Goal: Task Accomplishment & Management: Manage account settings

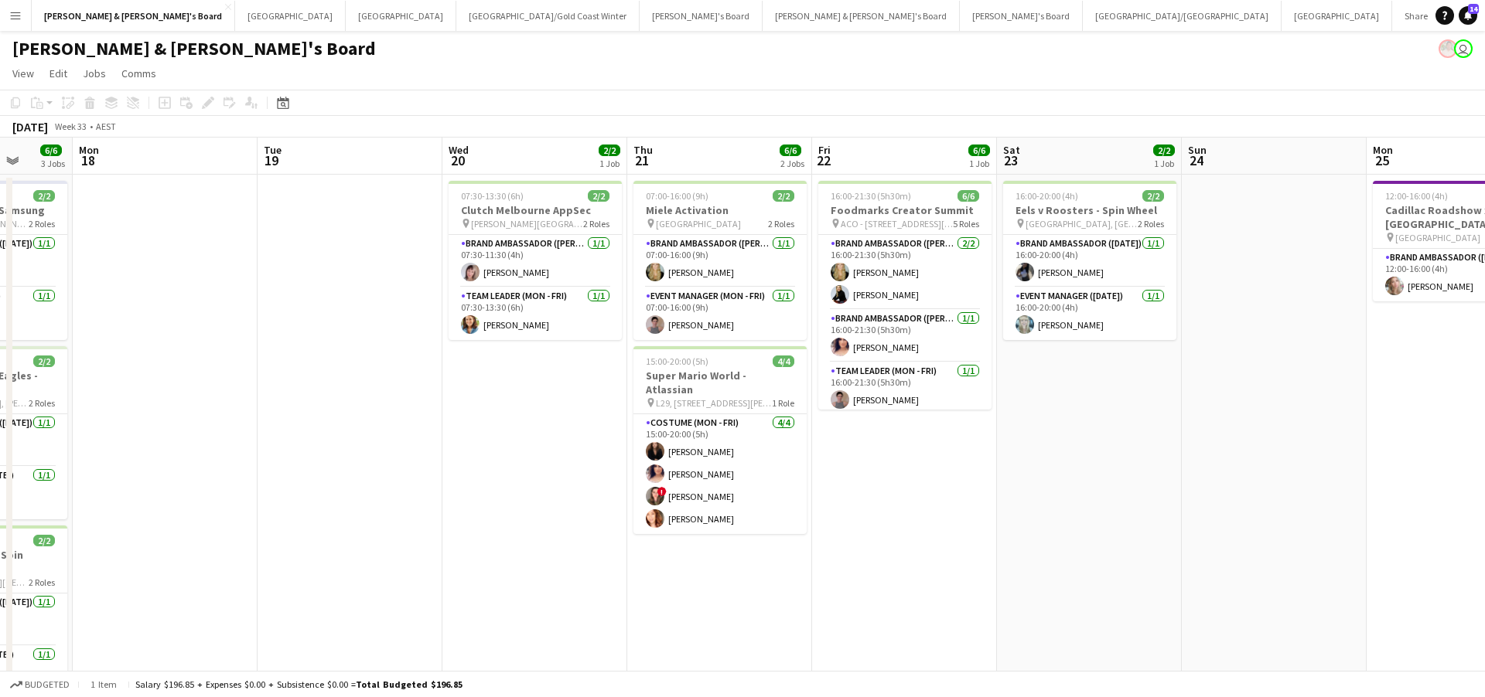
scroll to position [0, 483]
click at [899, 339] on app-card-role "Brand Ambassador (Mon - Fri) [DATE] 16:00-21:30 (5h30m) [PERSON_NAME]" at bounding box center [903, 336] width 173 height 53
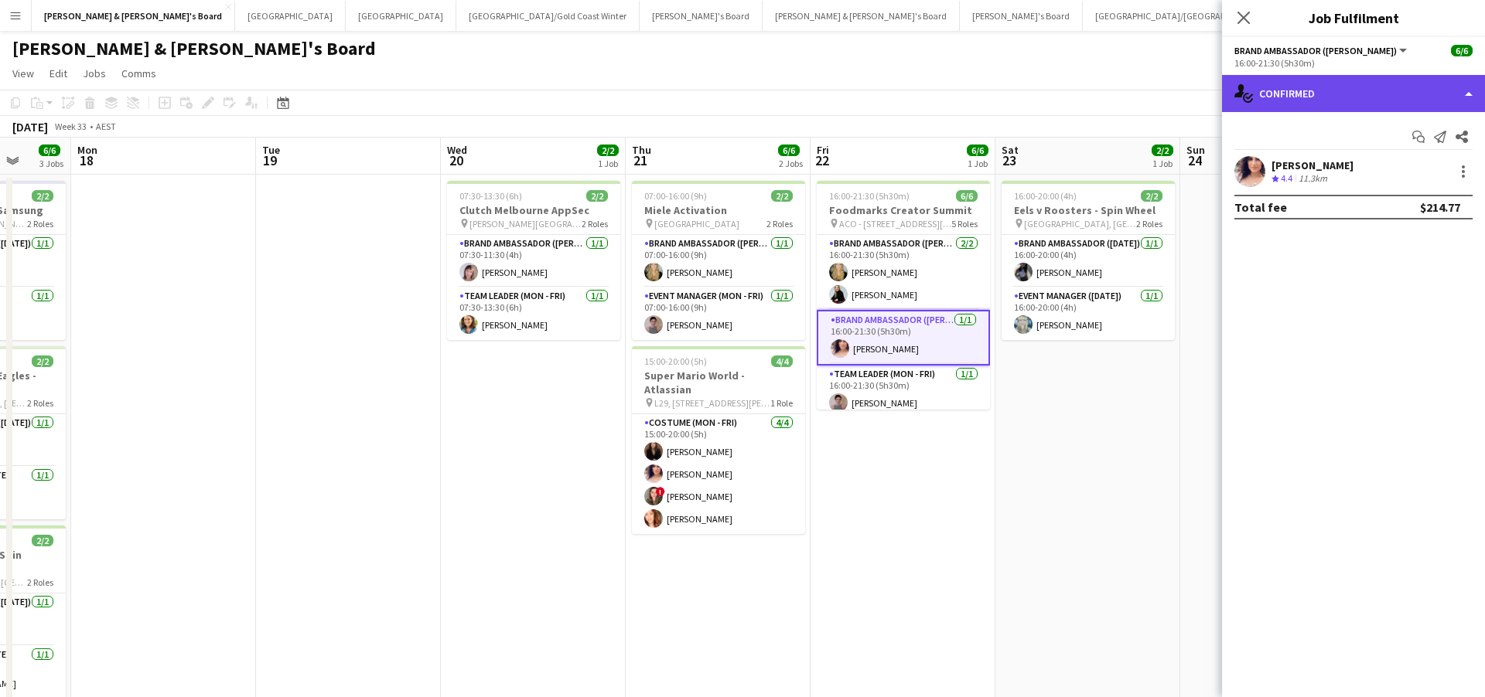
click at [1334, 81] on div "single-neutral-actions-check-2 Confirmed" at bounding box center [1353, 93] width 263 height 37
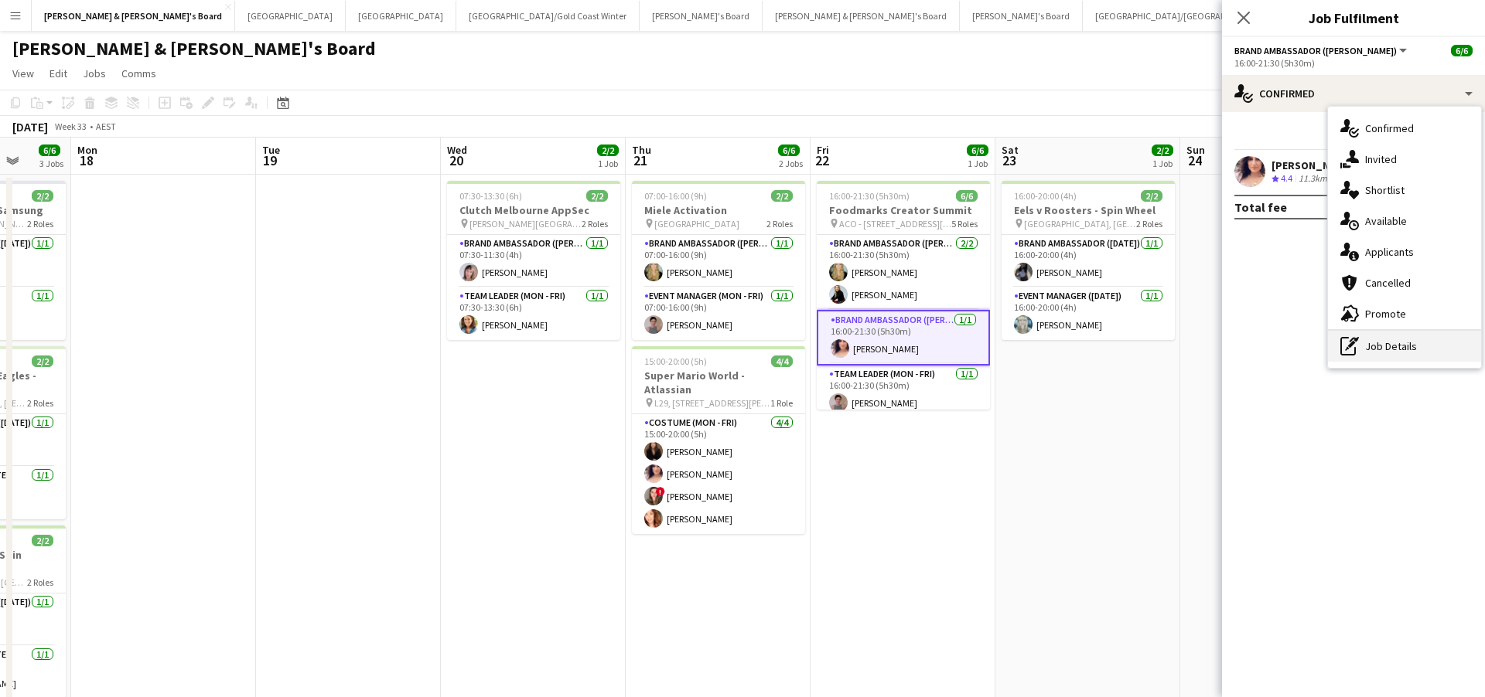
click at [1386, 345] on div "pen-write Job Details" at bounding box center [1404, 346] width 153 height 31
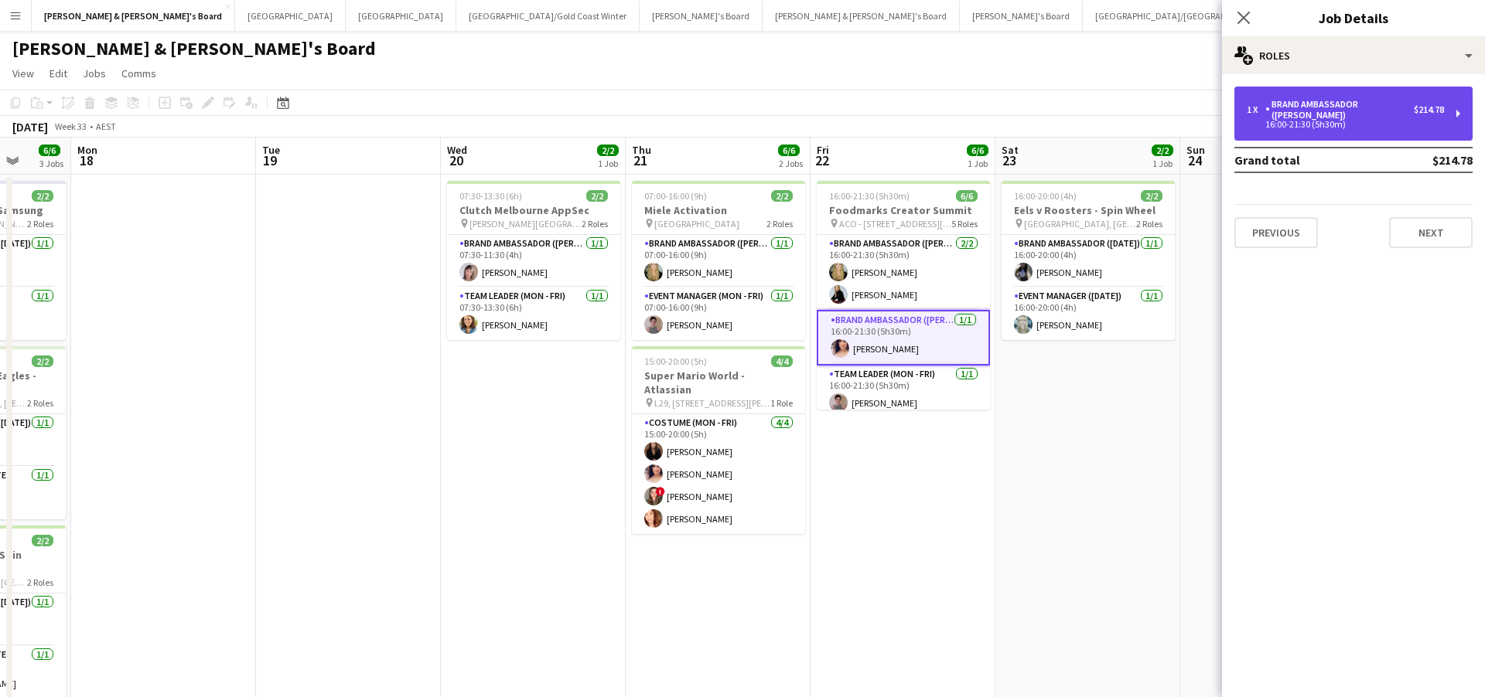
click at [1349, 128] on div "1 x Brand Ambassador (Mon - Fri) $214.78 16:00-21:30 (5h30m)" at bounding box center [1353, 114] width 238 height 54
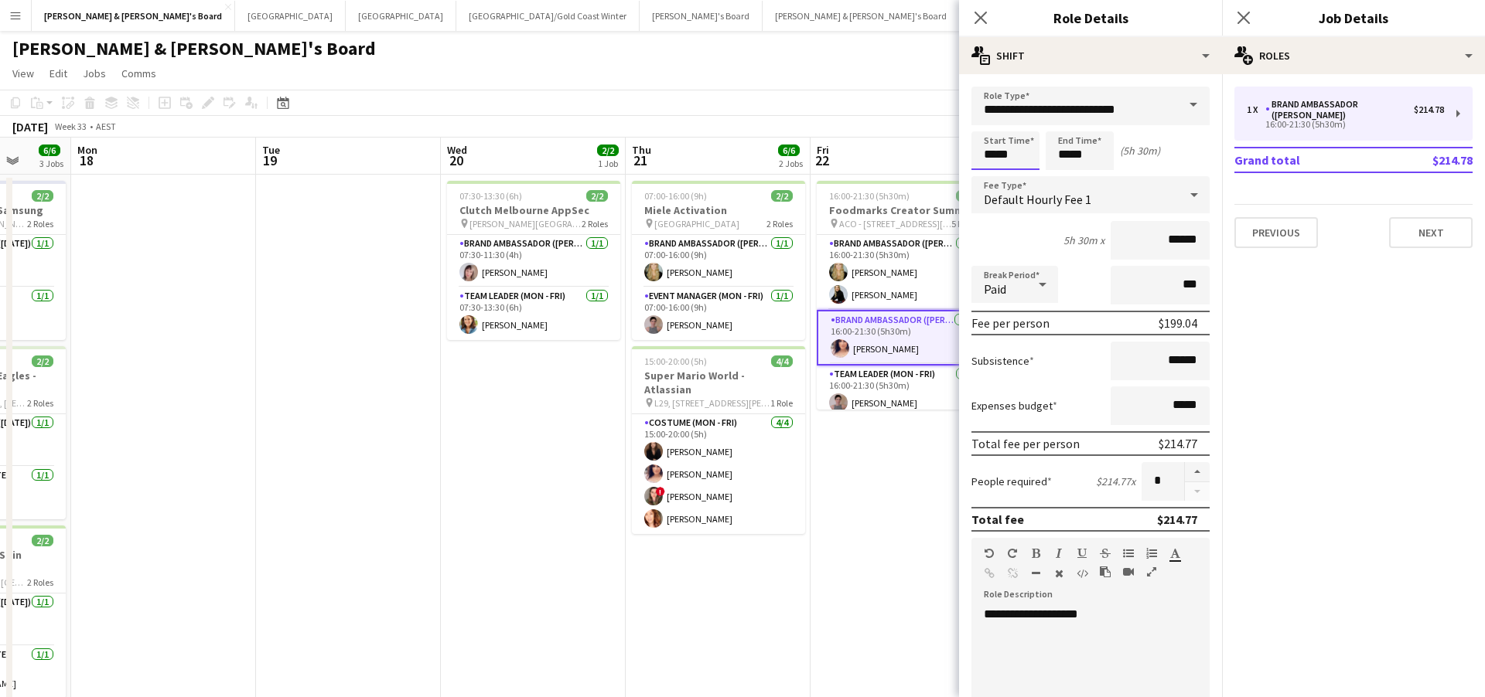
click at [988, 146] on input "*****" at bounding box center [1005, 150] width 68 height 39
click at [993, 175] on div at bounding box center [989, 177] width 31 height 15
type input "*****"
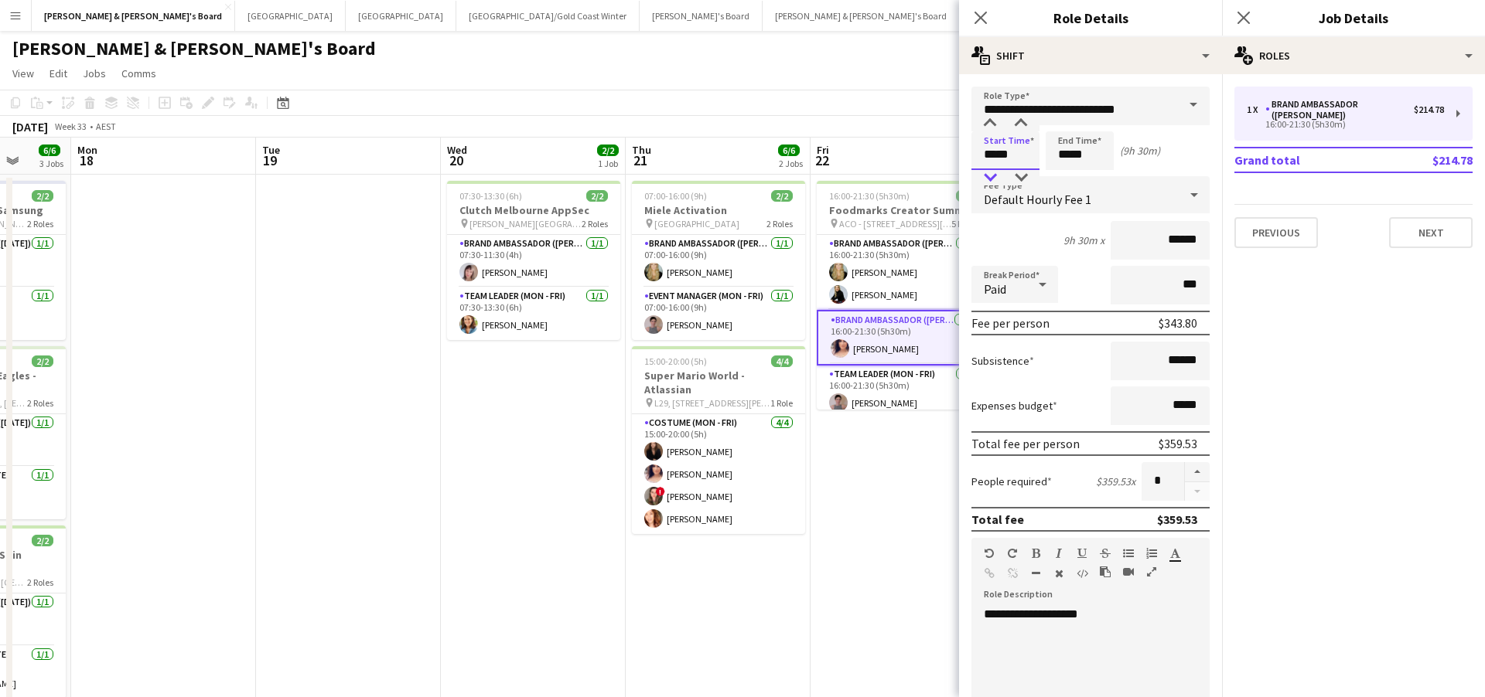
click at [993, 175] on div at bounding box center [989, 177] width 31 height 15
click at [884, 611] on app-date-cell "16:00-21:30 (5h30m) 6/6 Foodmarks Creator Summit pin ACO - Suite 3/13A [PERSON_…" at bounding box center [902, 552] width 185 height 754
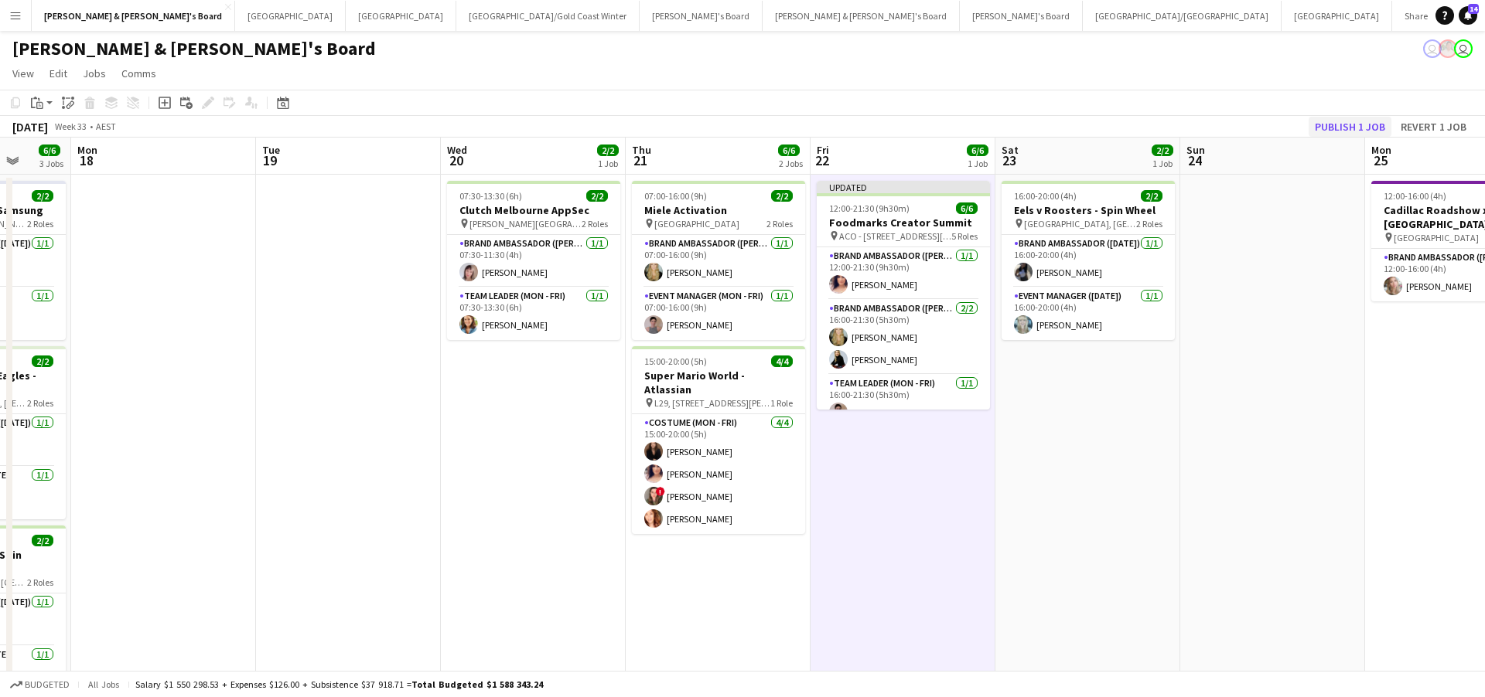
click at [1335, 132] on button "Publish 1 job" at bounding box center [1349, 127] width 83 height 20
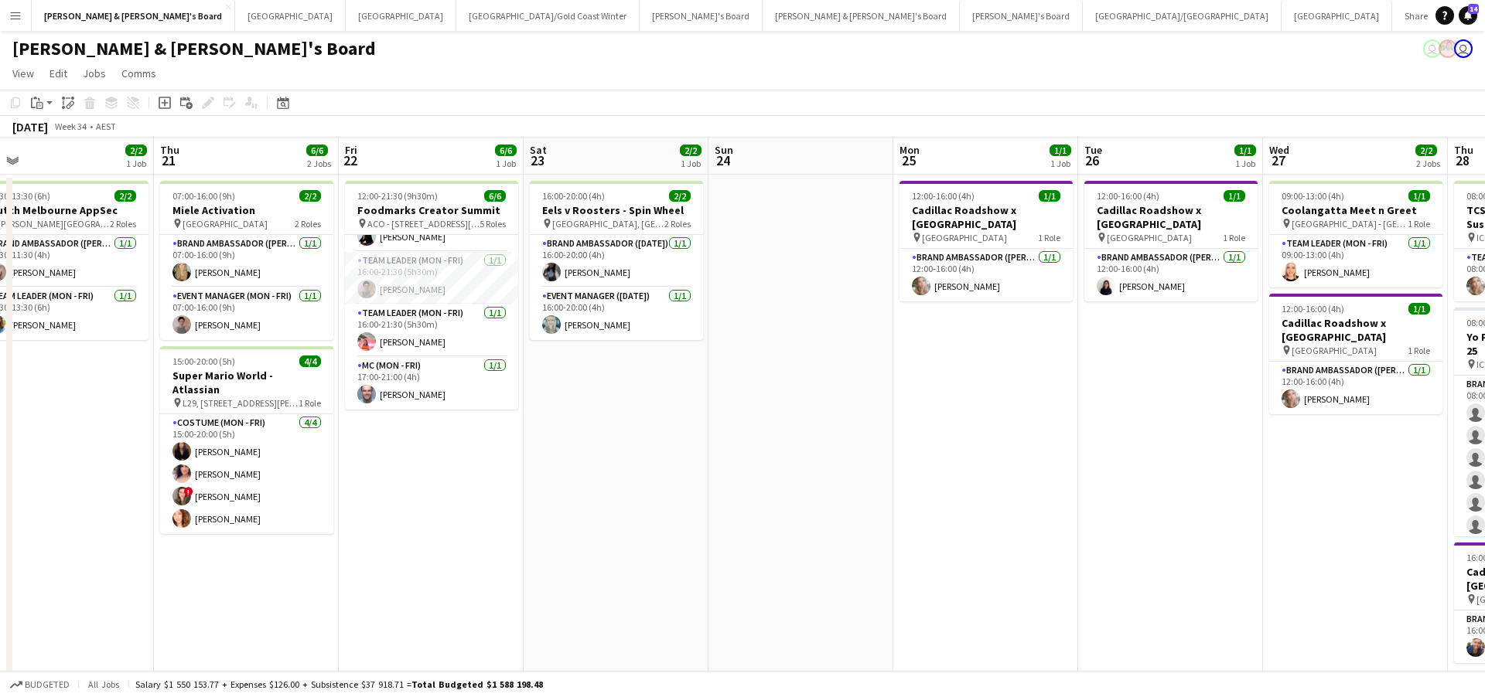
scroll to position [111, 0]
click at [235, 18] on button "Sydney Close" at bounding box center [290, 16] width 111 height 30
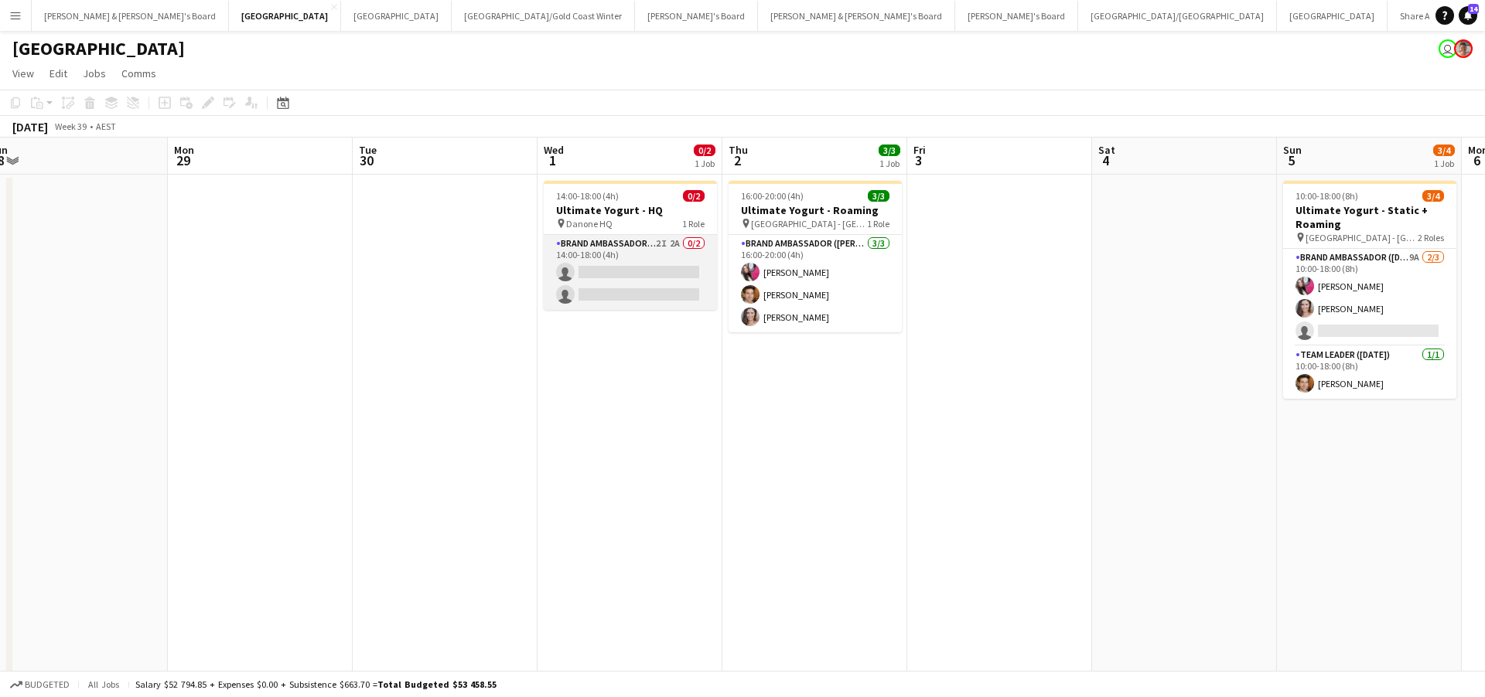
scroll to position [0, 572]
click at [655, 277] on app-card-role "Brand Ambassador (Mon - Fri) 2I 2A 0/2 14:00-18:00 (4h) single-neutral-actions …" at bounding box center [629, 272] width 173 height 75
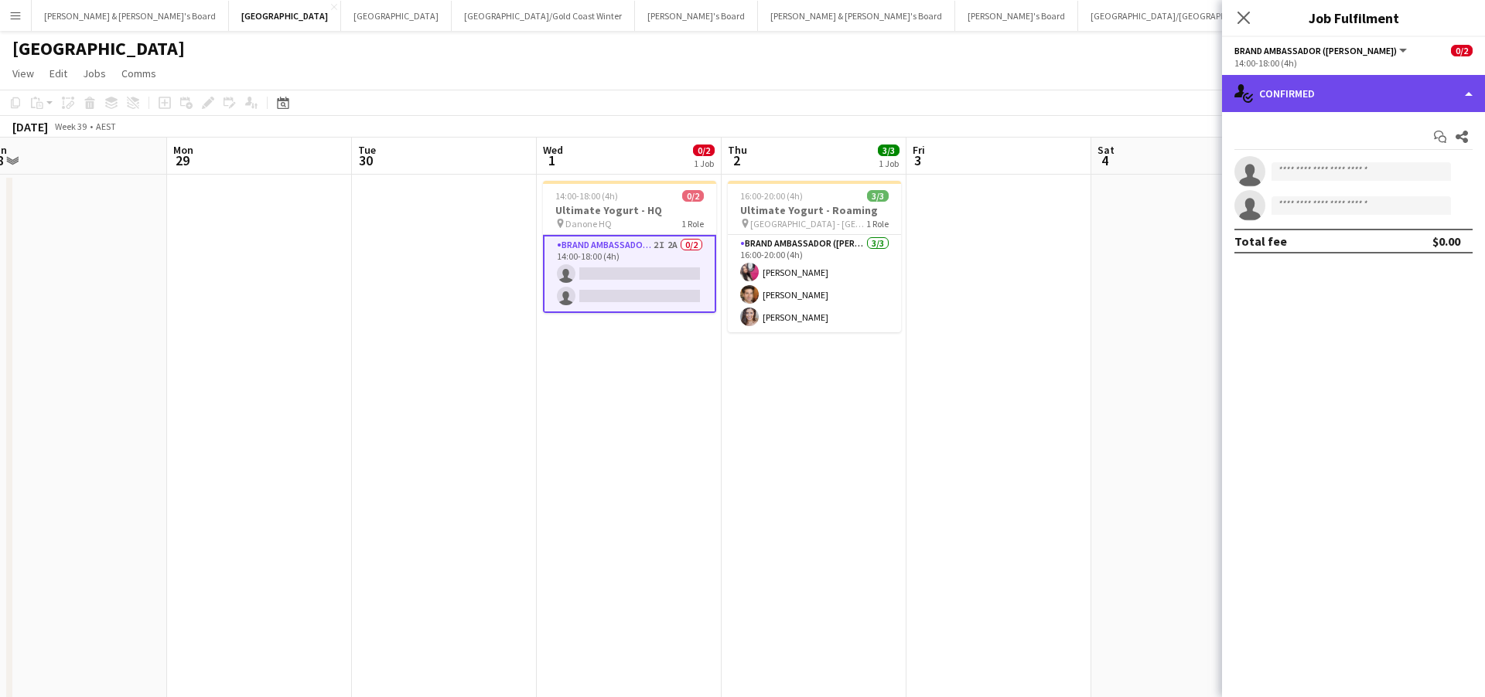
click at [1321, 103] on div "single-neutral-actions-check-2 Confirmed" at bounding box center [1353, 93] width 263 height 37
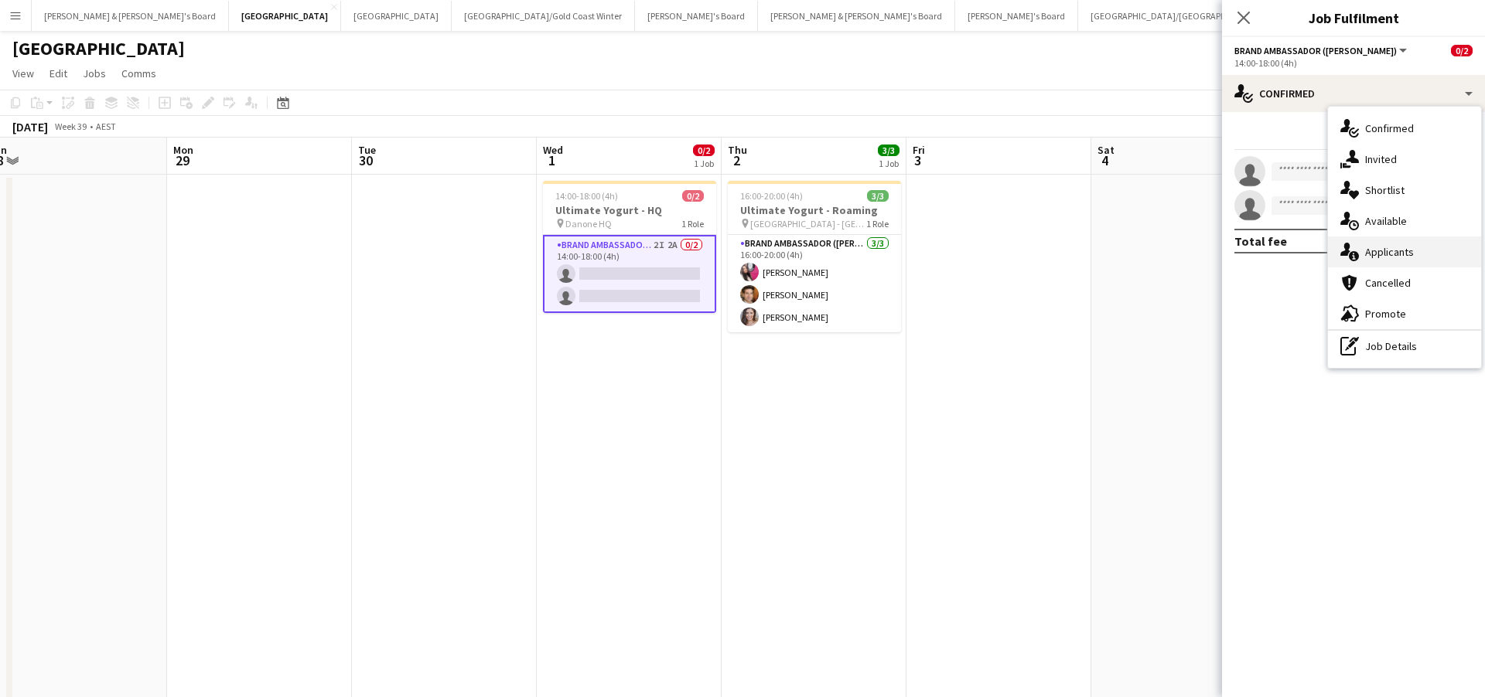
click at [1394, 257] on div "single-neutral-actions-information Applicants" at bounding box center [1404, 252] width 153 height 31
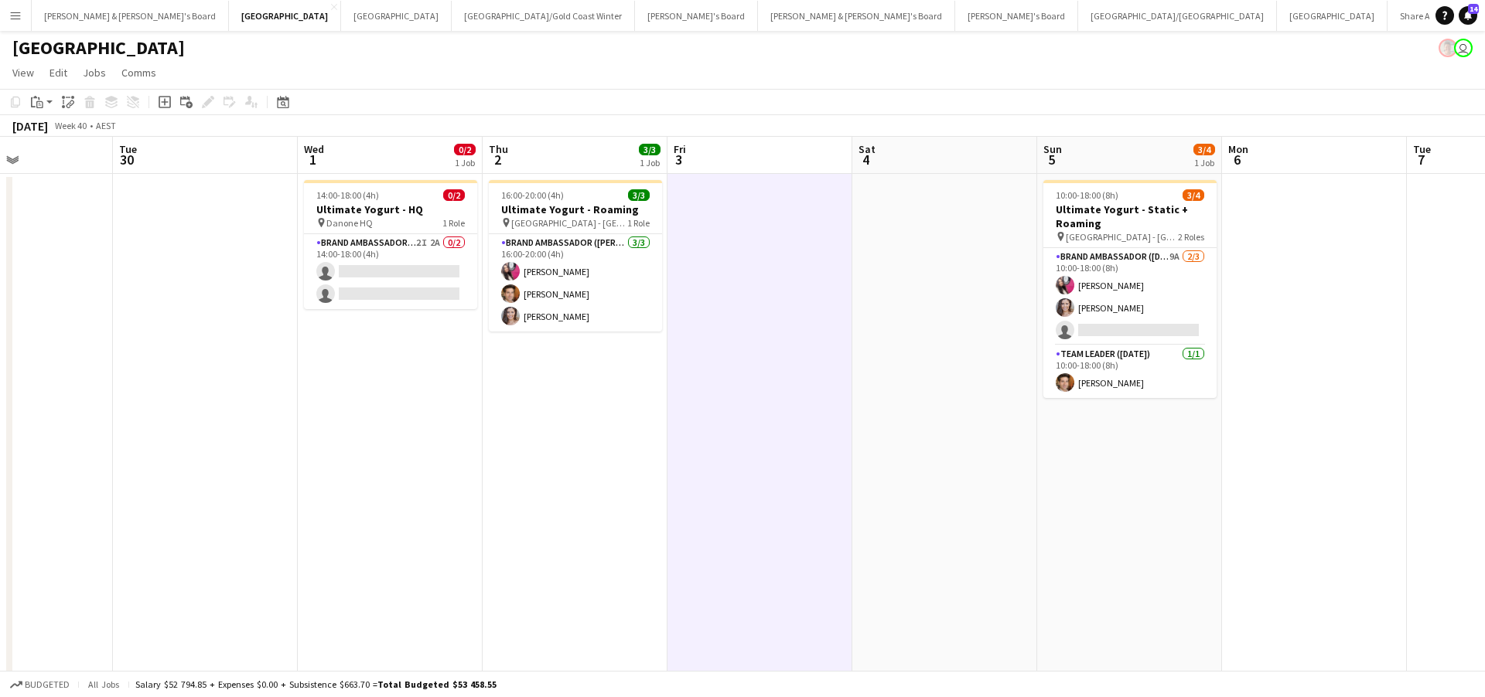
scroll to position [0, 420]
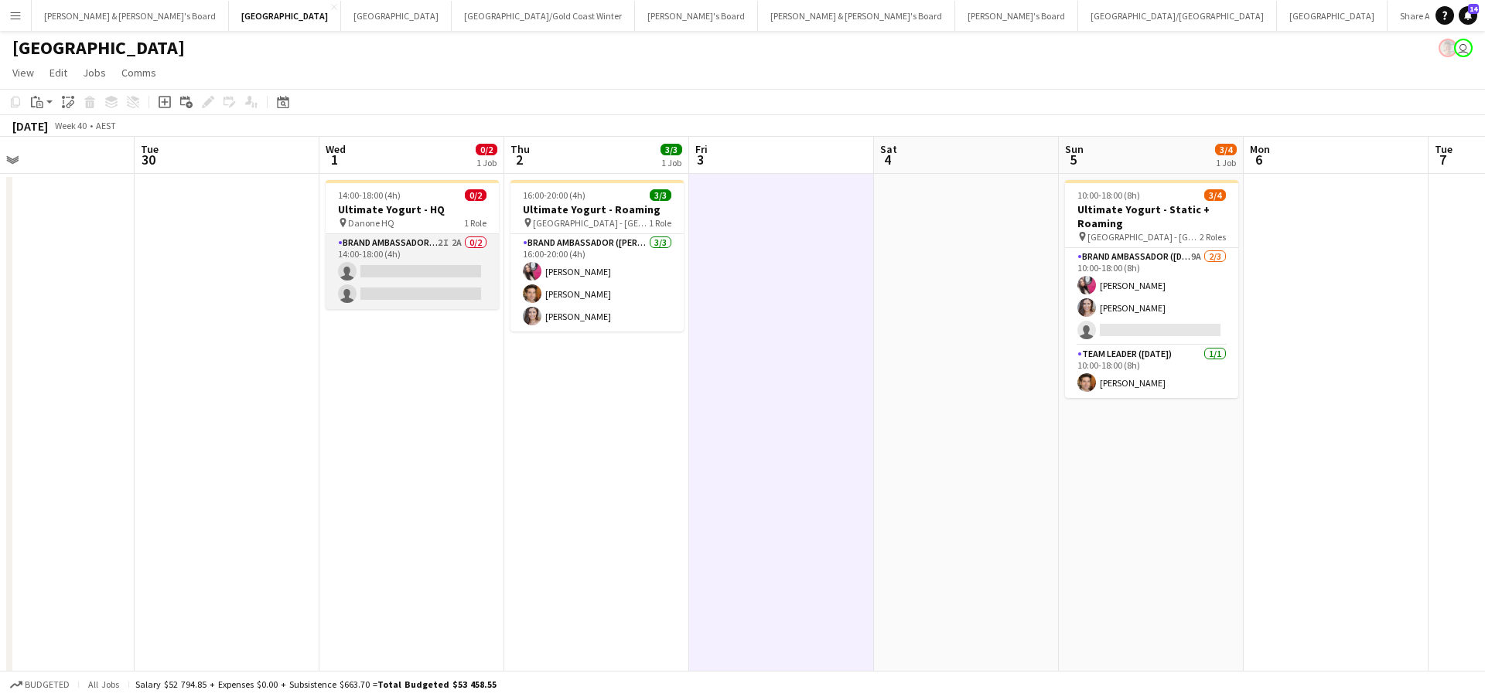
click at [437, 265] on app-card-role "Brand Ambassador (Mon - Fri) 2I 2A 0/2 14:00-18:00 (4h) single-neutral-actions …" at bounding box center [412, 271] width 173 height 75
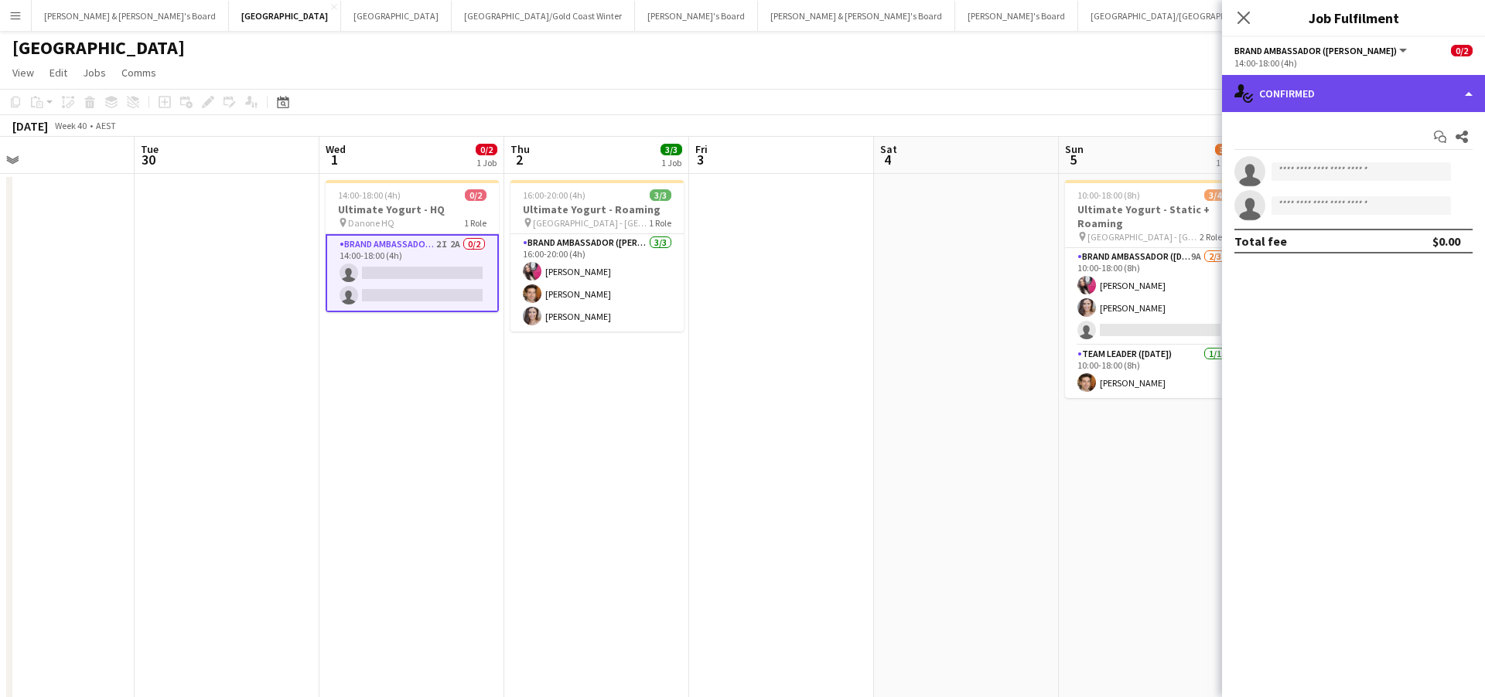
click at [1321, 88] on div "single-neutral-actions-check-2 Confirmed" at bounding box center [1353, 93] width 263 height 37
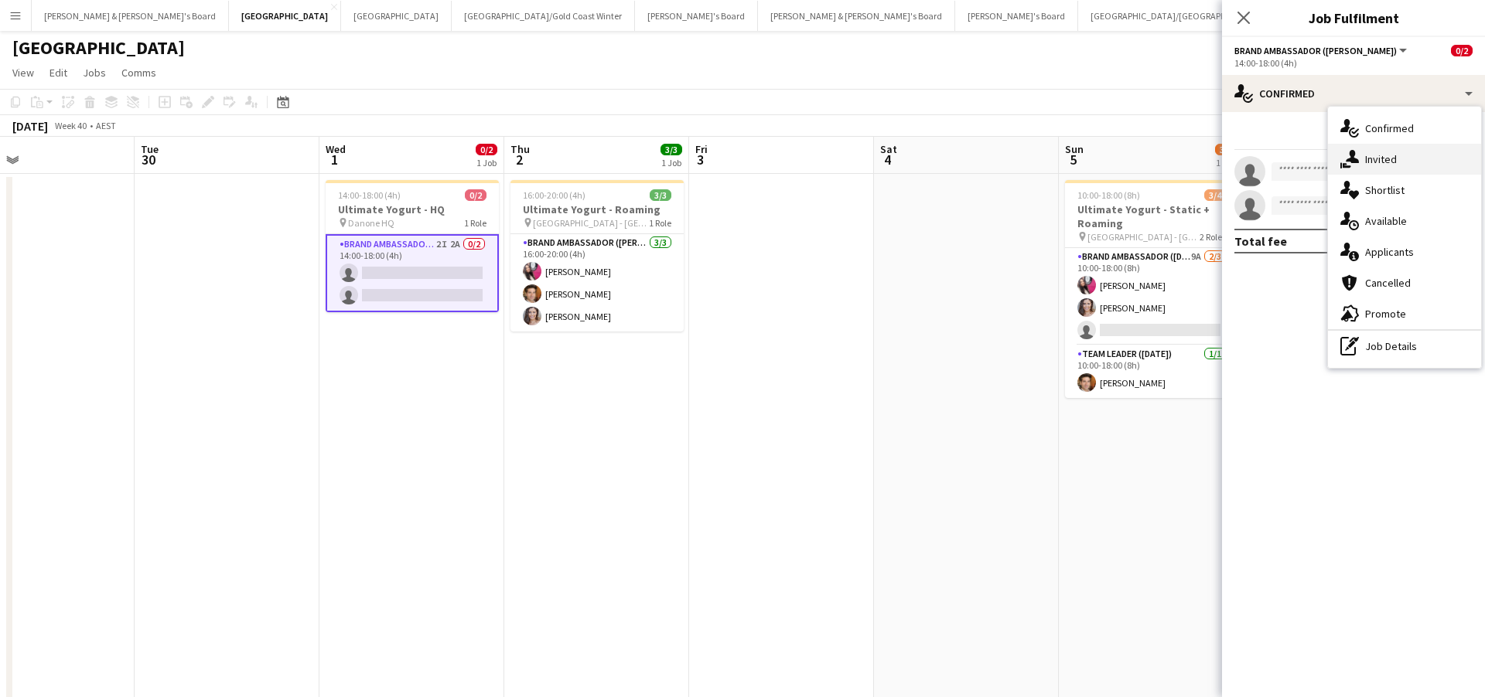
click at [1396, 160] on div "single-neutral-actions-share-1 Invited" at bounding box center [1404, 159] width 153 height 31
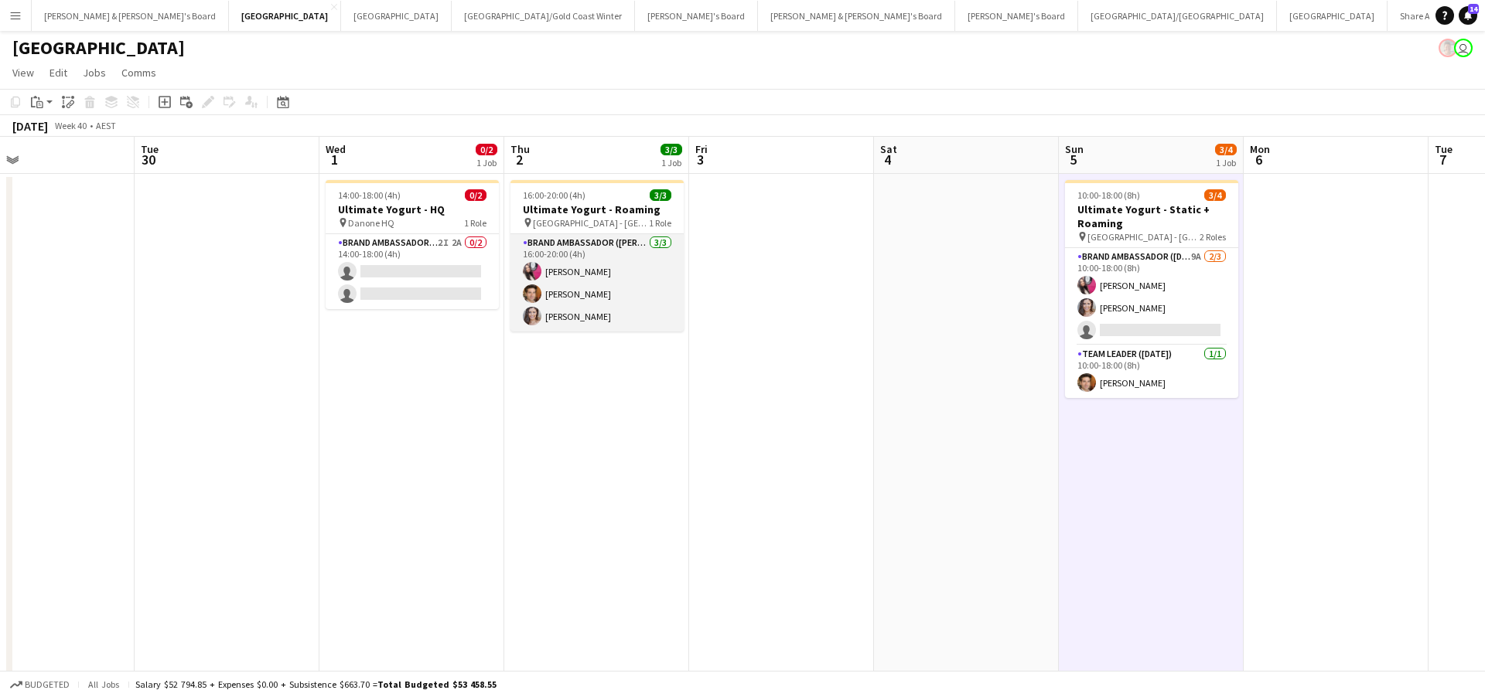
click at [622, 275] on app-card-role "Brand Ambassador (Mon - Fri) [DATE] 16:00-20:00 (4h) [PERSON_NAME] [PERSON_NAME…" at bounding box center [596, 282] width 173 height 97
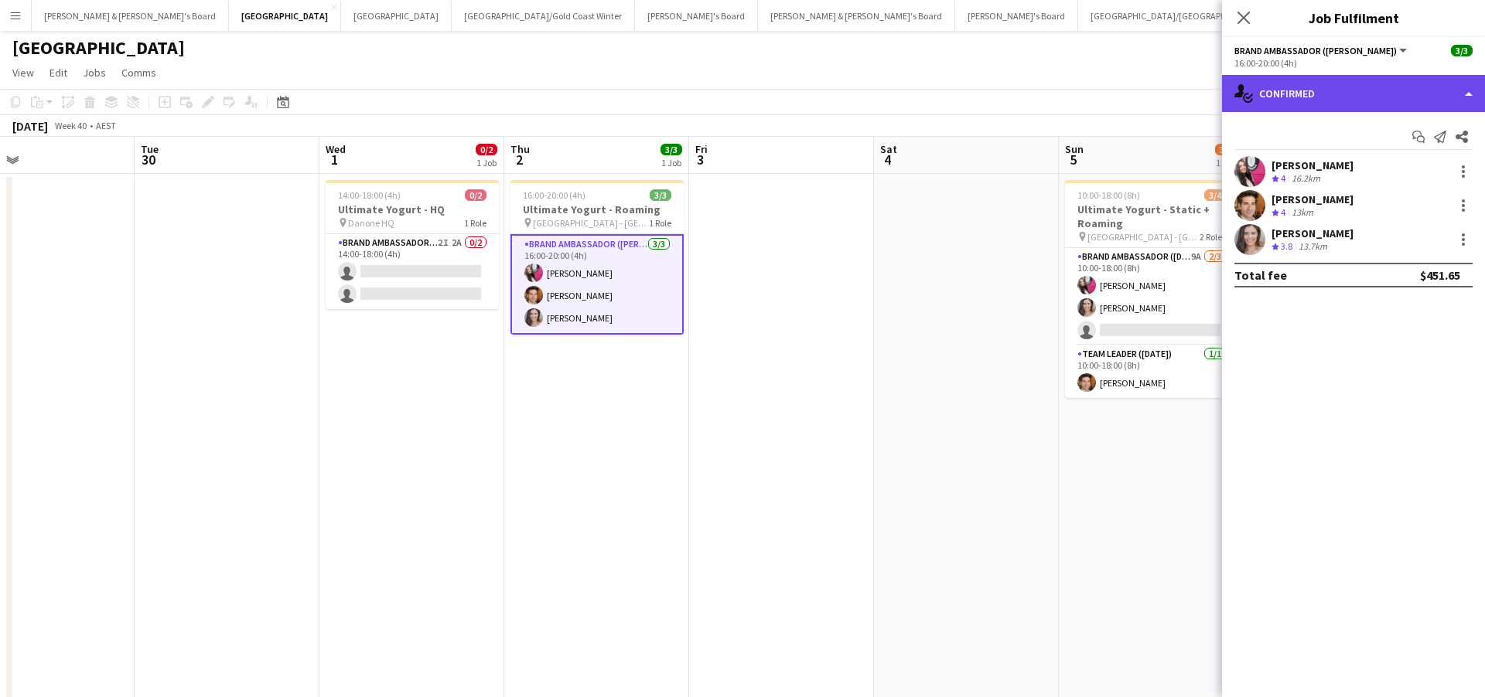
click at [1329, 94] on div "single-neutral-actions-check-2 Confirmed" at bounding box center [1353, 93] width 263 height 37
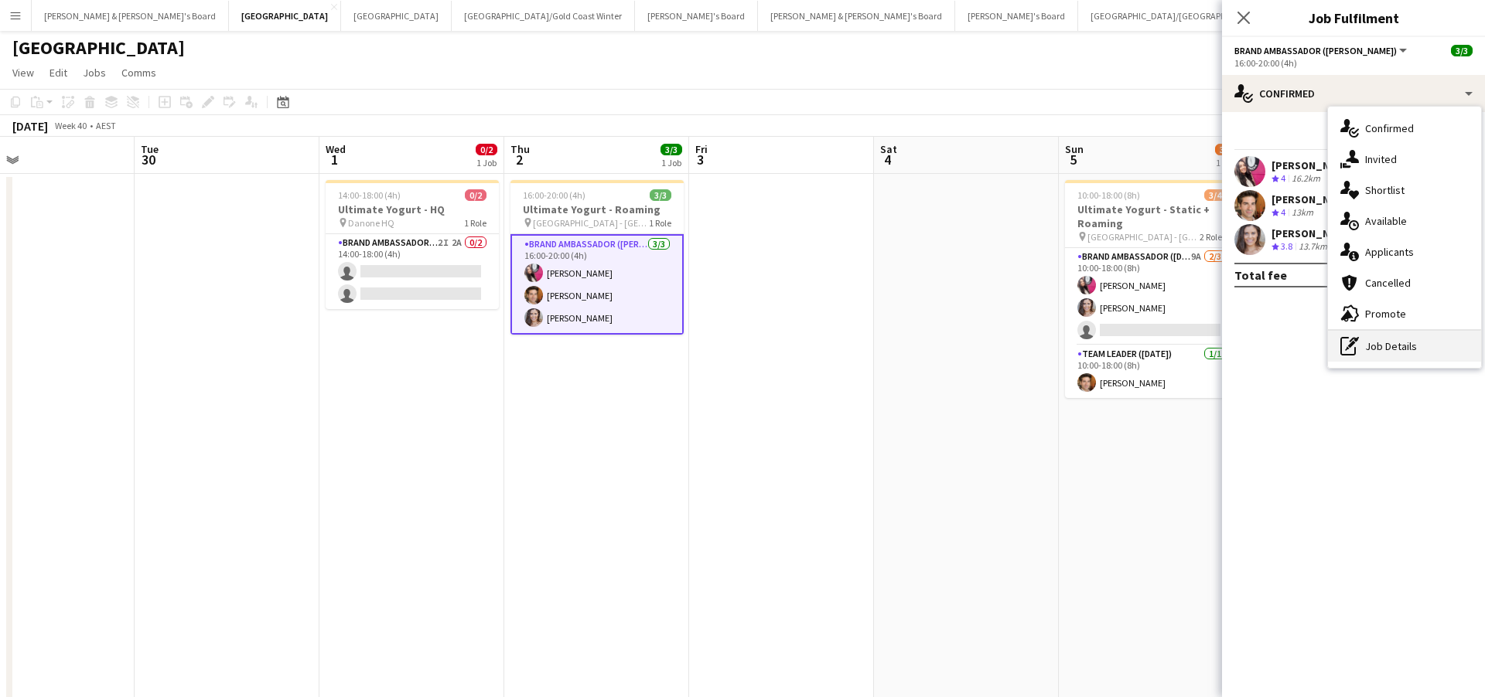
click at [1383, 335] on div "pen-write Job Details" at bounding box center [1404, 346] width 153 height 31
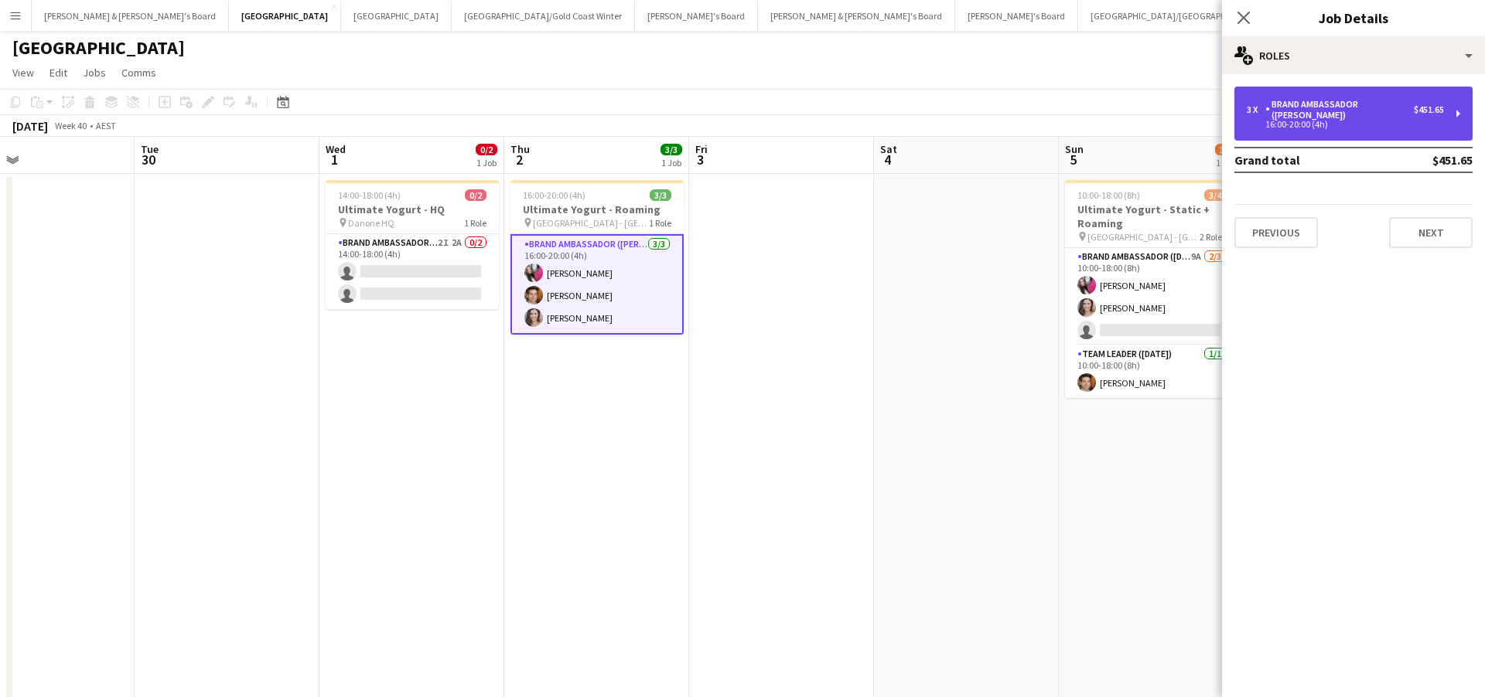
click at [1315, 121] on div "16:00-20:00 (4h)" at bounding box center [1344, 125] width 197 height 8
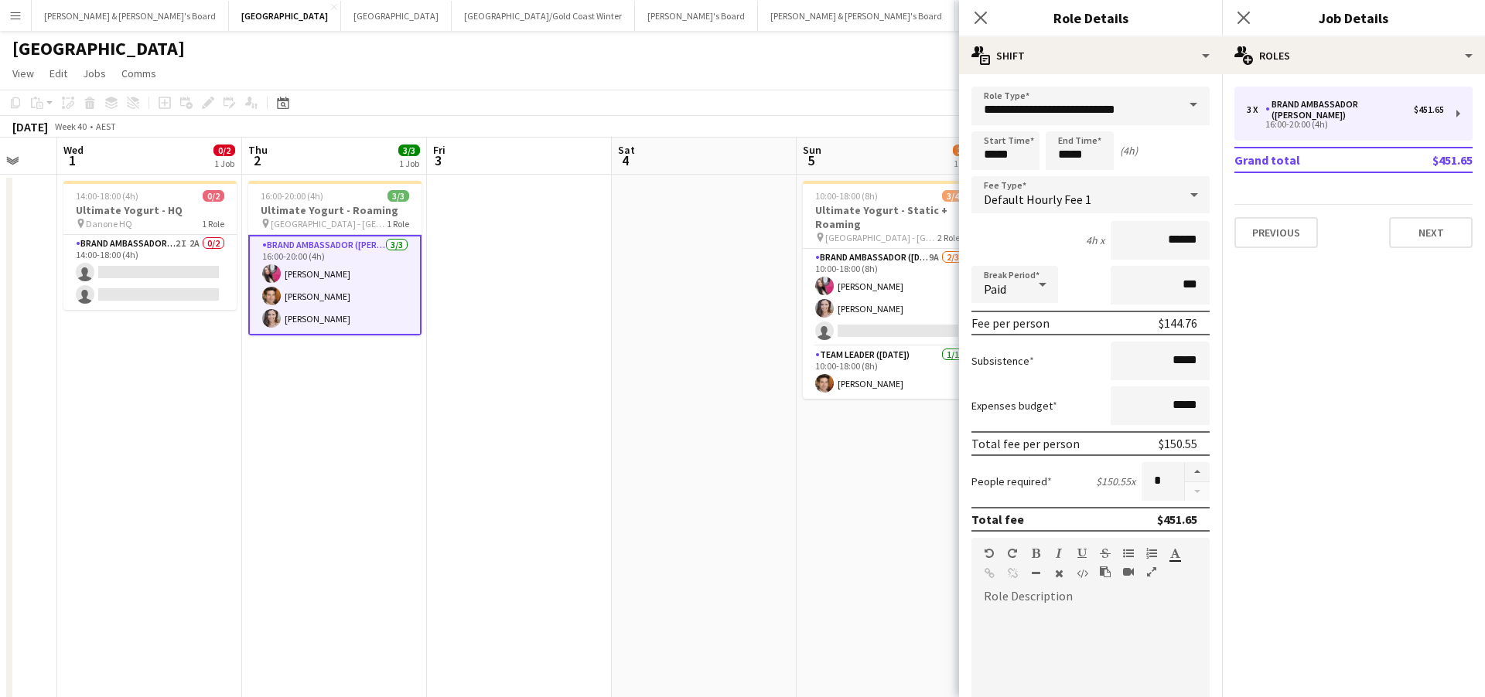
scroll to position [0, 681]
click at [1177, 362] on input "*****" at bounding box center [1159, 361] width 99 height 39
click at [1182, 362] on input "*****" at bounding box center [1159, 361] width 99 height 39
type input "**"
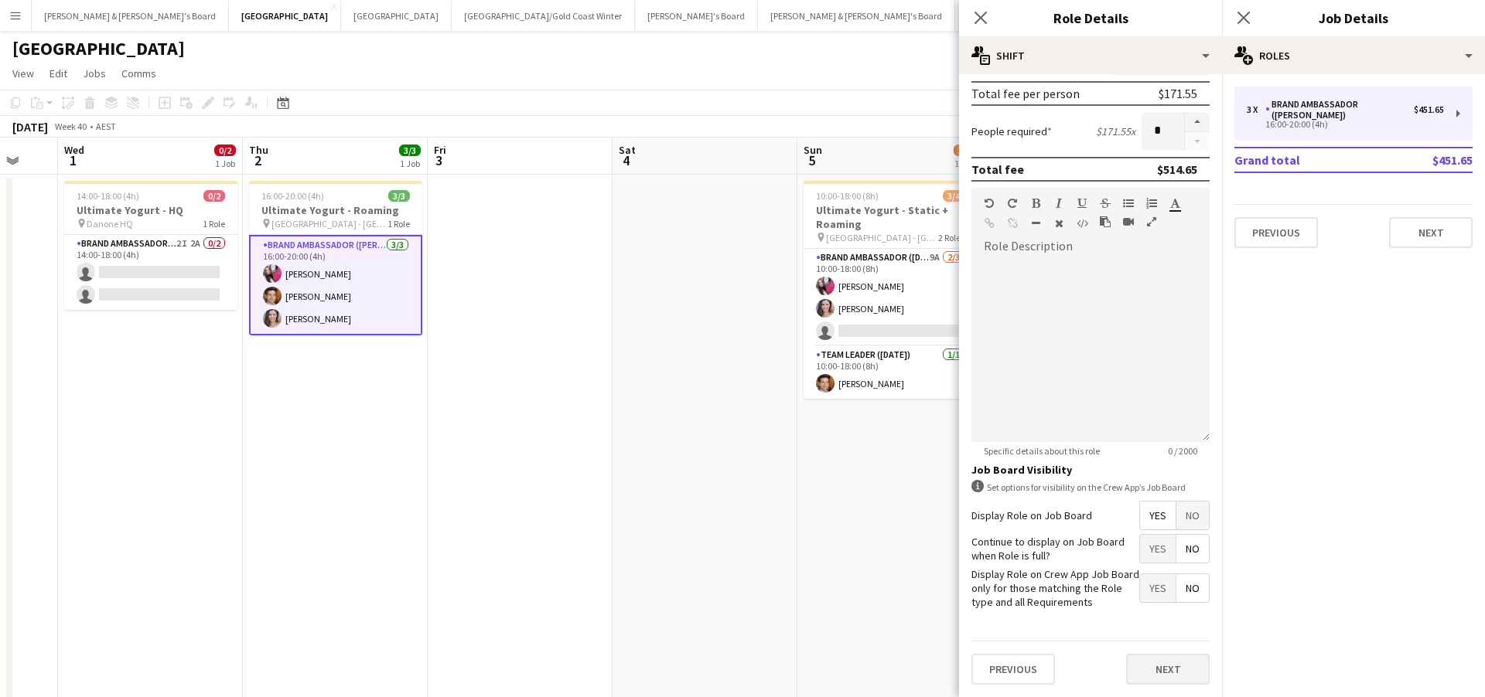
scroll to position [350, 0]
type input "******"
click at [1154, 673] on button "Next" at bounding box center [1168, 670] width 84 height 31
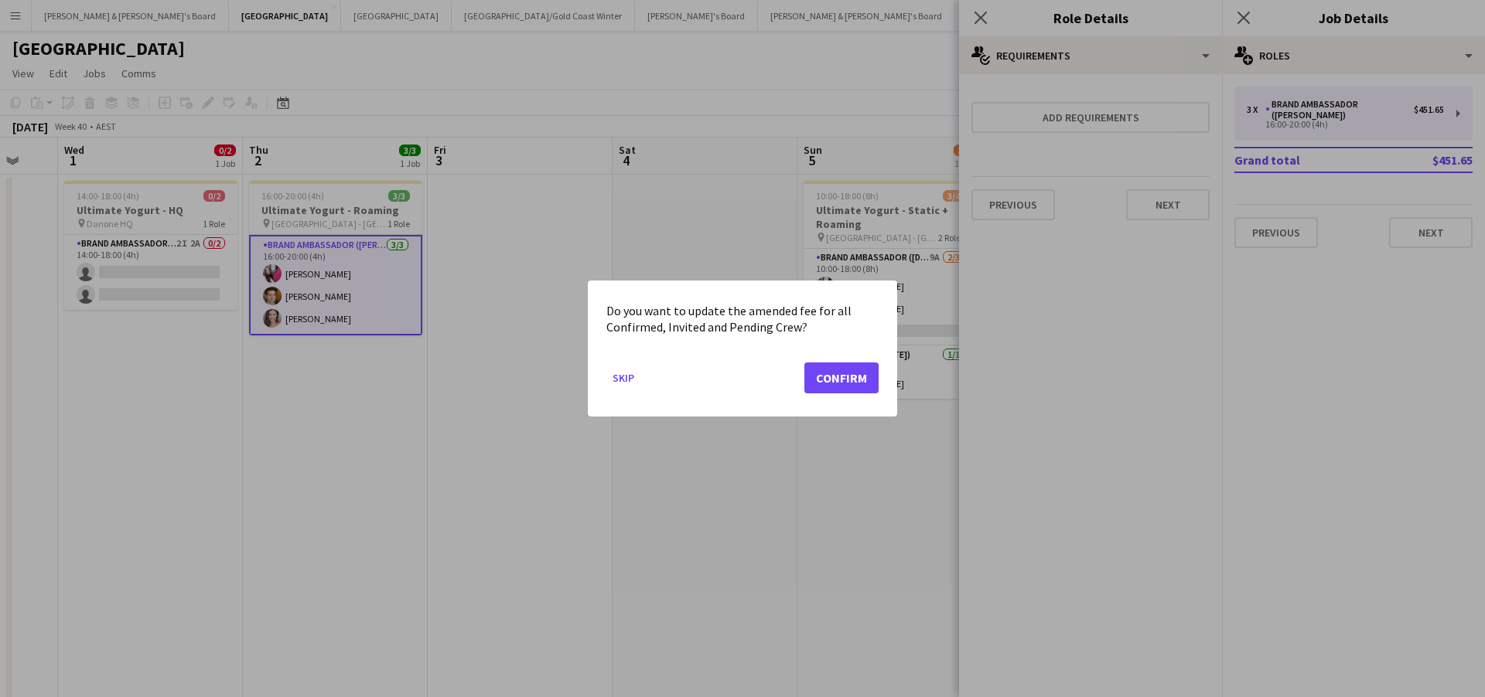
click at [820, 384] on button "Confirm" at bounding box center [841, 378] width 74 height 31
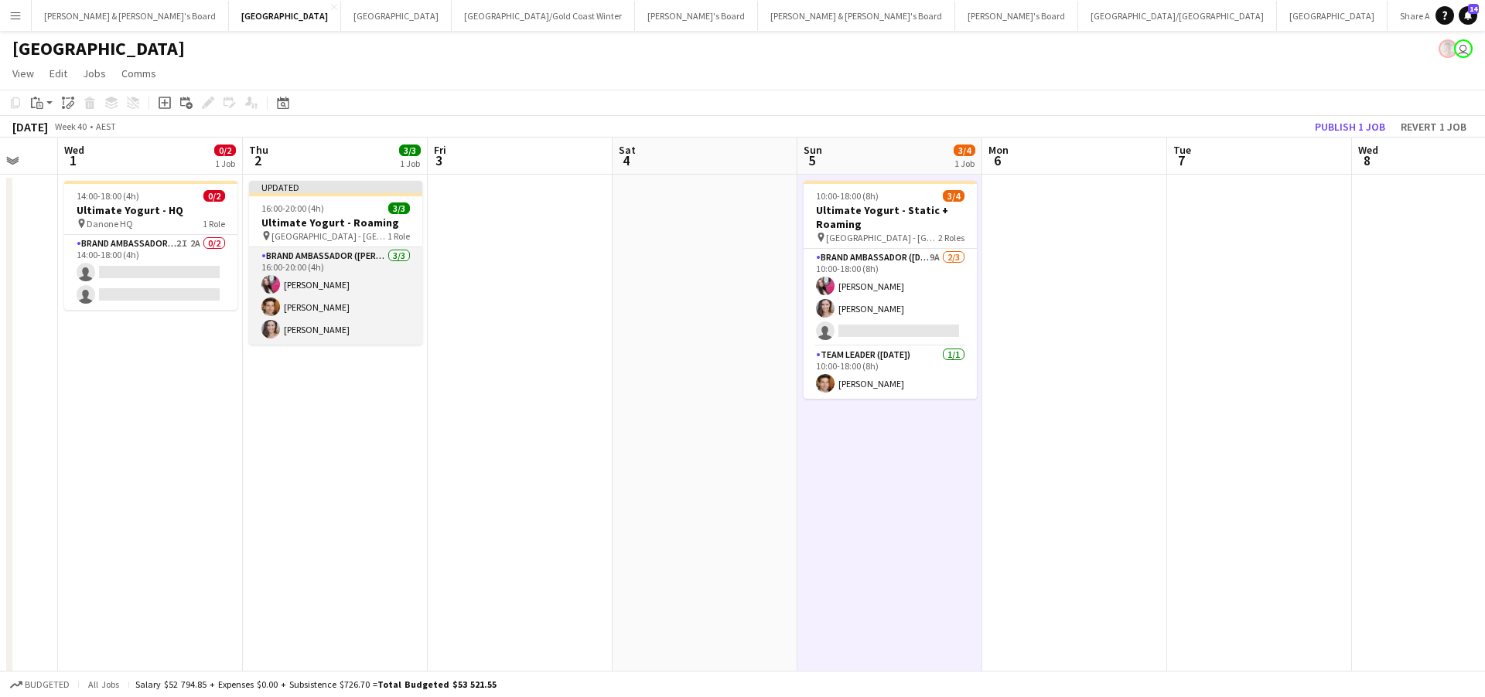
click at [350, 302] on app-card-role "Brand Ambassador (Mon - Fri) [DATE] 16:00-20:00 (4h) [PERSON_NAME] [PERSON_NAME…" at bounding box center [335, 295] width 173 height 97
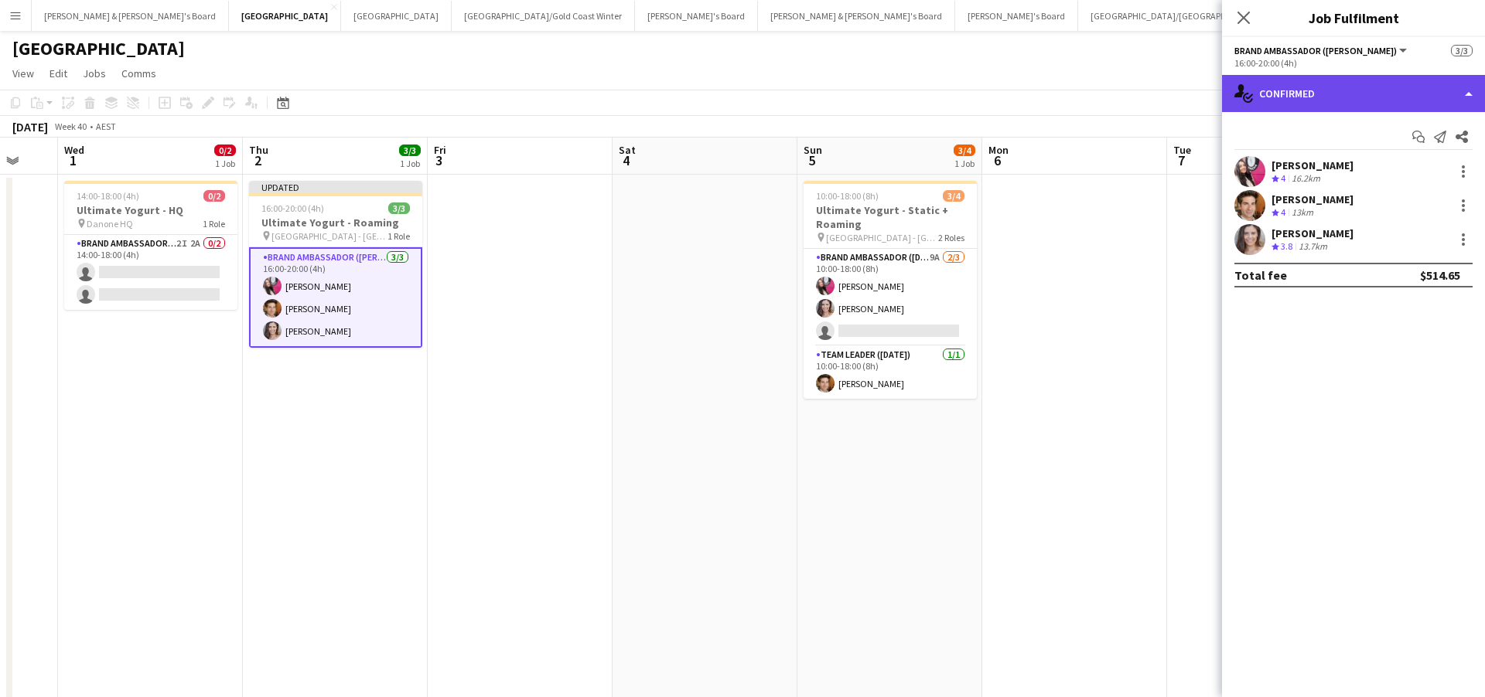
click at [1328, 99] on div "single-neutral-actions-check-2 Confirmed" at bounding box center [1353, 93] width 263 height 37
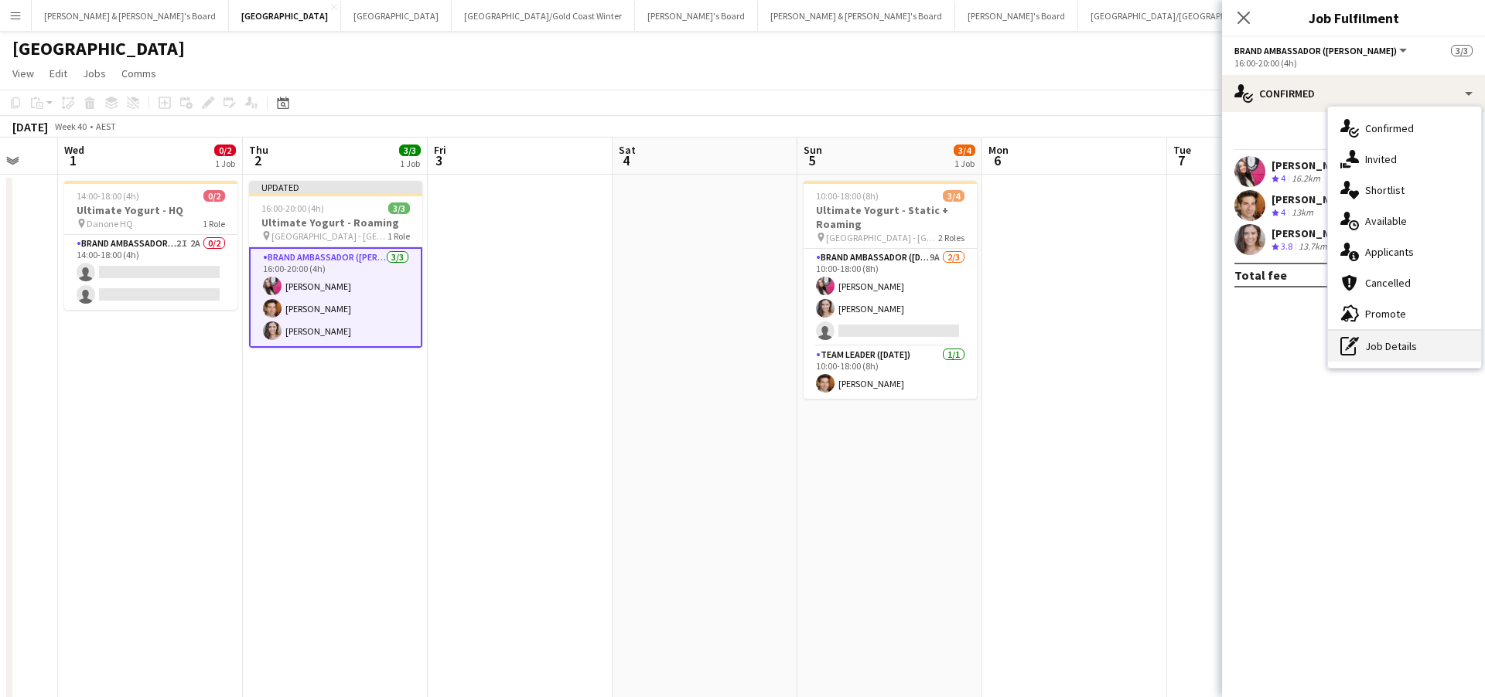
click at [1379, 357] on div "pen-write Job Details" at bounding box center [1404, 346] width 153 height 31
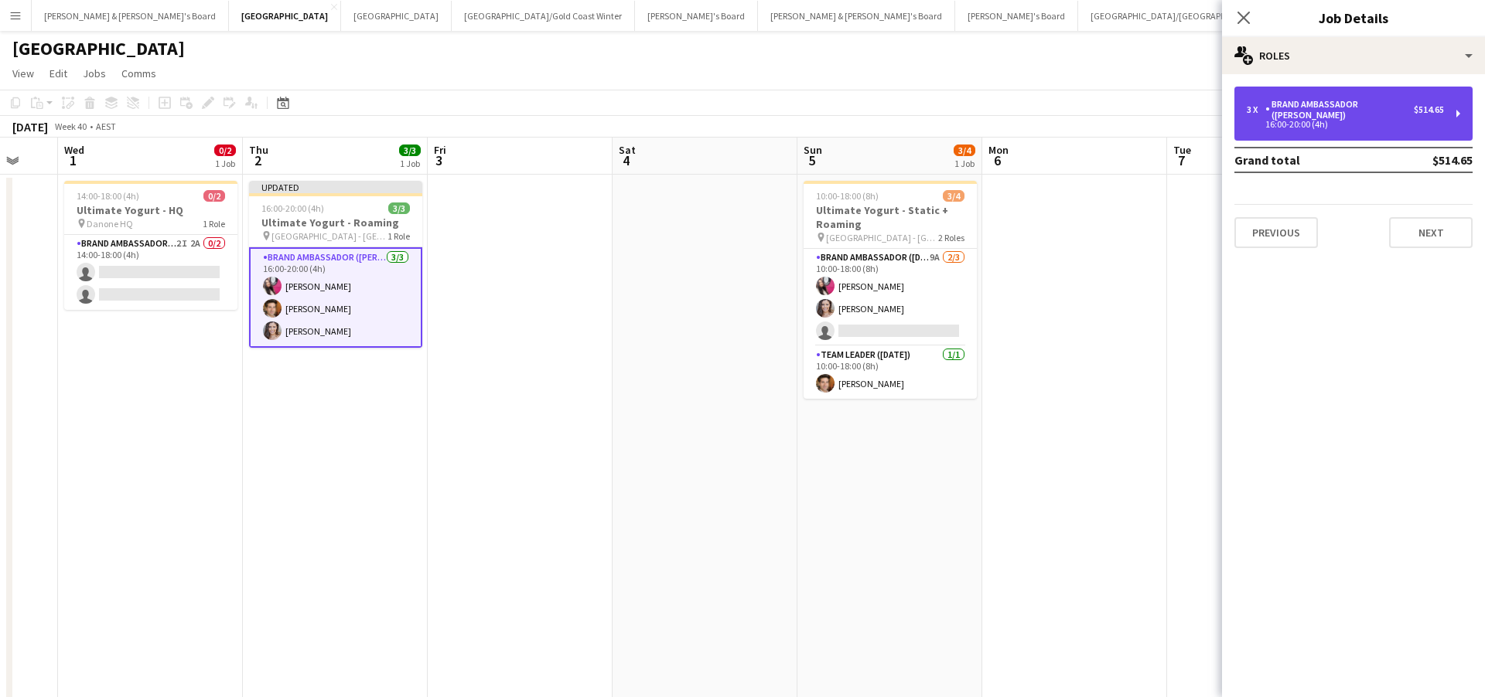
click at [1343, 97] on div "3 x Brand Ambassador (Mon - Fri) $514.65 16:00-20:00 (4h)" at bounding box center [1353, 114] width 238 height 54
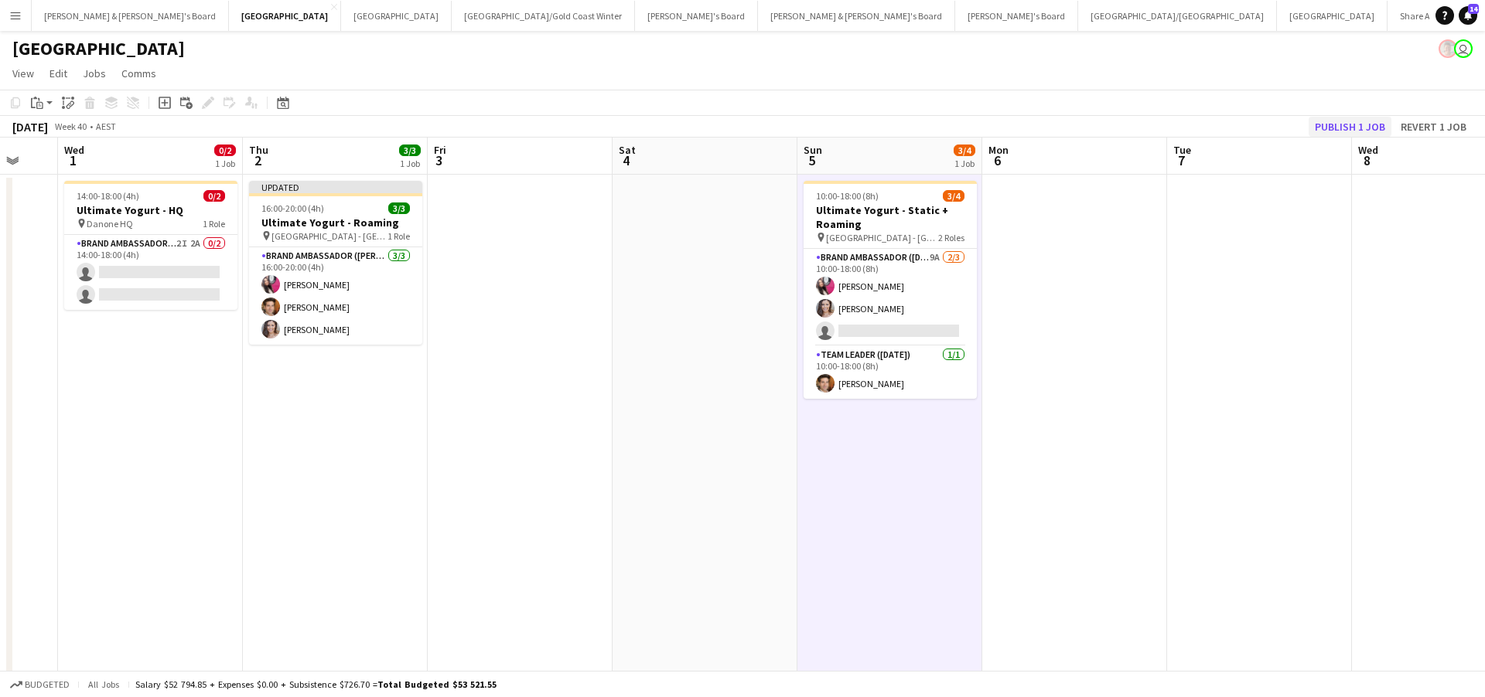
click at [1342, 128] on button "Publish 1 job" at bounding box center [1349, 127] width 83 height 20
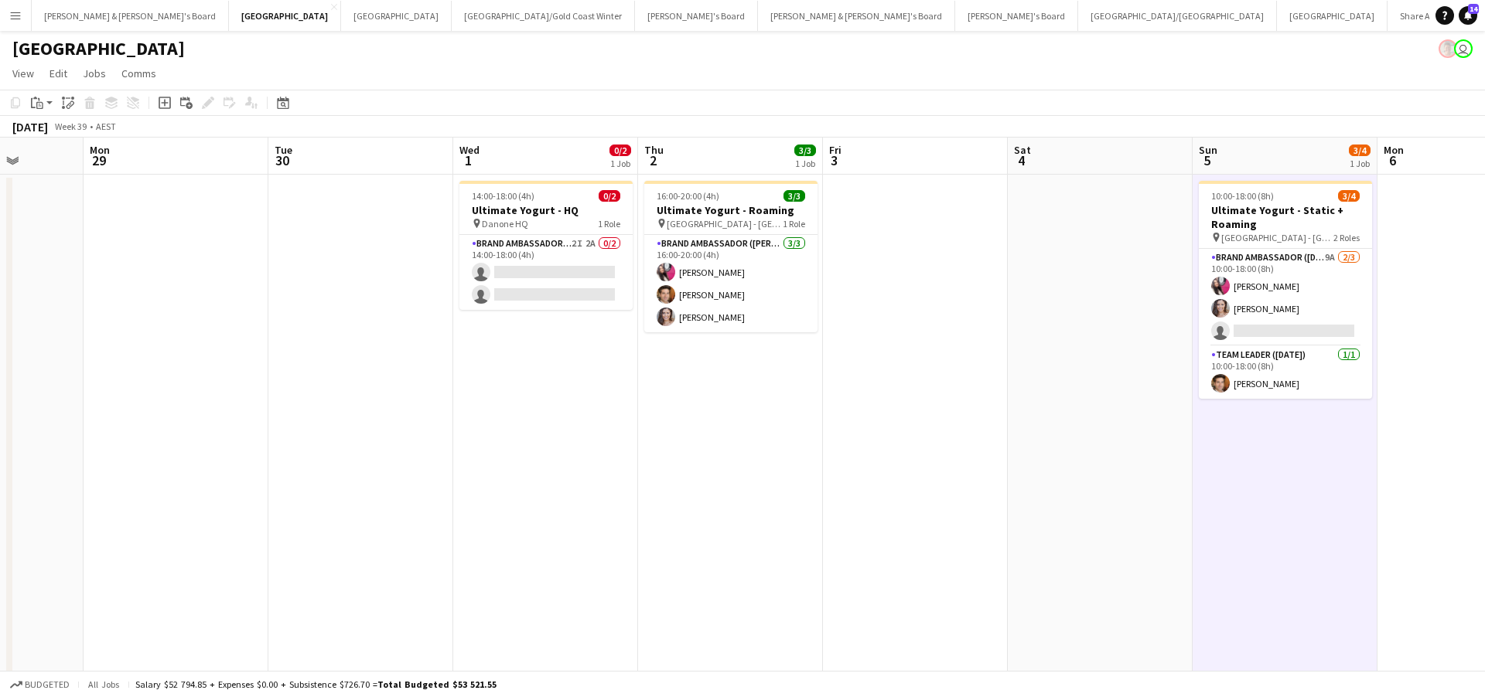
scroll to position [0, 659]
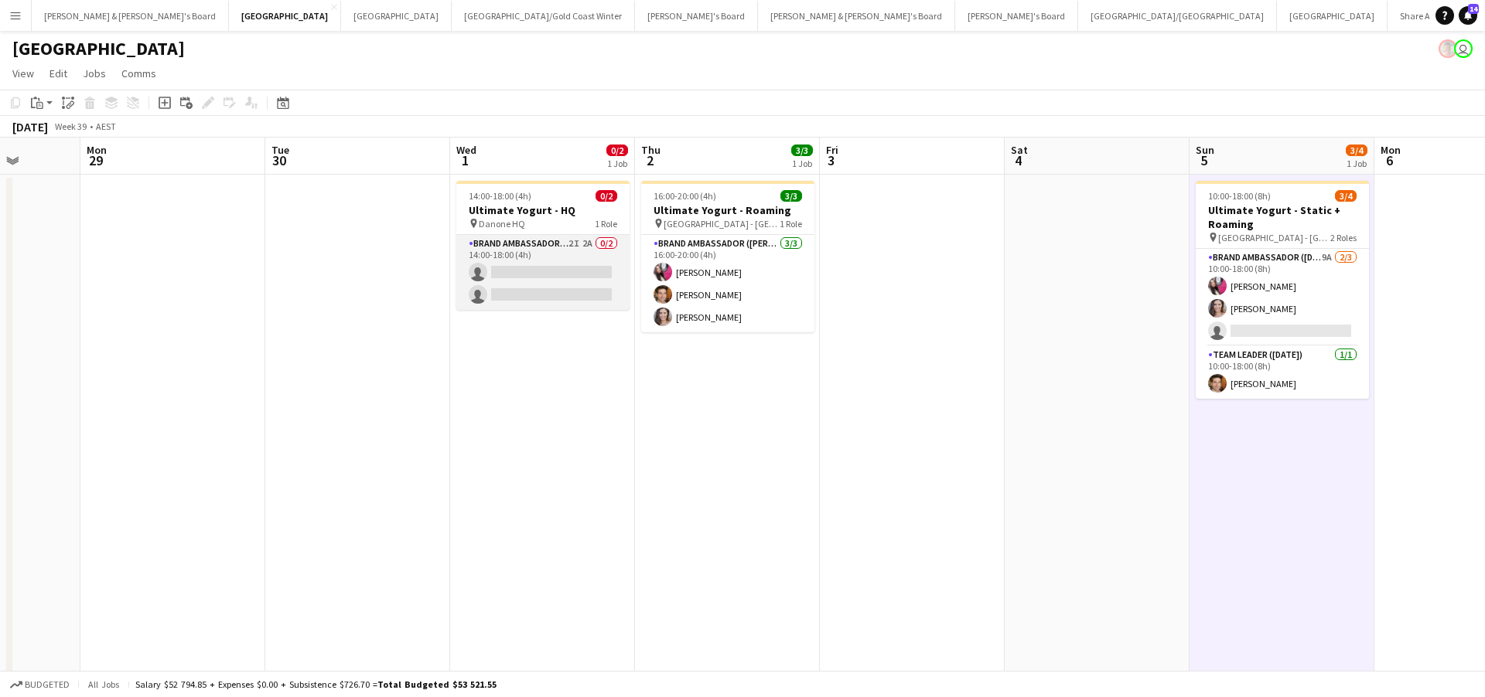
click at [567, 267] on app-card-role "Brand Ambassador (Mon - Fri) 2I 2A 0/2 14:00-18:00 (4h) single-neutral-actions …" at bounding box center [542, 272] width 173 height 75
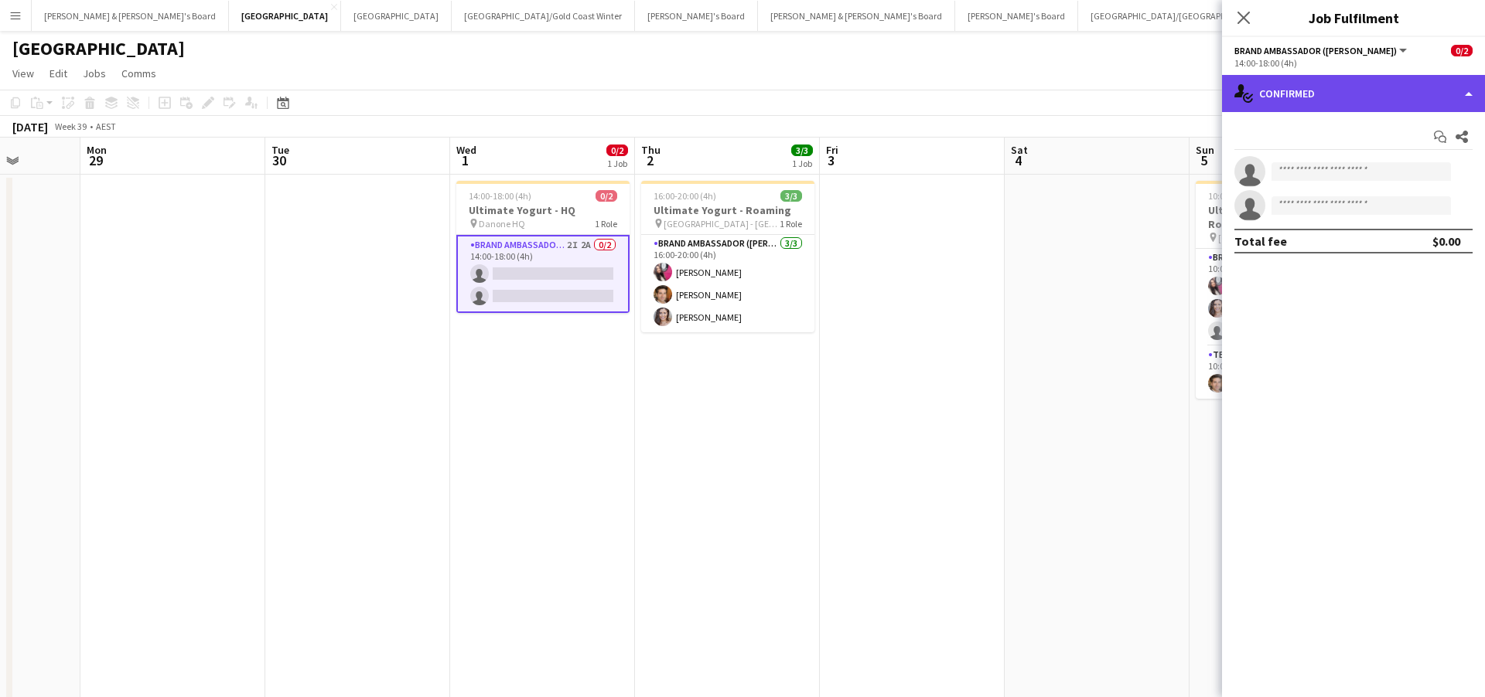
click at [1314, 84] on div "single-neutral-actions-check-2 Confirmed" at bounding box center [1353, 93] width 263 height 37
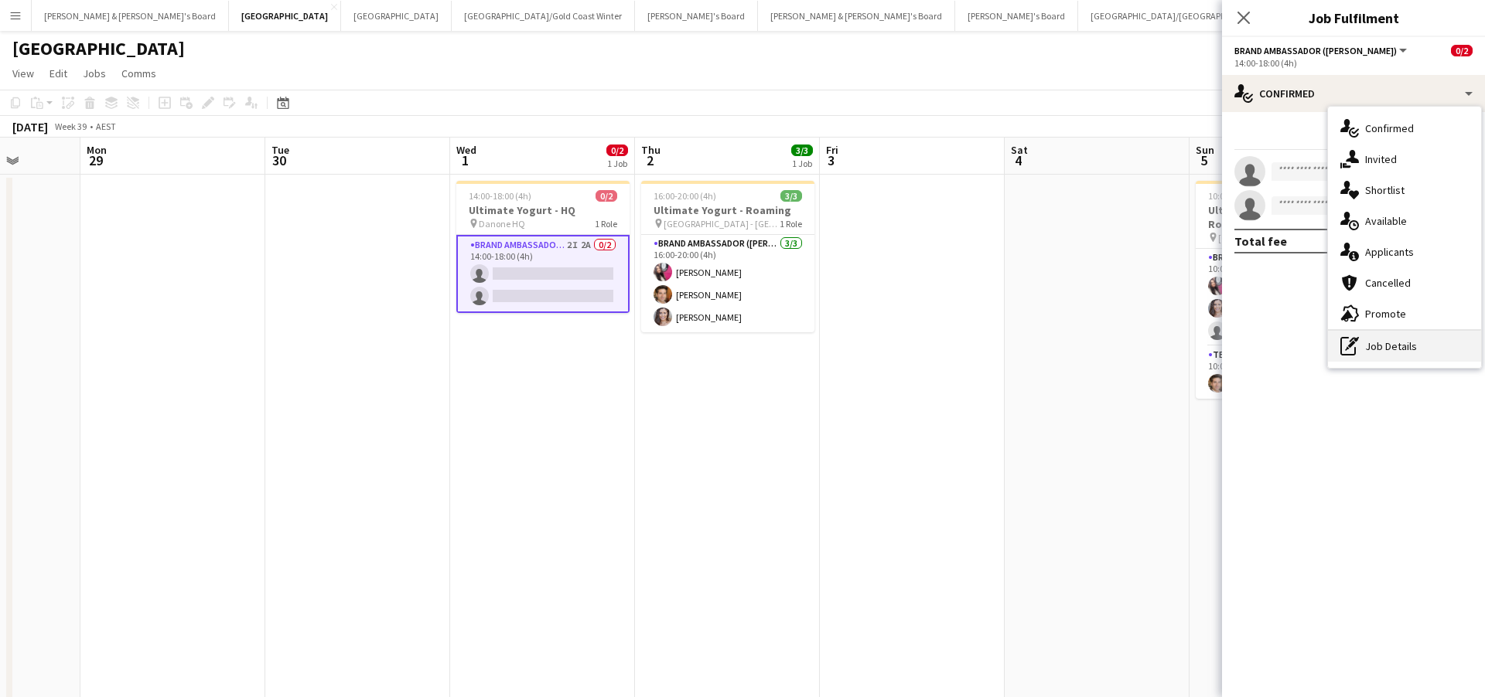
click at [1401, 354] on div "pen-write Job Details" at bounding box center [1404, 346] width 153 height 31
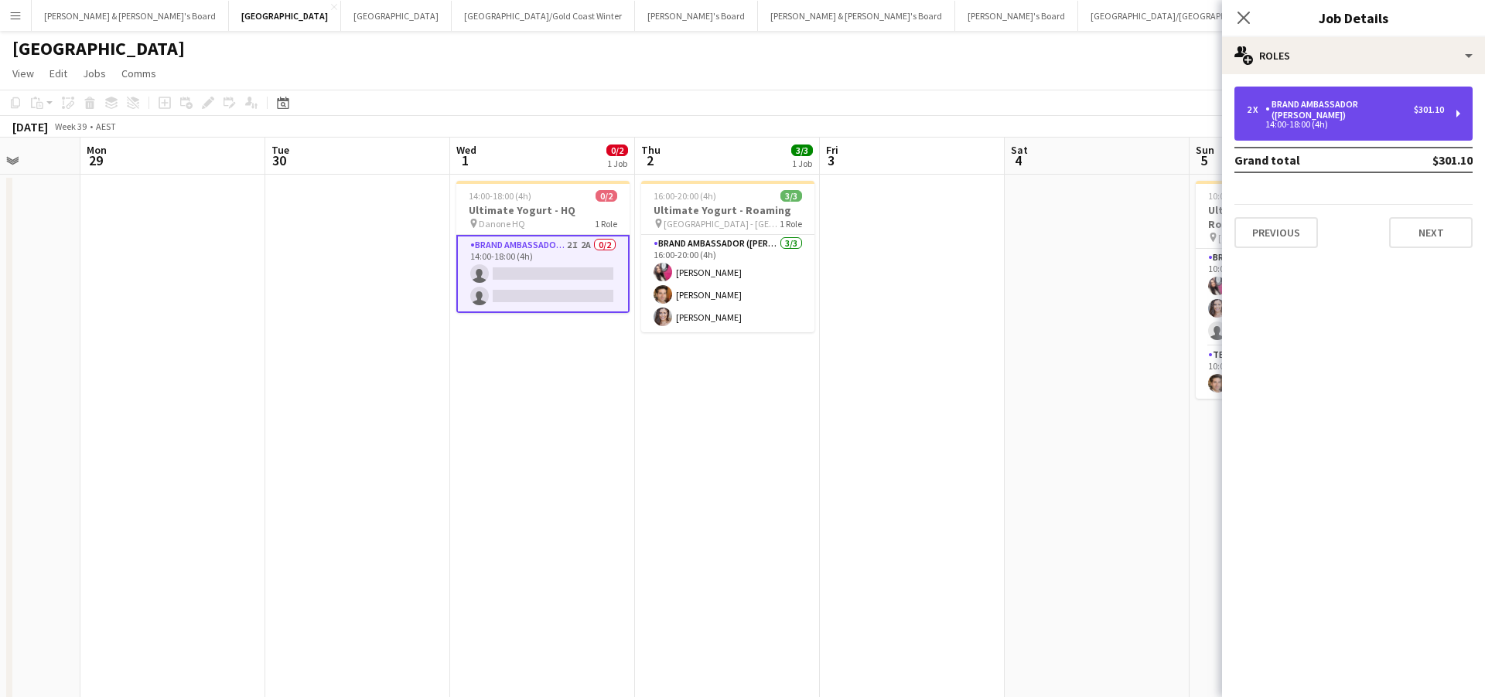
click at [1355, 101] on div "Brand Ambassador ([PERSON_NAME])" at bounding box center [1339, 110] width 148 height 22
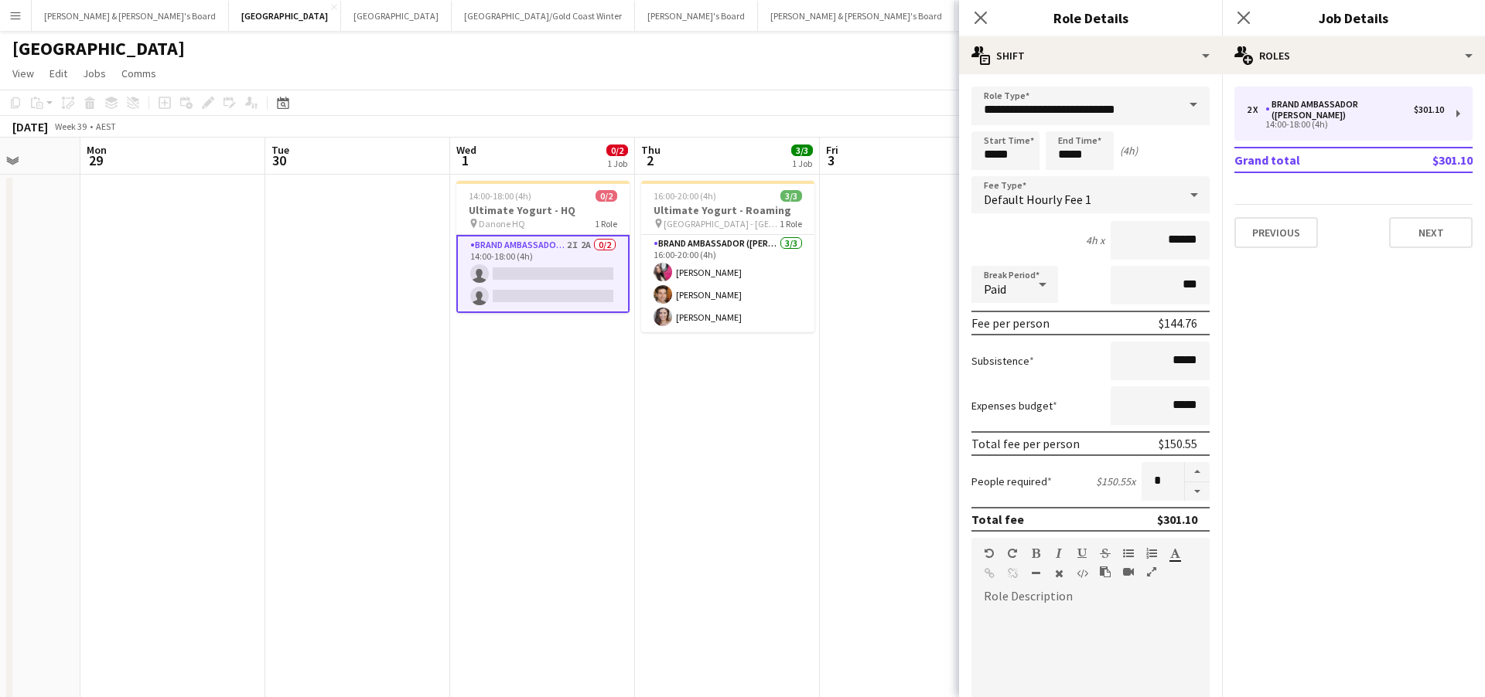
click at [1192, 102] on span at bounding box center [1193, 105] width 32 height 37
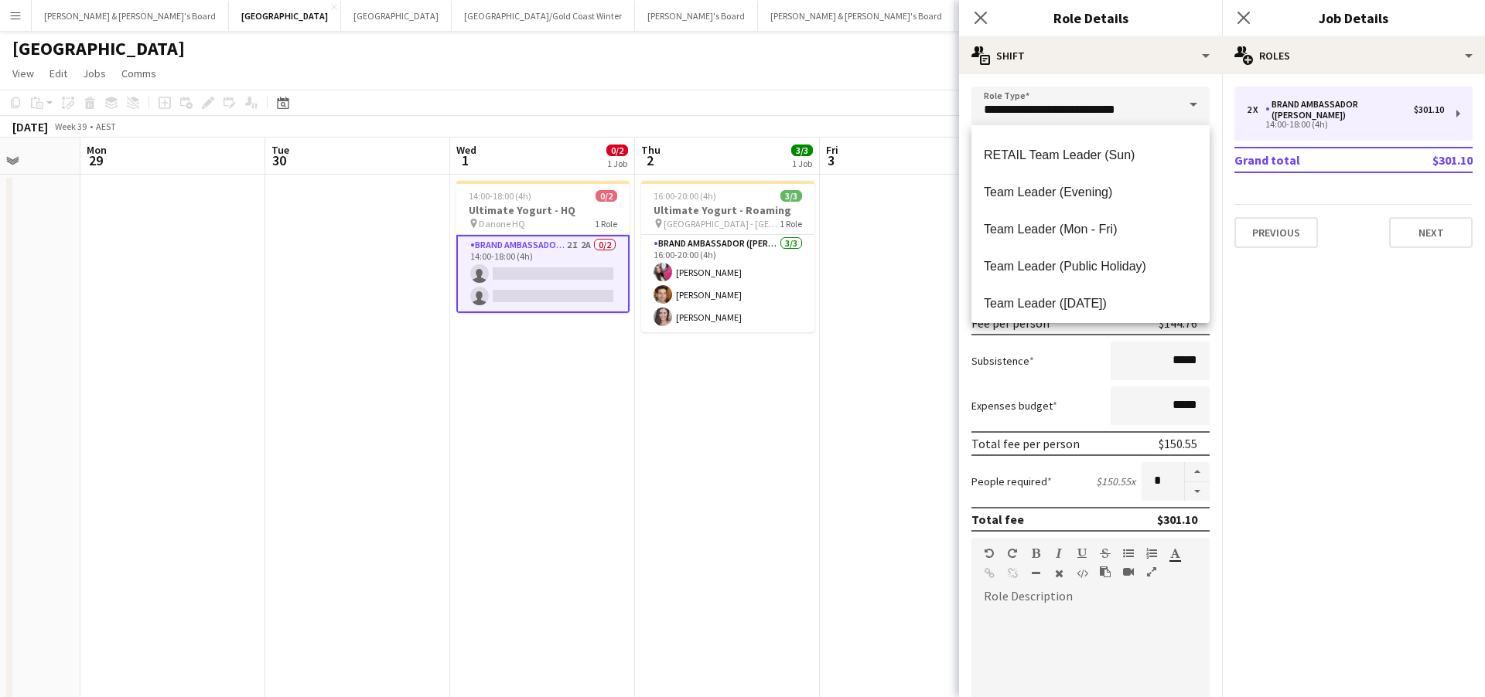
scroll to position [1482, 0]
click at [1096, 230] on span "Team Leader (Mon - Fri)" at bounding box center [1090, 226] width 213 height 15
type input "**********"
type input "******"
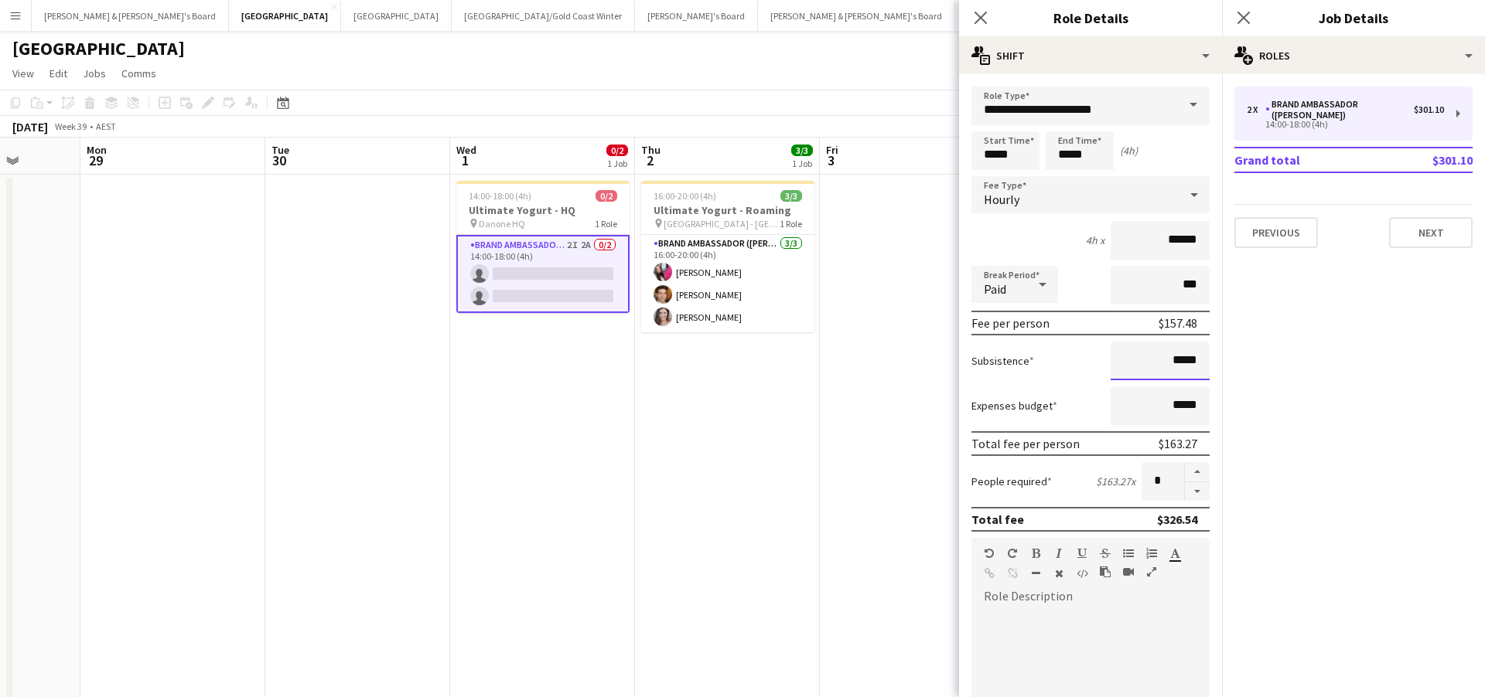
click at [1178, 362] on input "*****" at bounding box center [1159, 361] width 99 height 39
click at [1182, 363] on input "*****" at bounding box center [1159, 361] width 99 height 39
type input "**"
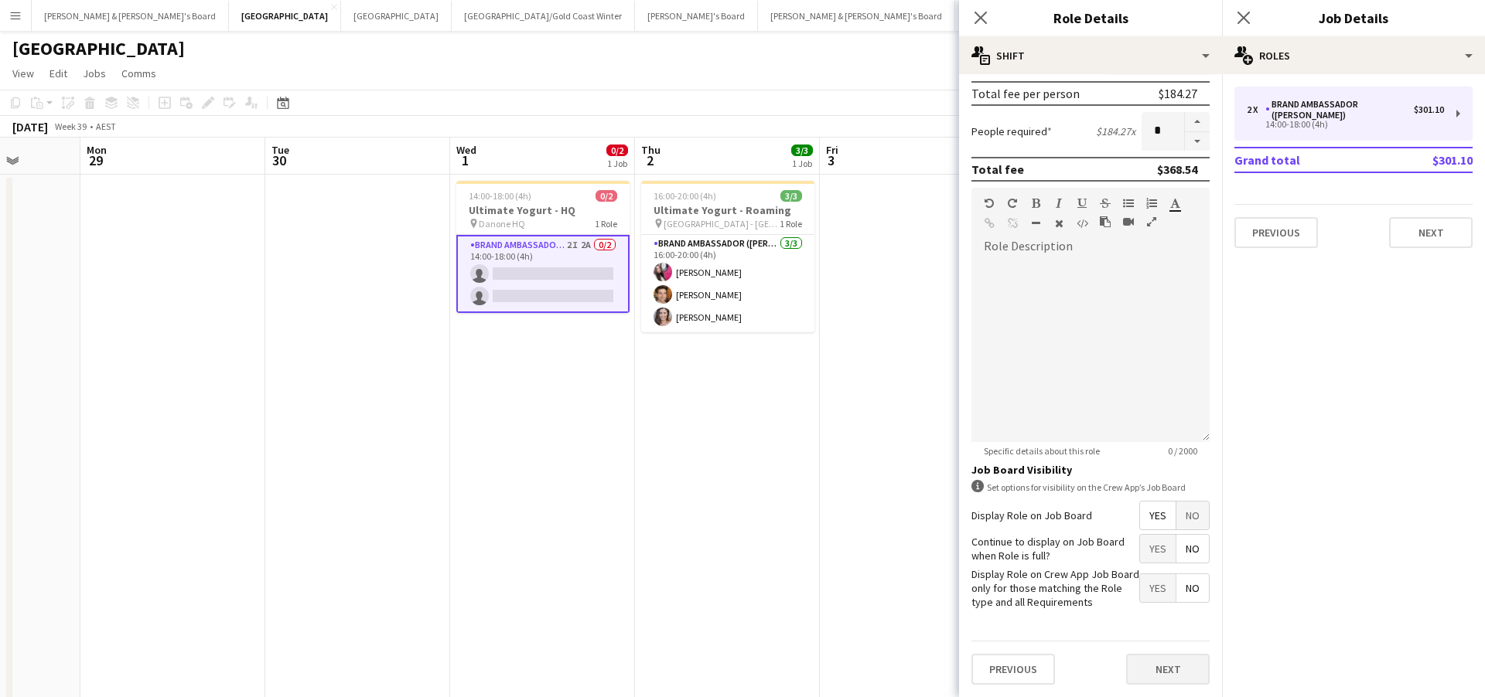
scroll to position [350, 0]
type input "******"
click at [1170, 674] on button "Next" at bounding box center [1168, 670] width 84 height 31
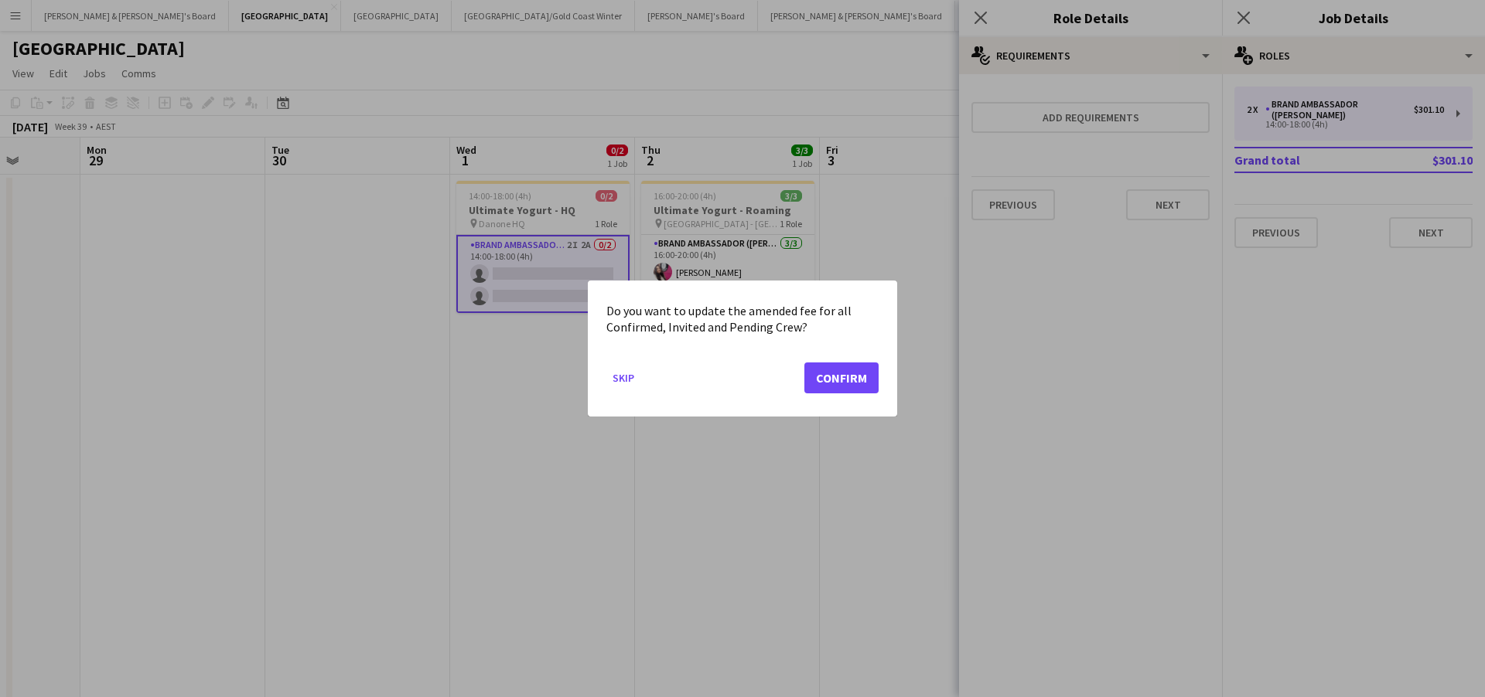
click at [862, 378] on button "Confirm" at bounding box center [841, 378] width 74 height 31
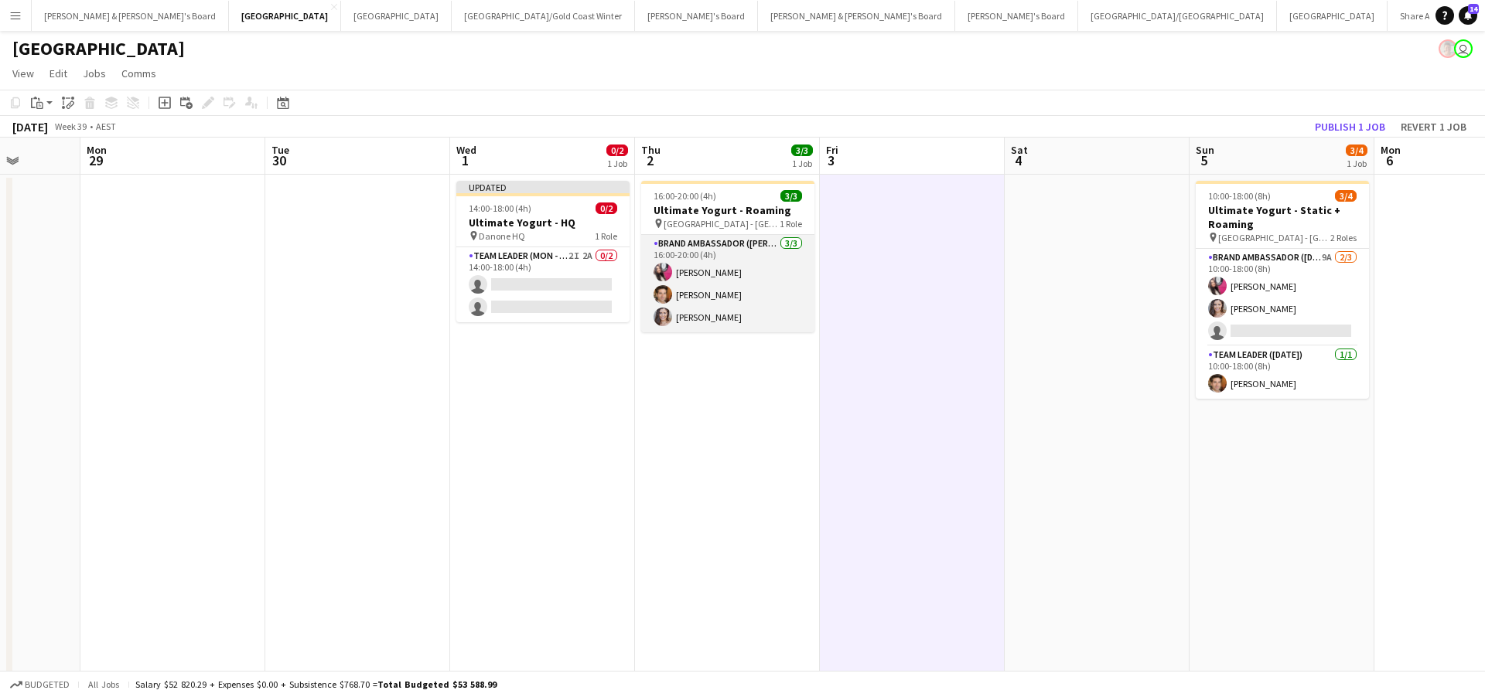
click at [739, 284] on app-card-role "Brand Ambassador (Mon - Fri) [DATE] 16:00-20:00 (4h) [PERSON_NAME] [PERSON_NAME…" at bounding box center [727, 283] width 173 height 97
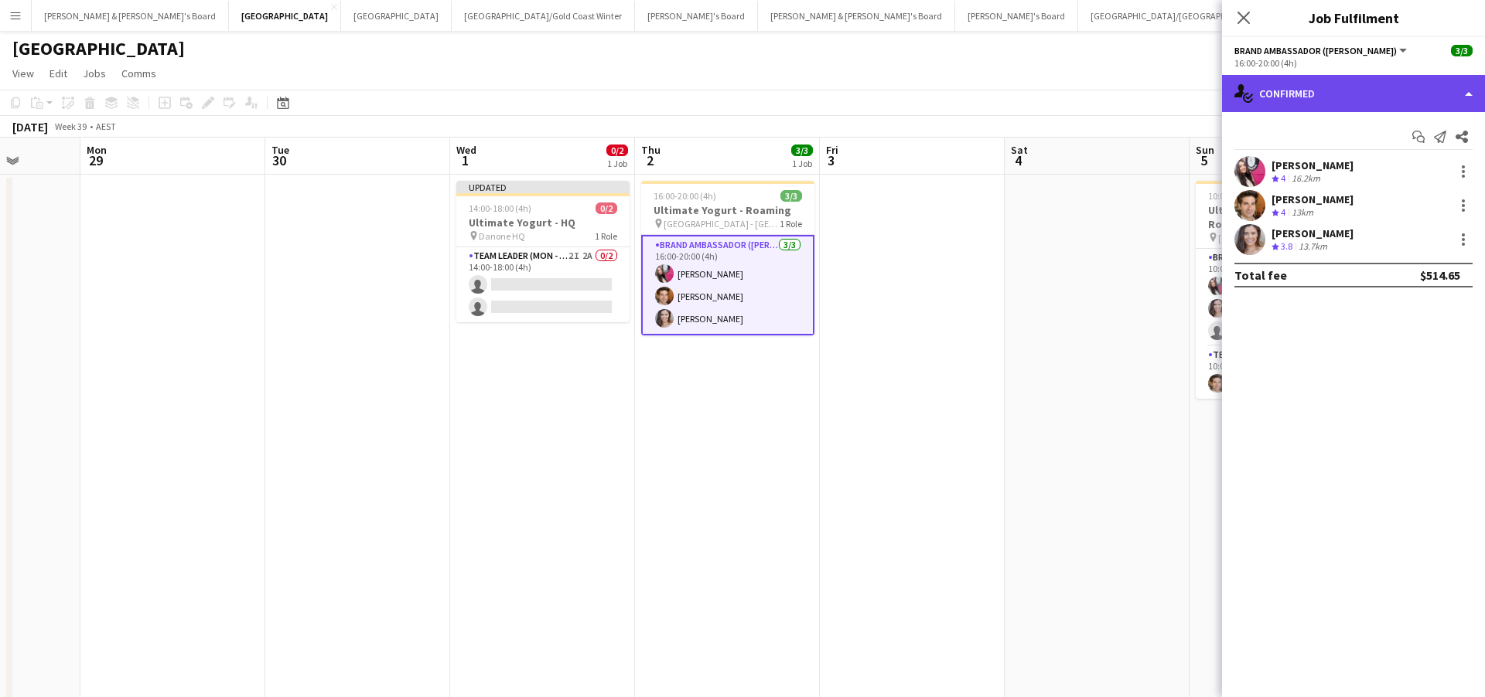
click at [1332, 87] on div "single-neutral-actions-check-2 Confirmed" at bounding box center [1353, 93] width 263 height 37
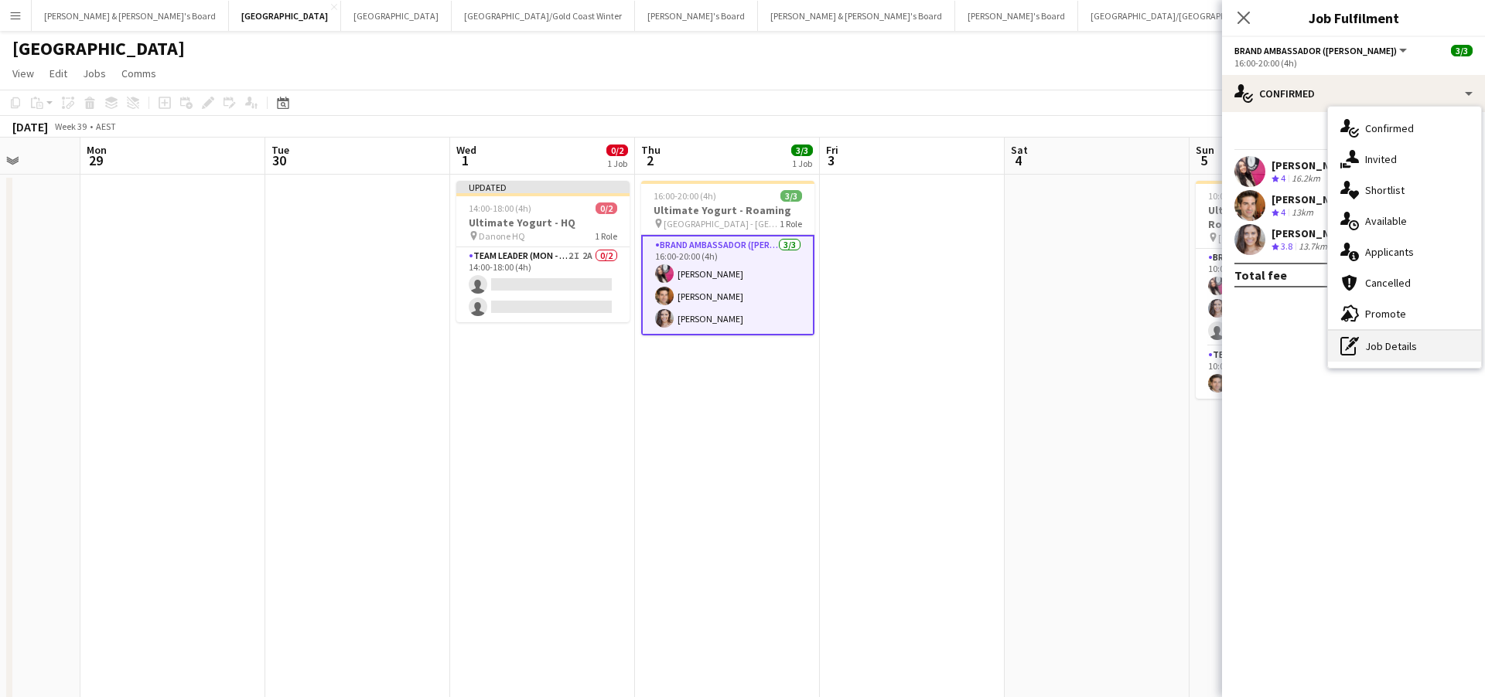
click at [1380, 352] on div "pen-write Job Details" at bounding box center [1404, 346] width 153 height 31
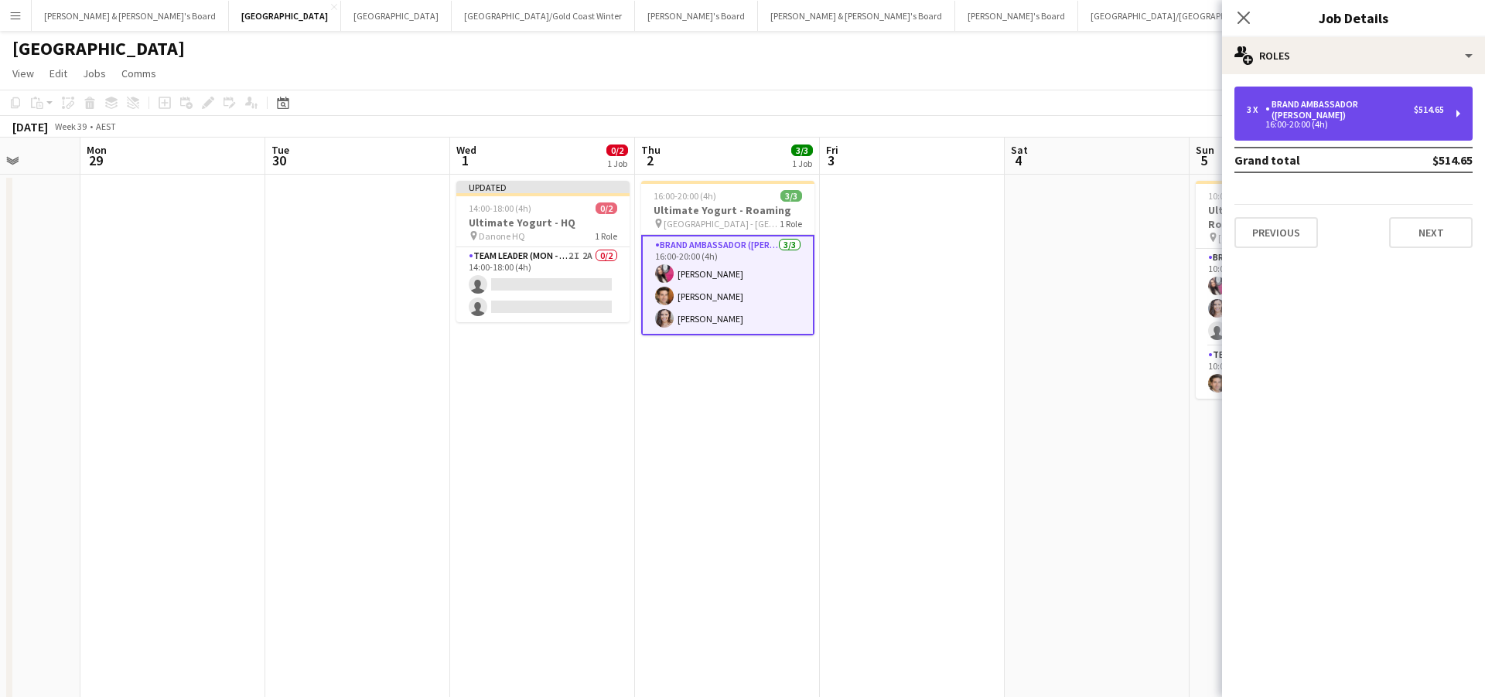
click at [1350, 121] on div "16:00-20:00 (4h)" at bounding box center [1344, 125] width 197 height 8
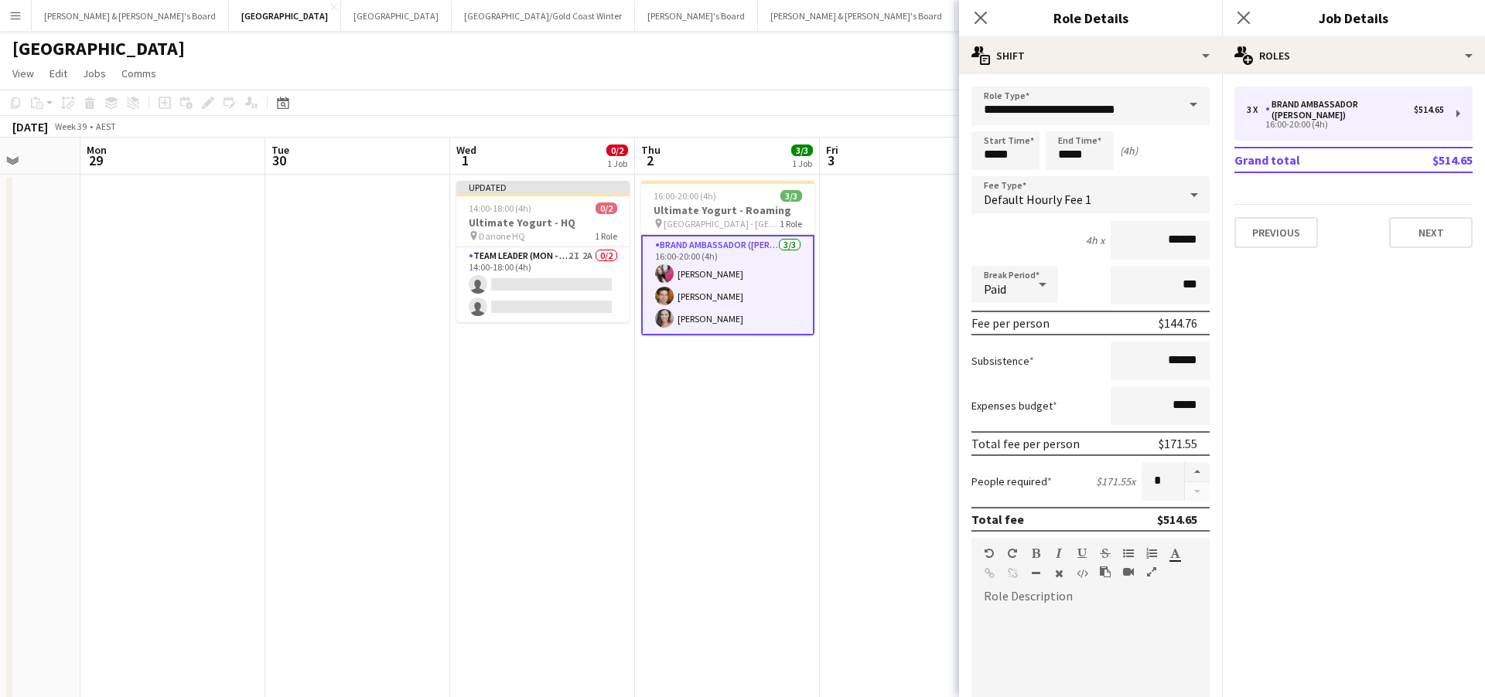
click at [1187, 99] on span at bounding box center [1193, 105] width 32 height 37
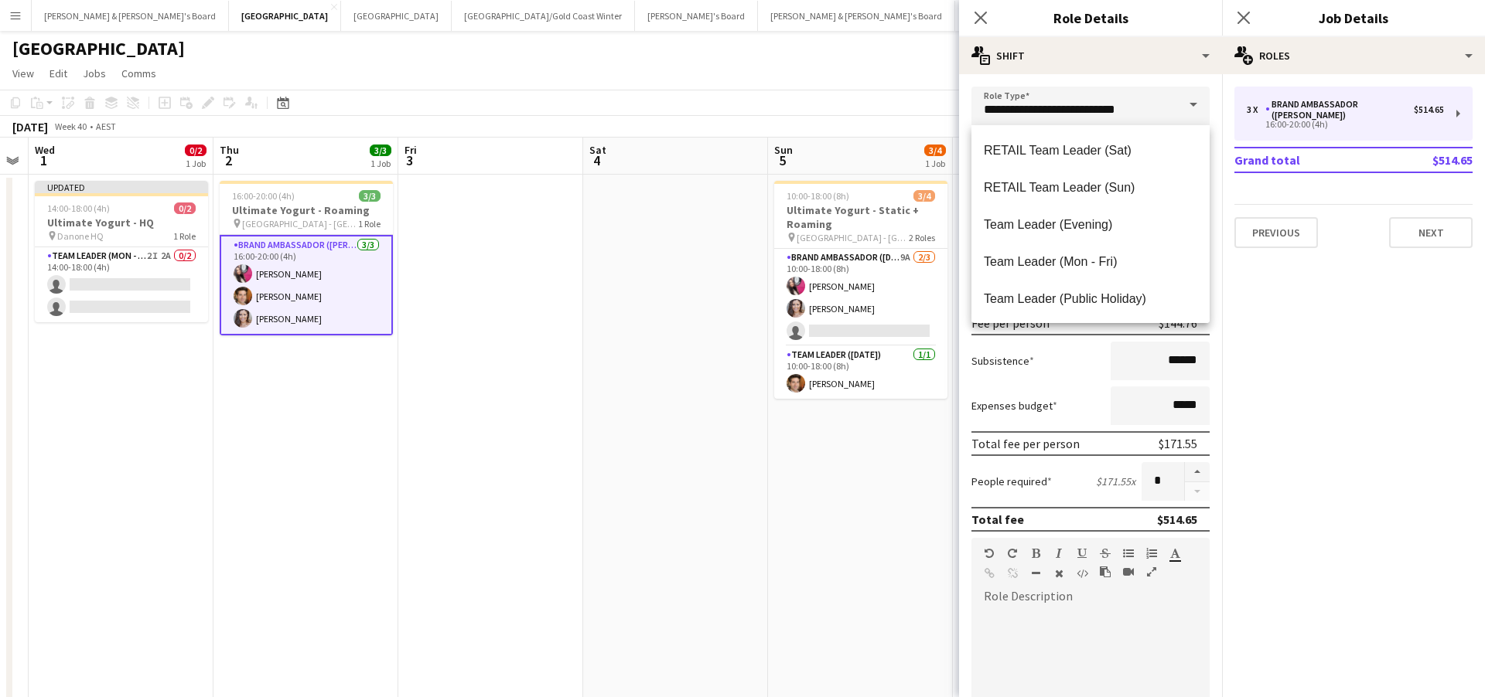
scroll to position [0, 336]
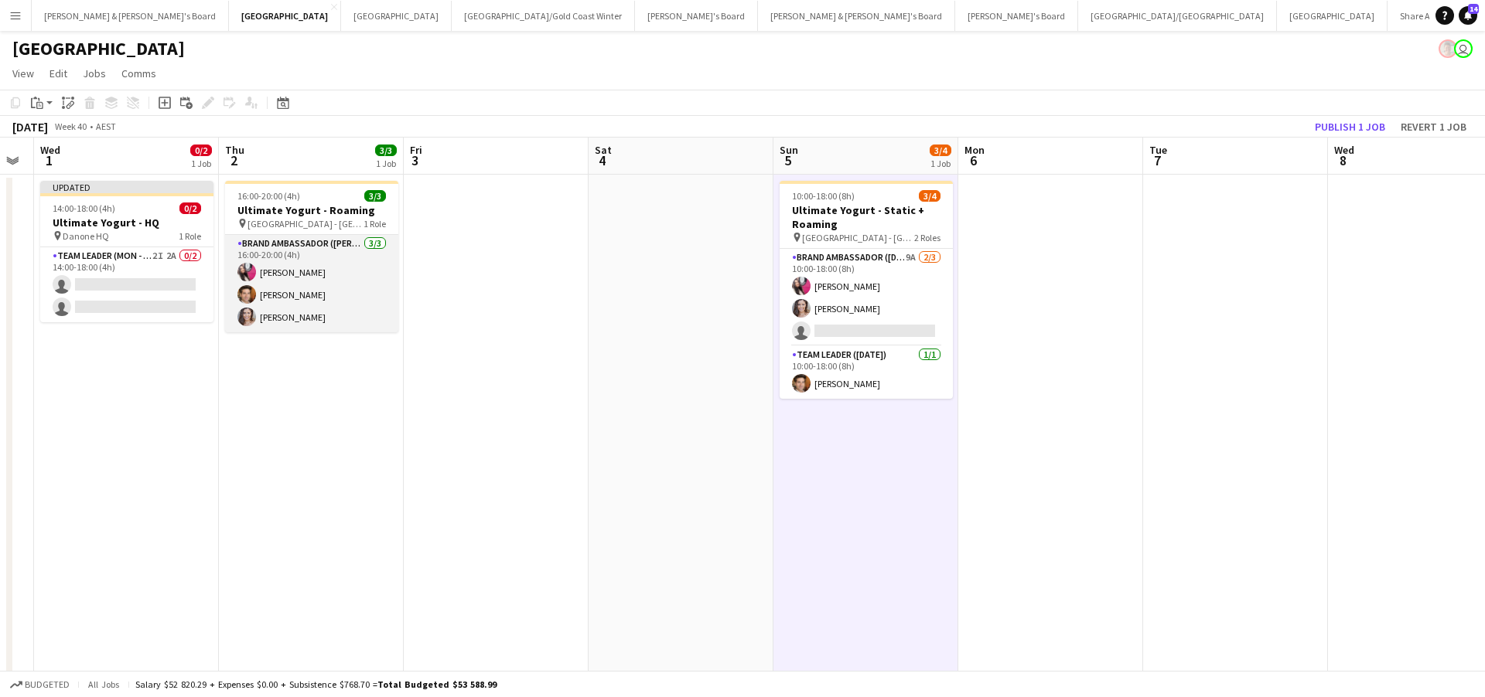
click at [332, 290] on app-card-role "Brand Ambassador (Mon - Fri) [DATE] 16:00-20:00 (4h) [PERSON_NAME] [PERSON_NAME…" at bounding box center [311, 283] width 173 height 97
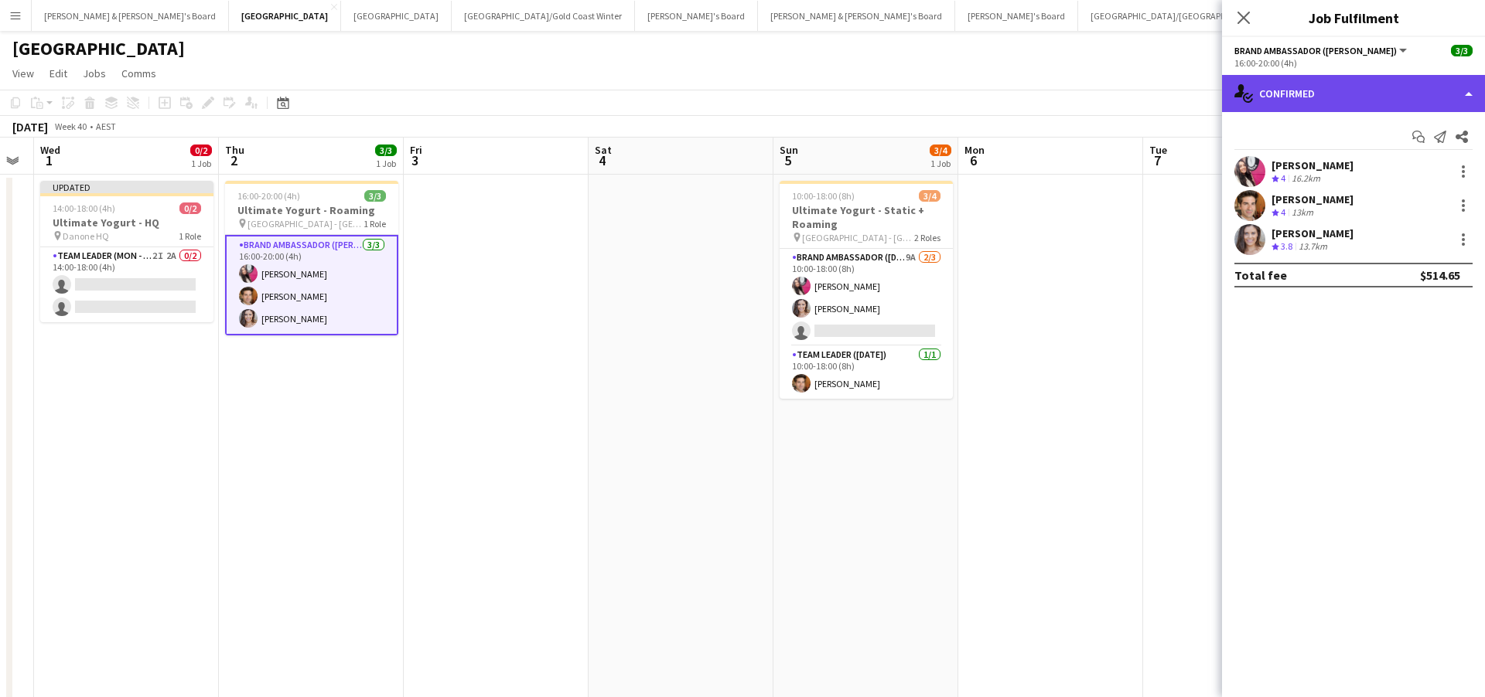
click at [1327, 89] on div "single-neutral-actions-check-2 Confirmed" at bounding box center [1353, 93] width 263 height 37
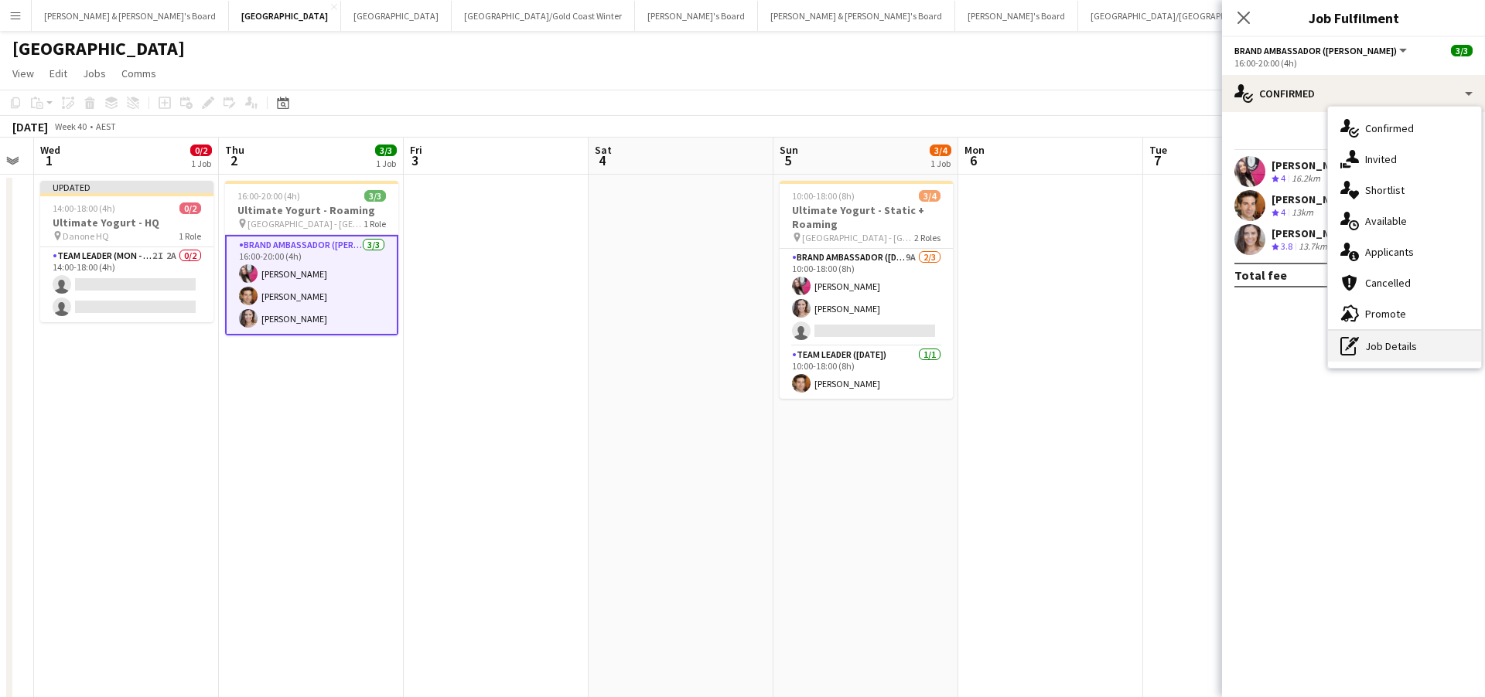
click at [1386, 350] on div "pen-write Job Details" at bounding box center [1404, 346] width 153 height 31
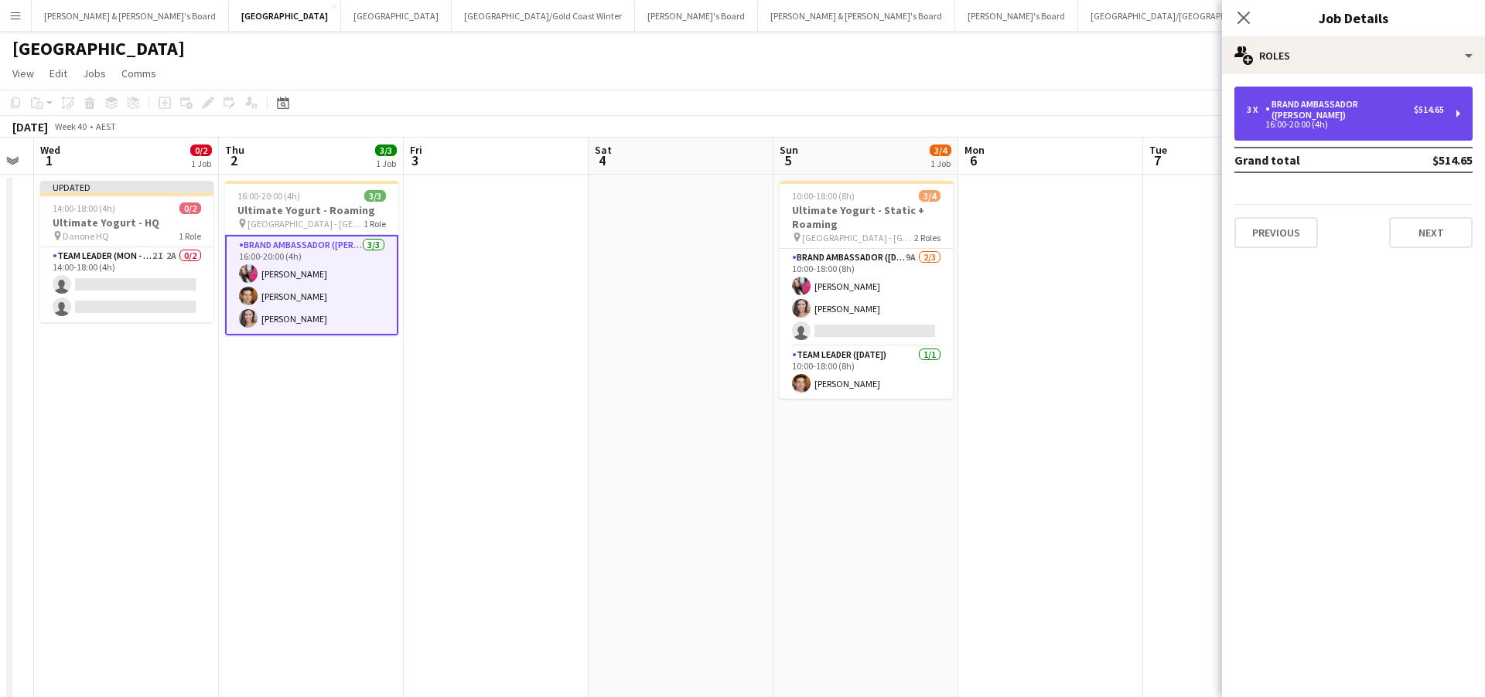
click at [1362, 120] on div "3 x Brand Ambassador (Mon - Fri) $514.65 16:00-20:00 (4h)" at bounding box center [1353, 114] width 238 height 54
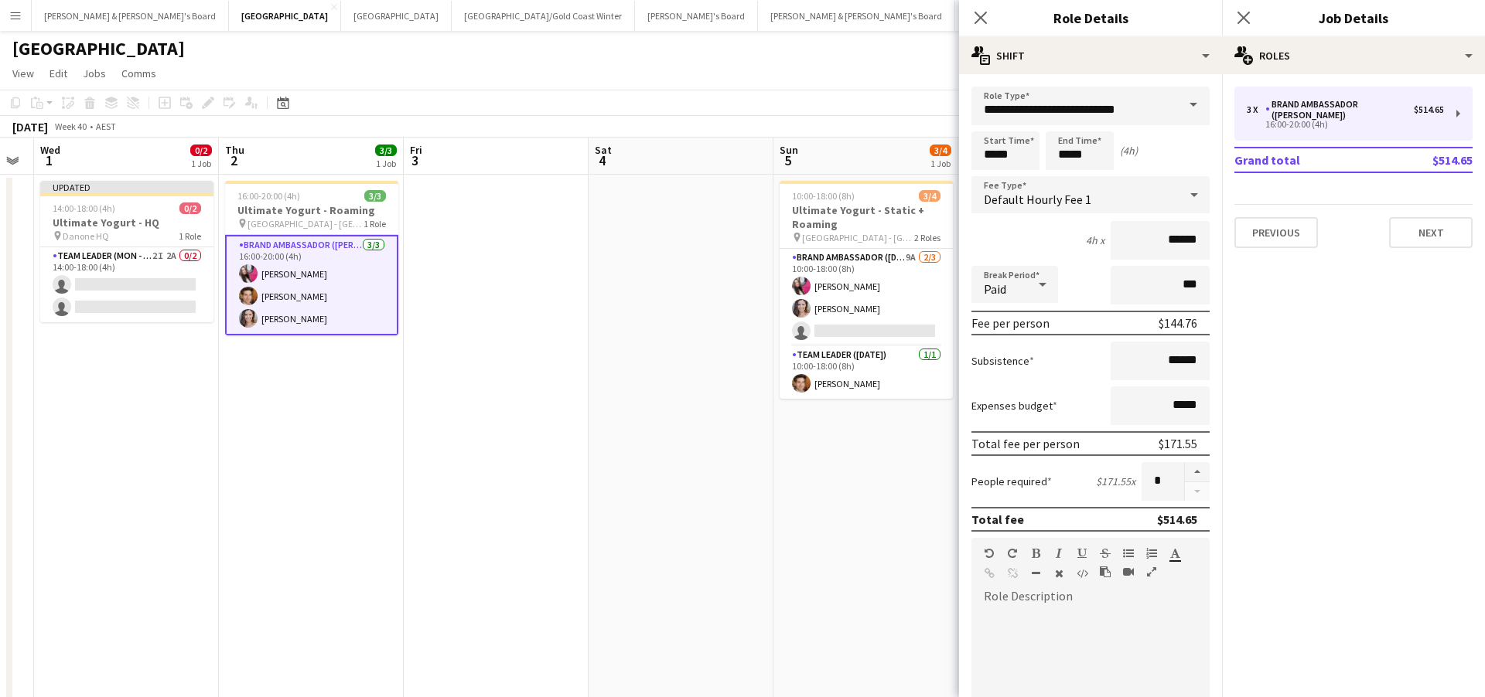
click at [1190, 105] on span at bounding box center [1193, 105] width 32 height 37
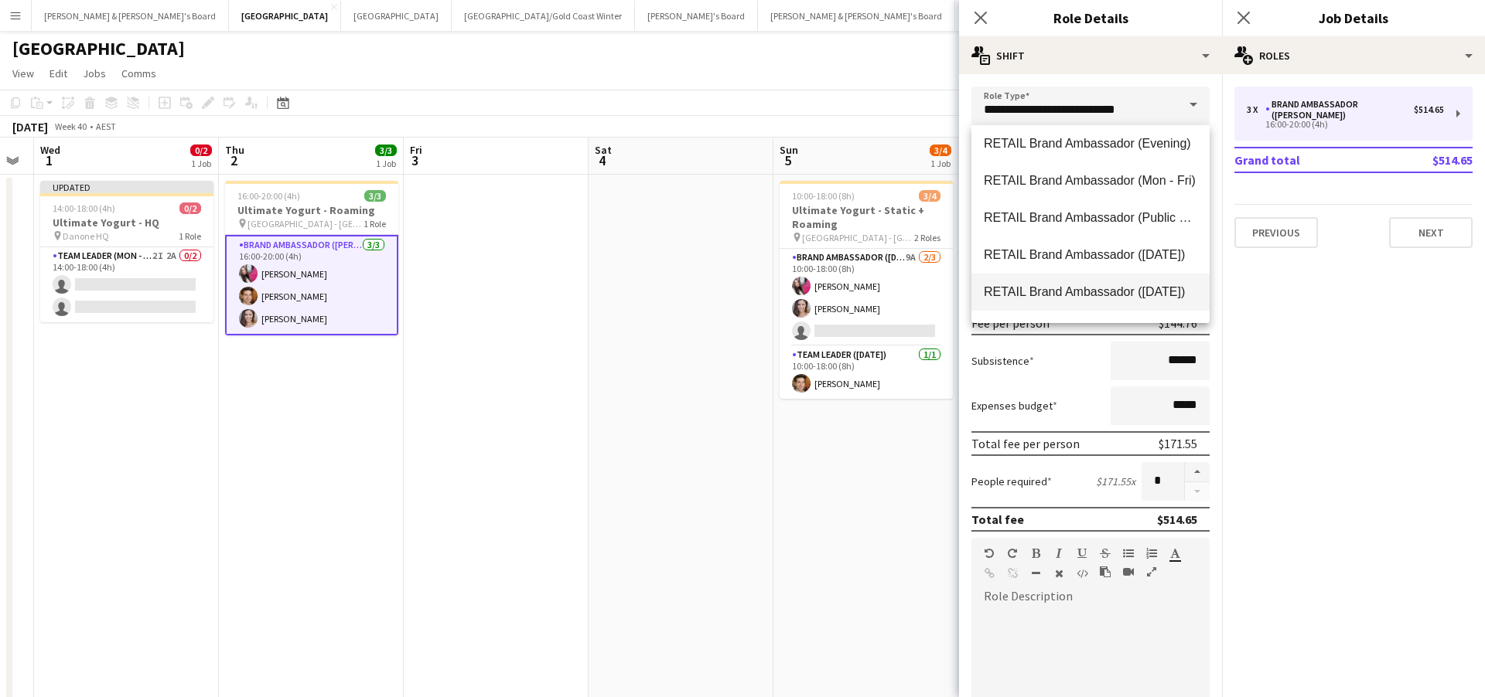
scroll to position [966, 0]
click at [1071, 186] on span "RETAIL Brand Ambassador (Mon - Fri)" at bounding box center [1090, 186] width 213 height 15
type input "**********"
type input "******"
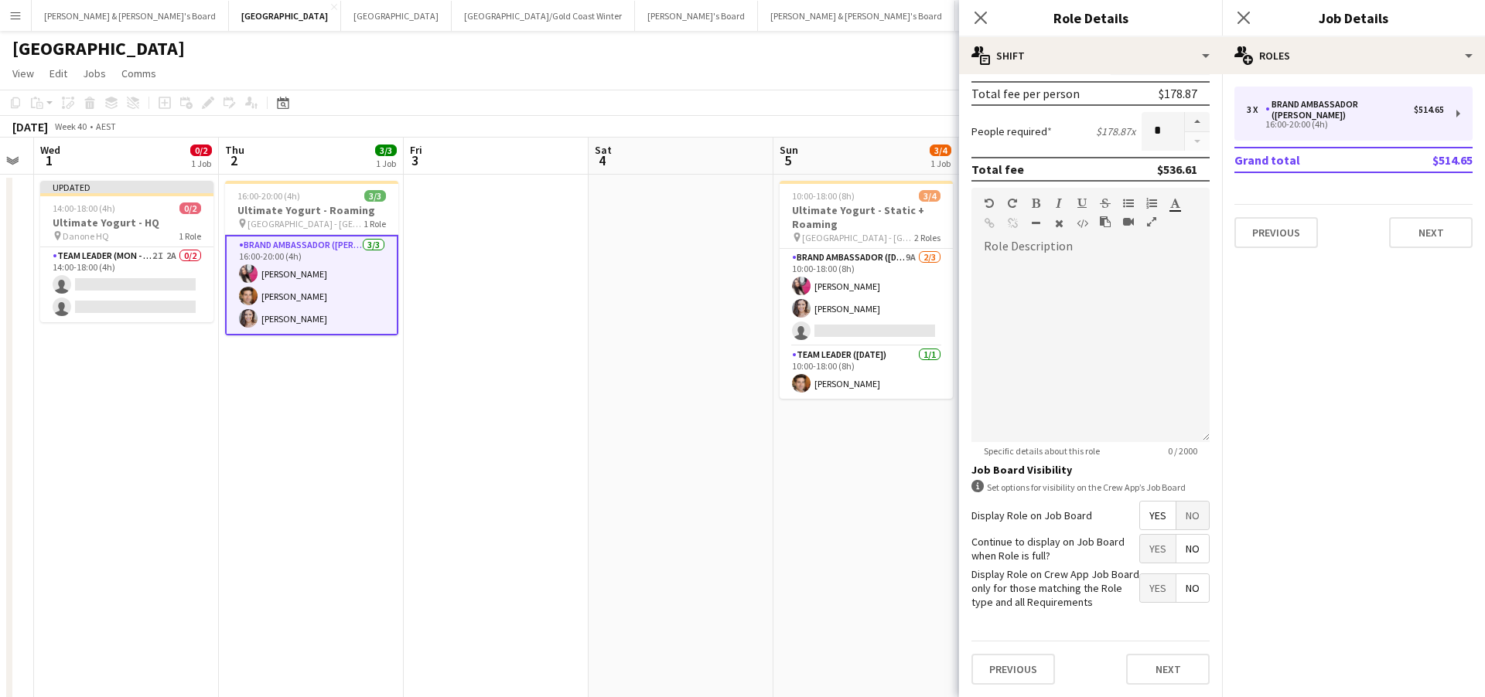
scroll to position [350, 0]
click at [1136, 666] on button "Next" at bounding box center [1168, 670] width 84 height 31
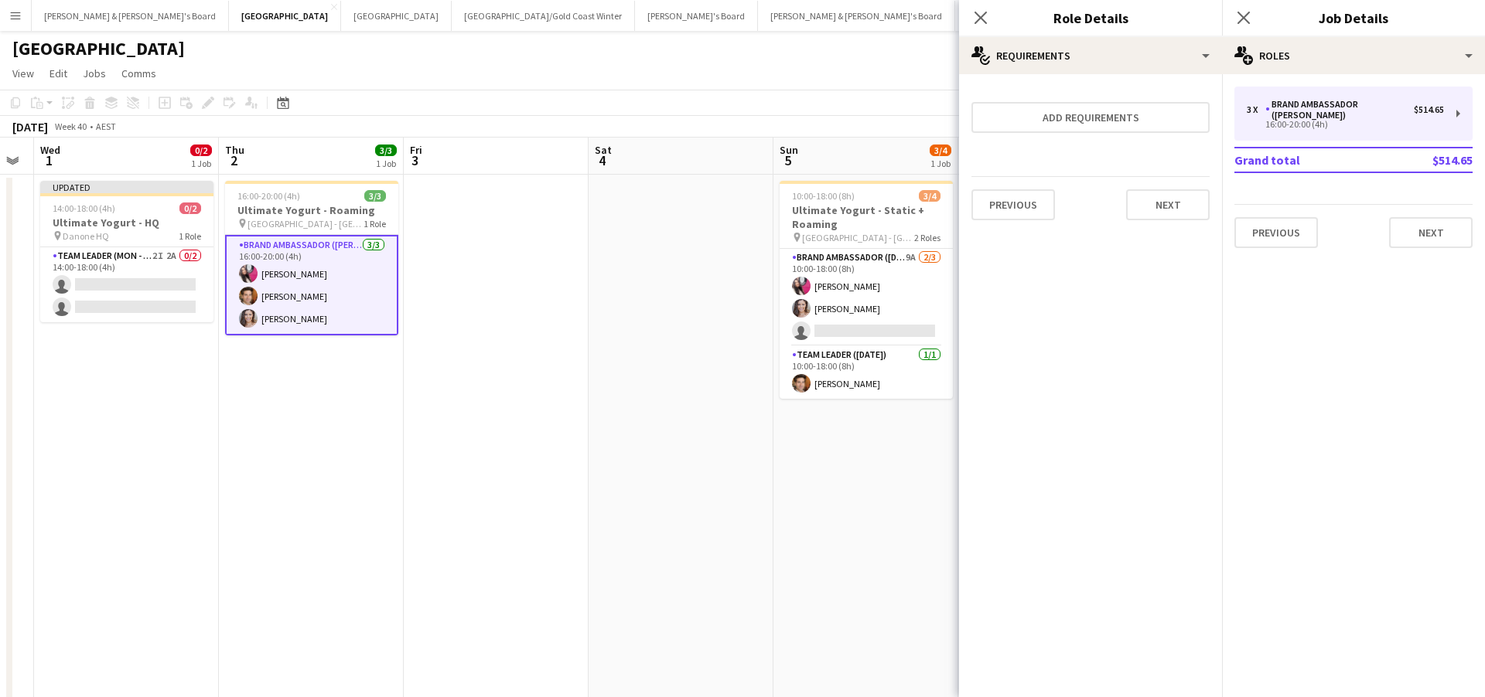
scroll to position [0, 0]
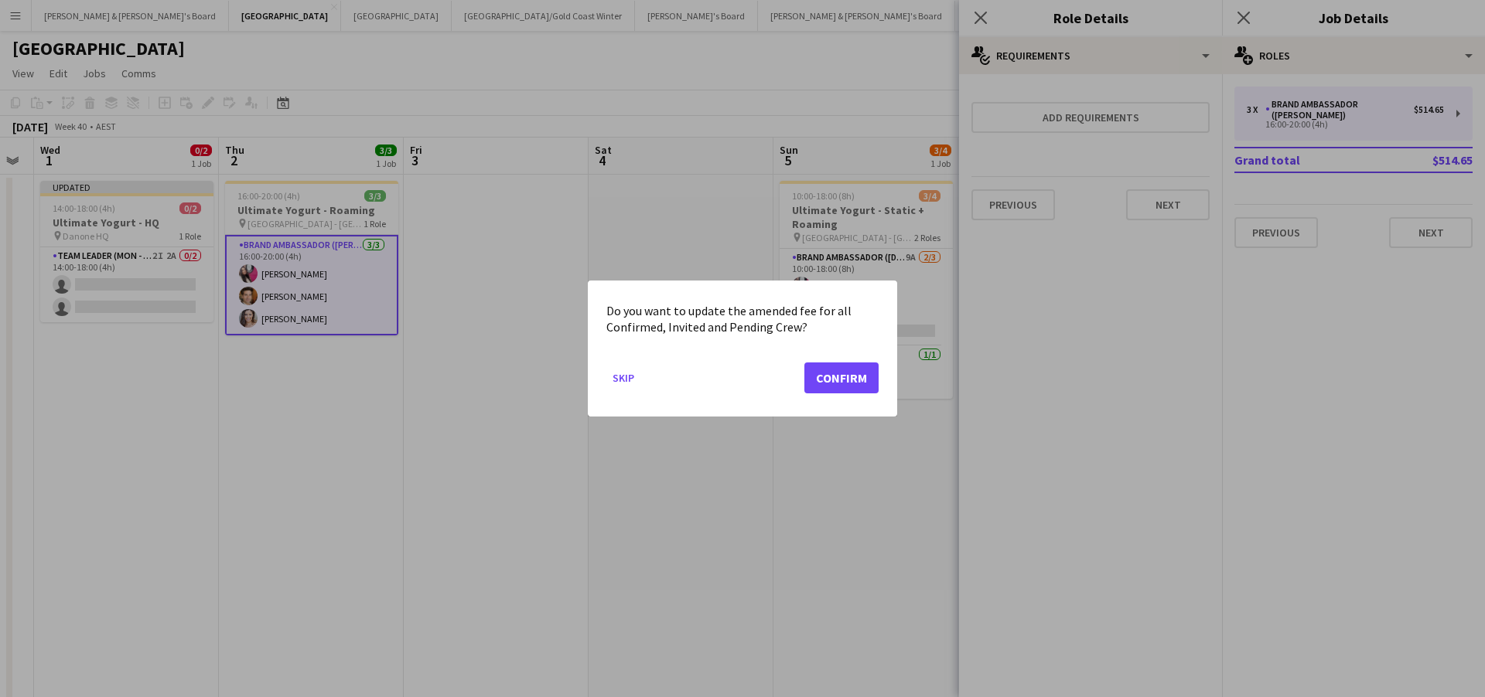
click at [849, 375] on button "Confirm" at bounding box center [841, 378] width 74 height 31
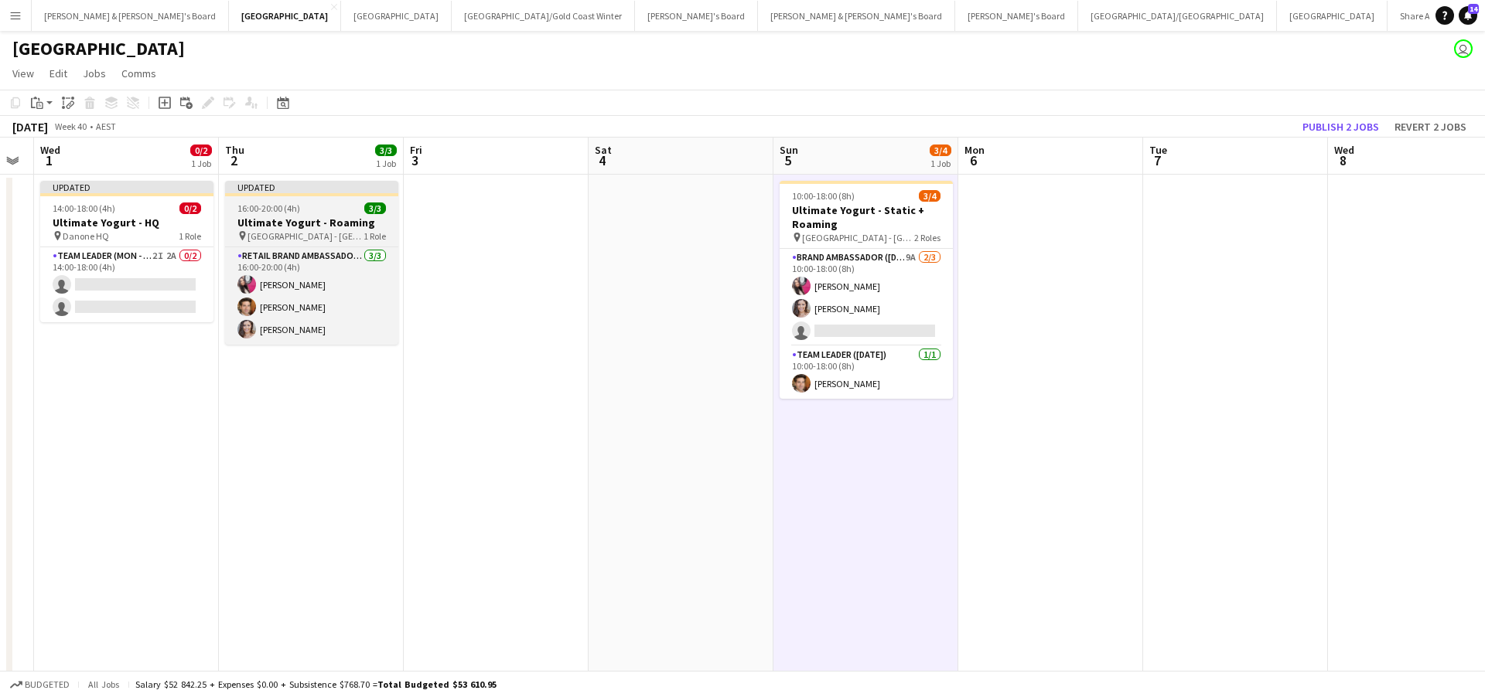
click at [338, 231] on div "pin [GEOGRAPHIC_DATA] - [GEOGRAPHIC_DATA] 1 Role" at bounding box center [311, 236] width 173 height 12
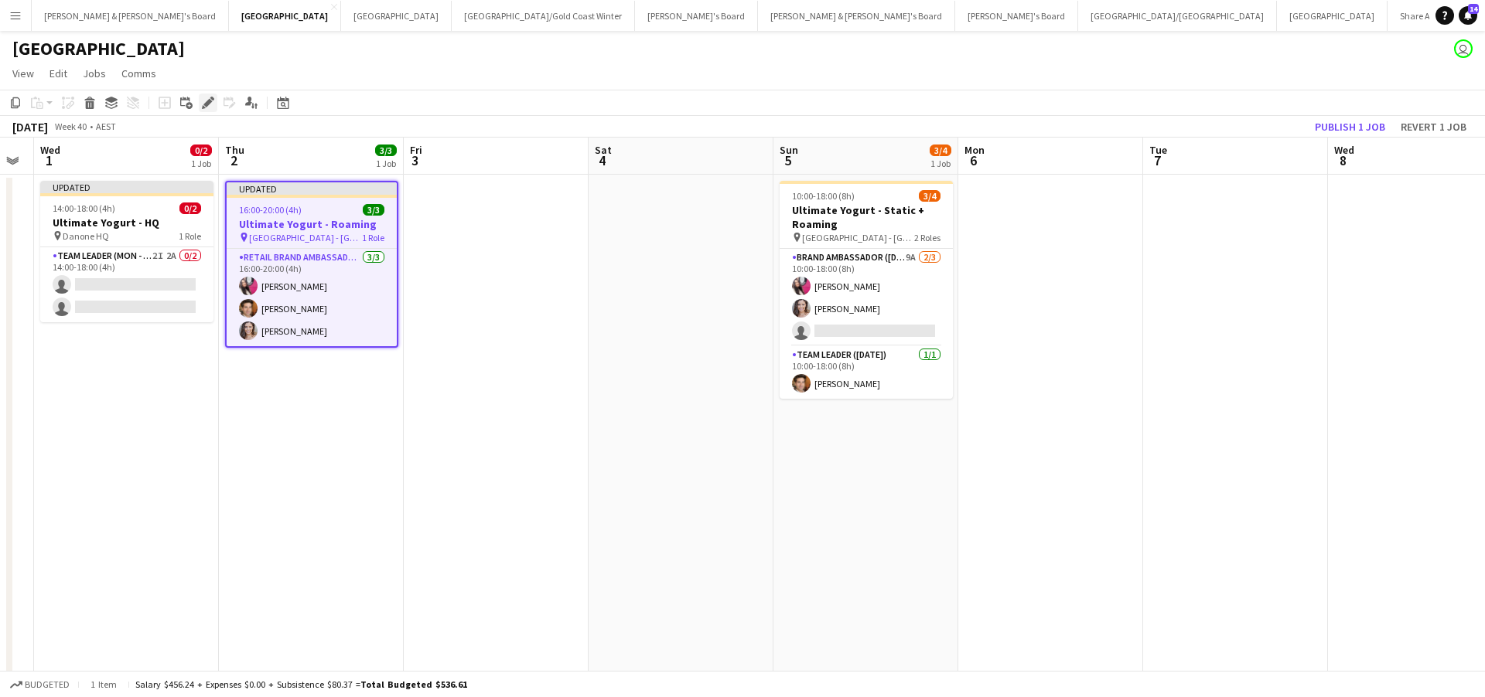
click at [209, 100] on icon at bounding box center [207, 103] width 9 height 9
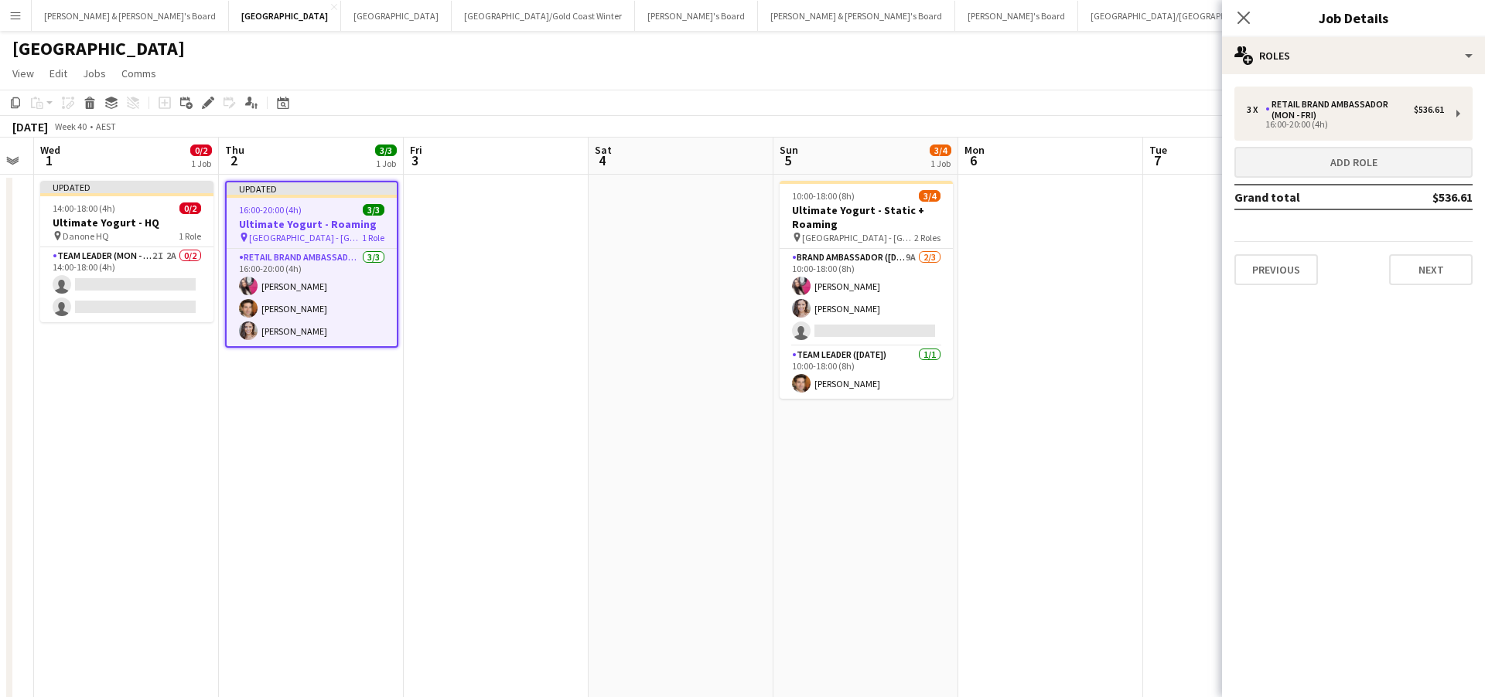
click at [1317, 149] on button "Add role" at bounding box center [1353, 162] width 238 height 31
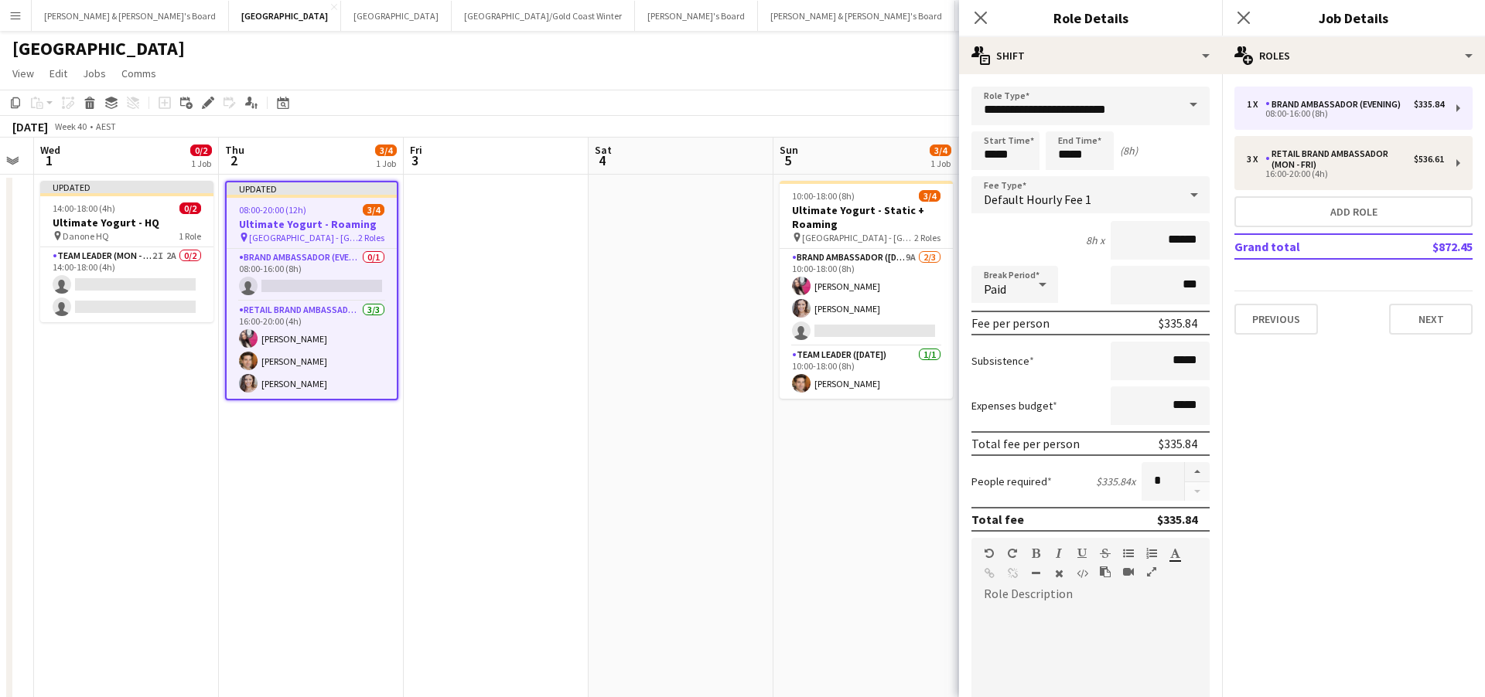
click at [1191, 101] on span at bounding box center [1193, 105] width 32 height 37
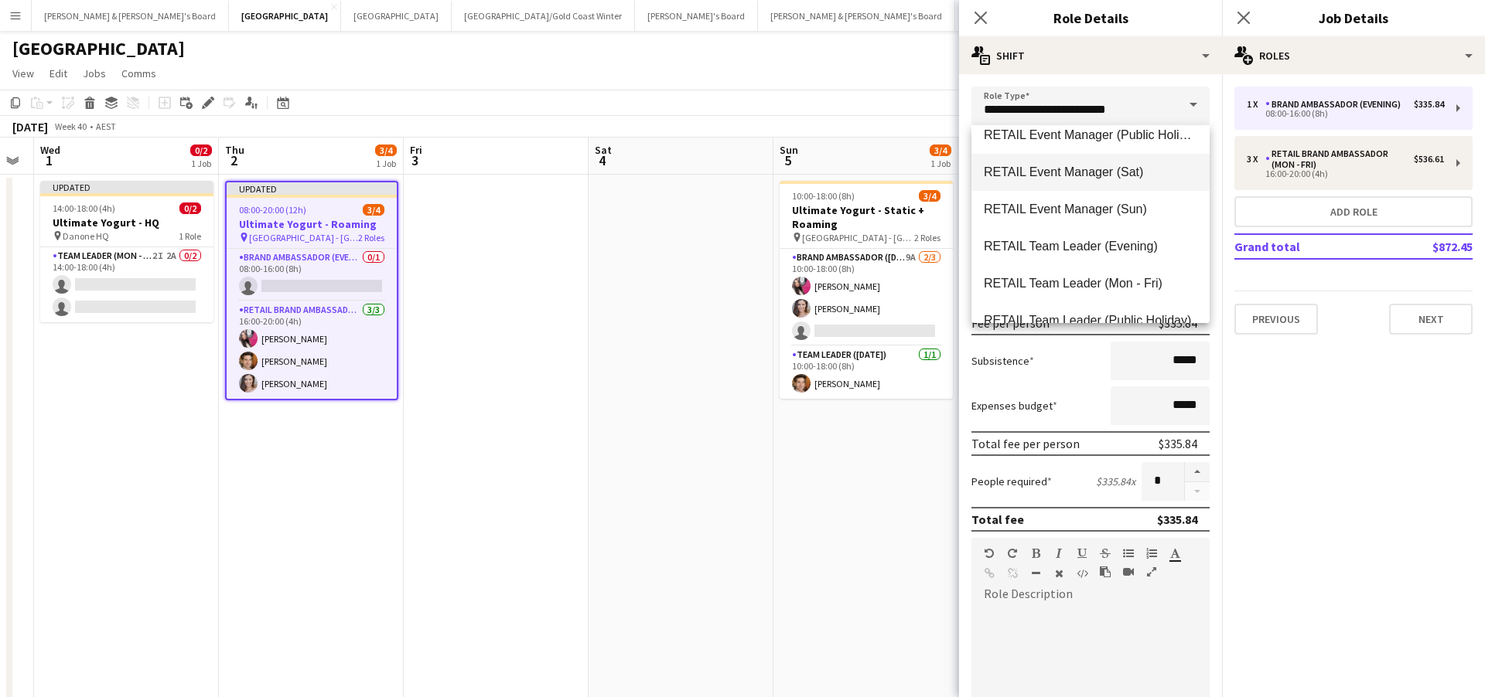
scroll to position [1244, 0]
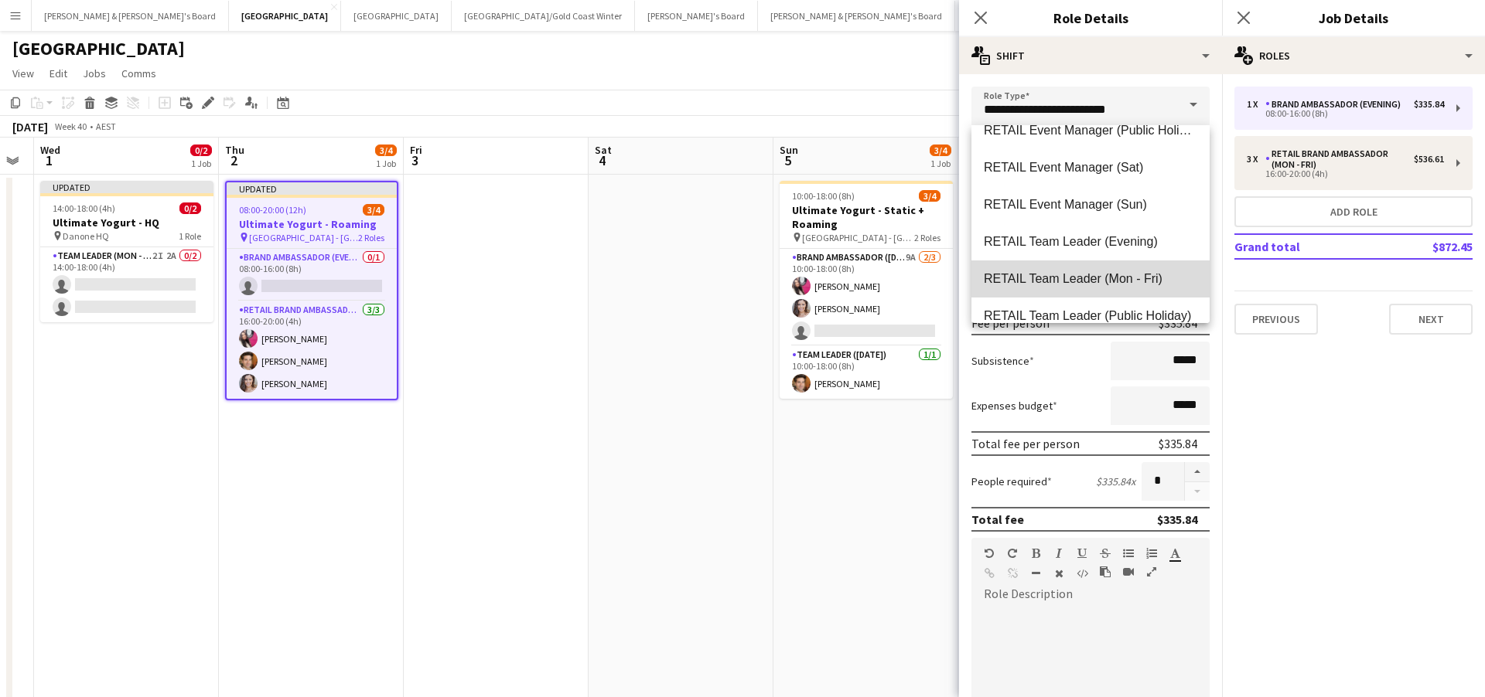
click at [1090, 279] on span "RETAIL Team Leader (Mon - Fri)" at bounding box center [1090, 278] width 213 height 15
type input "**********"
type input "******"
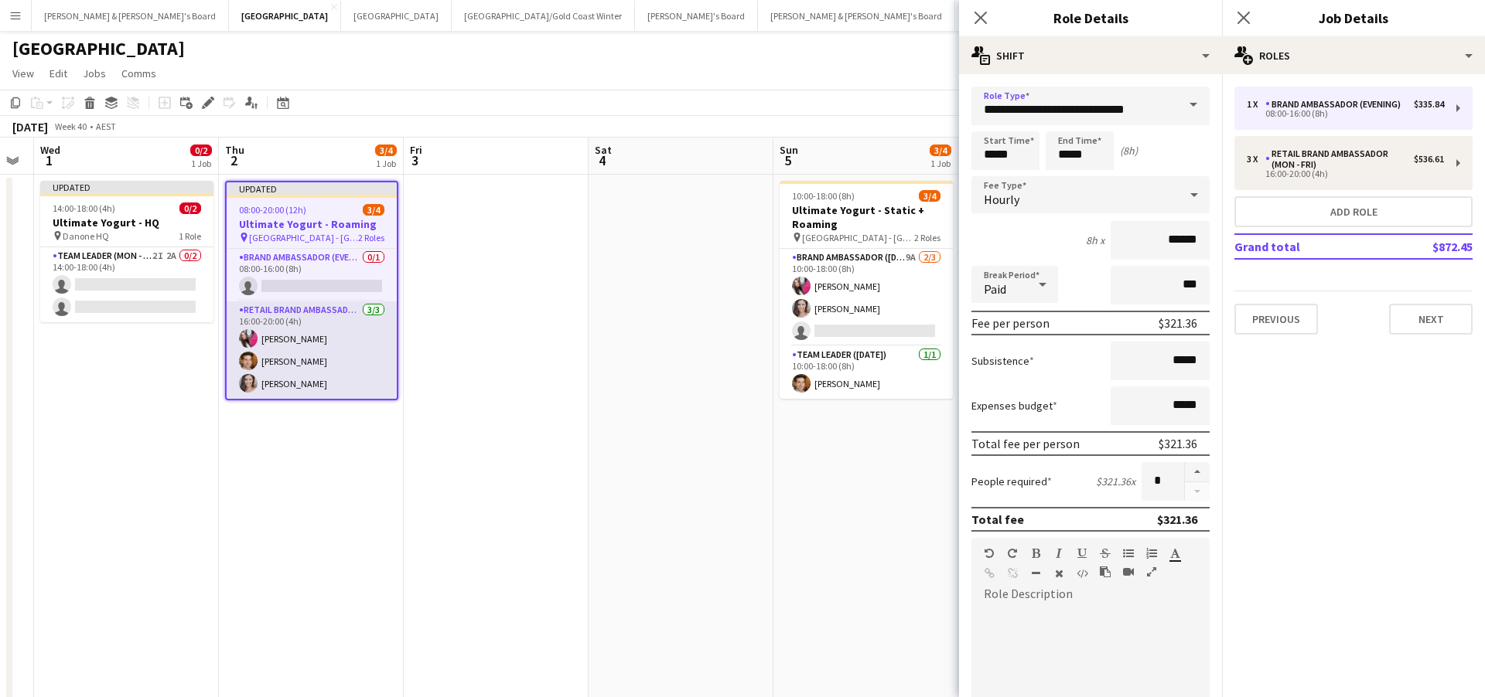
click at [323, 349] on app-card-role "RETAIL Brand Ambassador (Mon - Fri) [DATE] 16:00-20:00 (4h) [PERSON_NAME] [PERS…" at bounding box center [312, 350] width 170 height 97
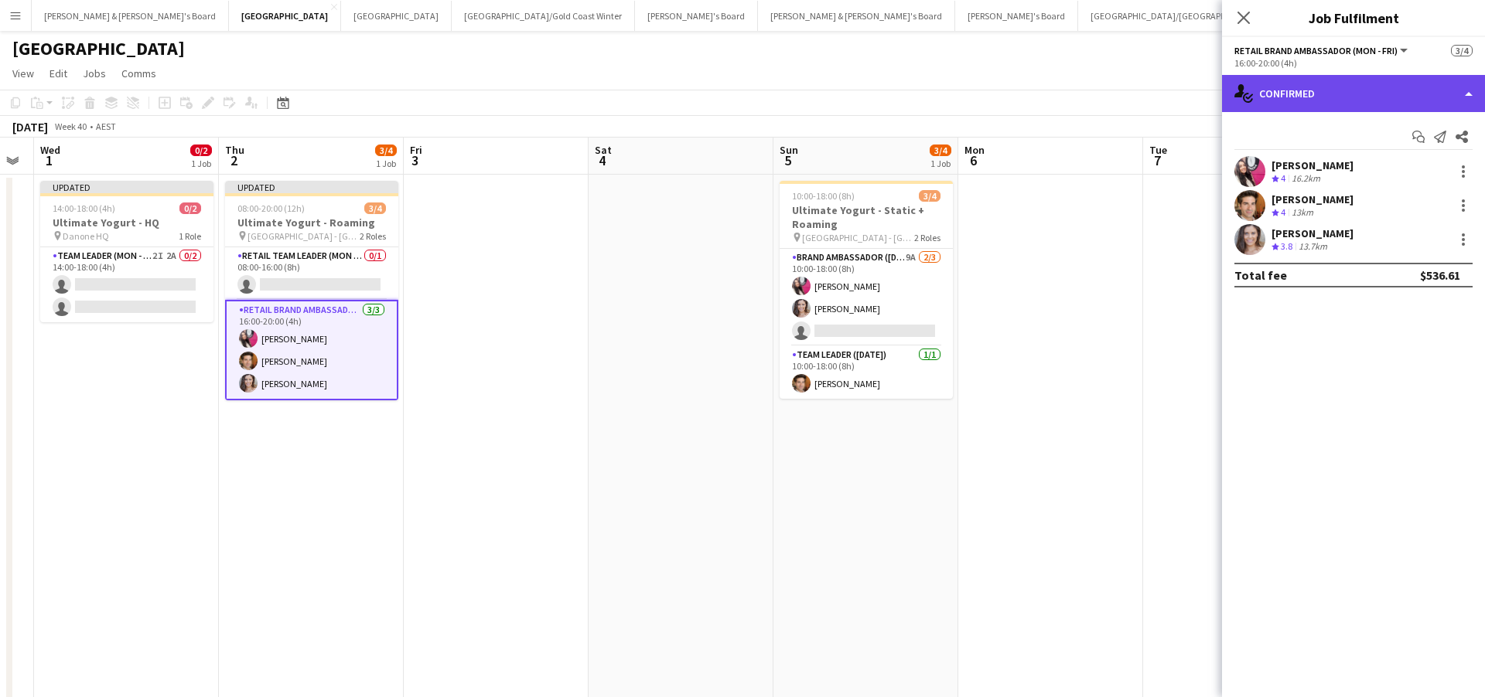
click at [1322, 90] on div "single-neutral-actions-check-2 Confirmed" at bounding box center [1353, 93] width 263 height 37
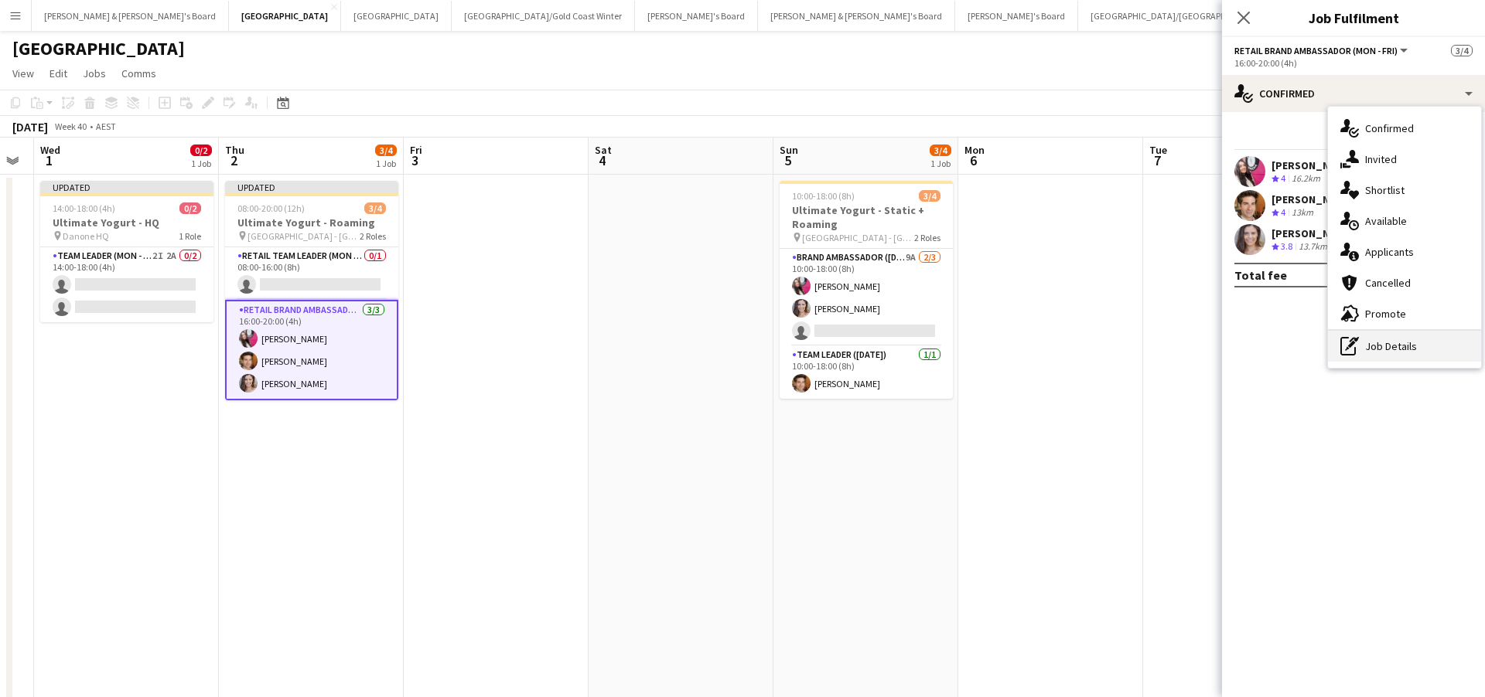
click at [1386, 354] on div "pen-write Job Details" at bounding box center [1404, 346] width 153 height 31
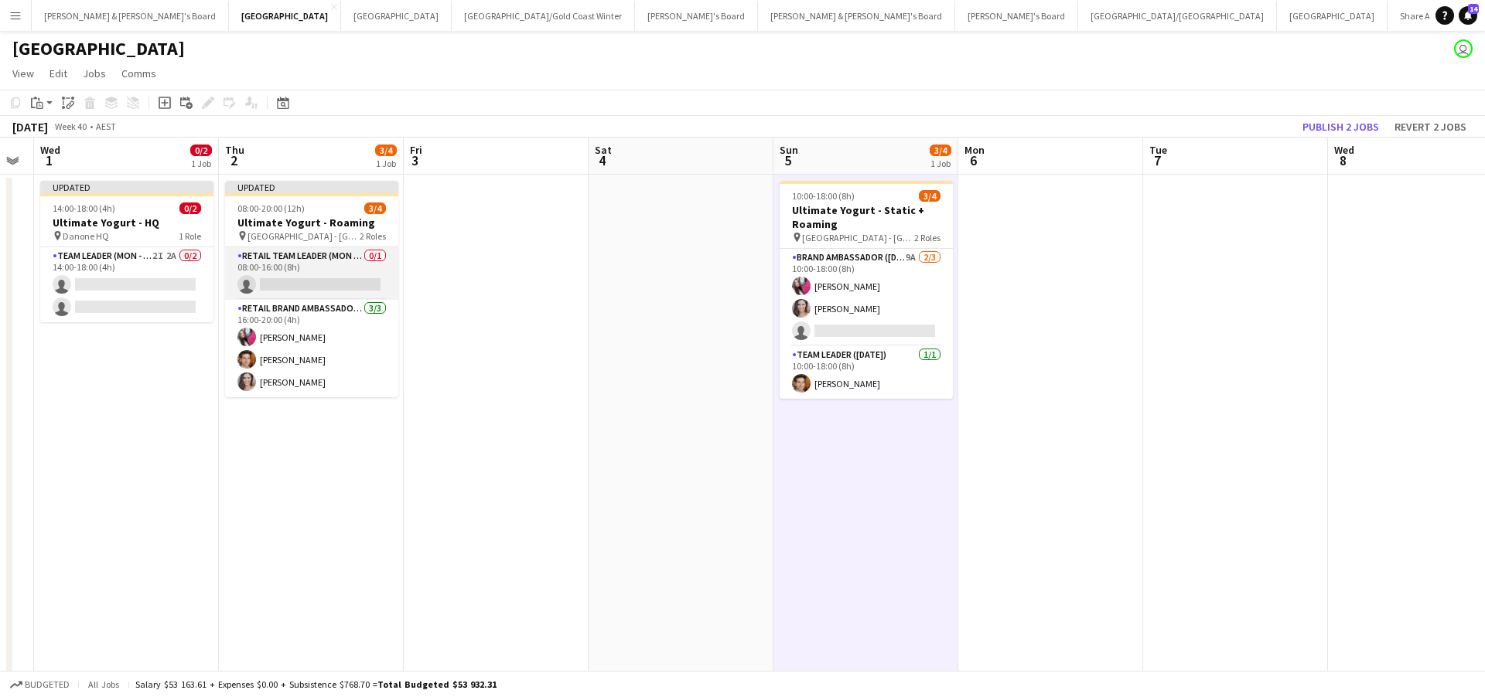
click at [348, 272] on app-card-role "RETAIL Team Leader (Mon - Fri) 0/1 08:00-16:00 (8h) single-neutral-actions" at bounding box center [311, 273] width 173 height 53
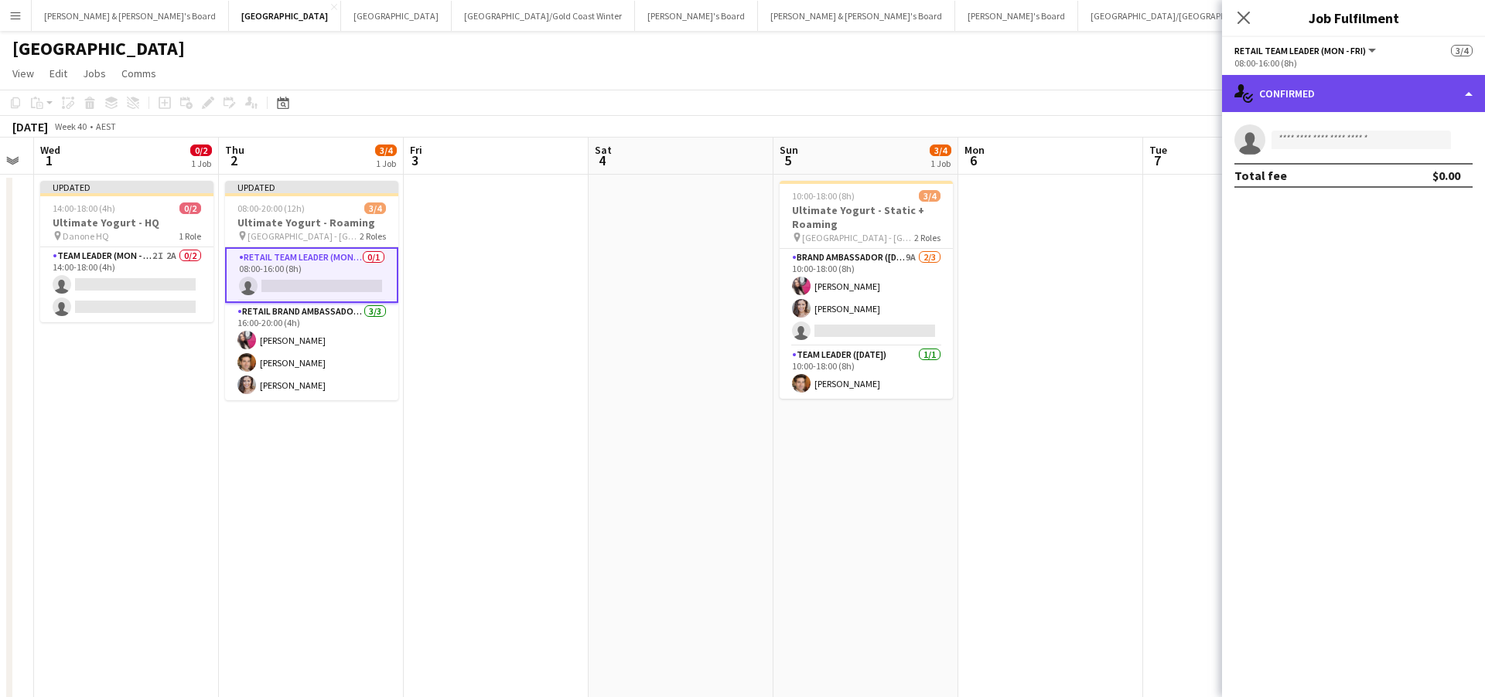
click at [1375, 92] on div "single-neutral-actions-check-2 Confirmed" at bounding box center [1353, 93] width 263 height 37
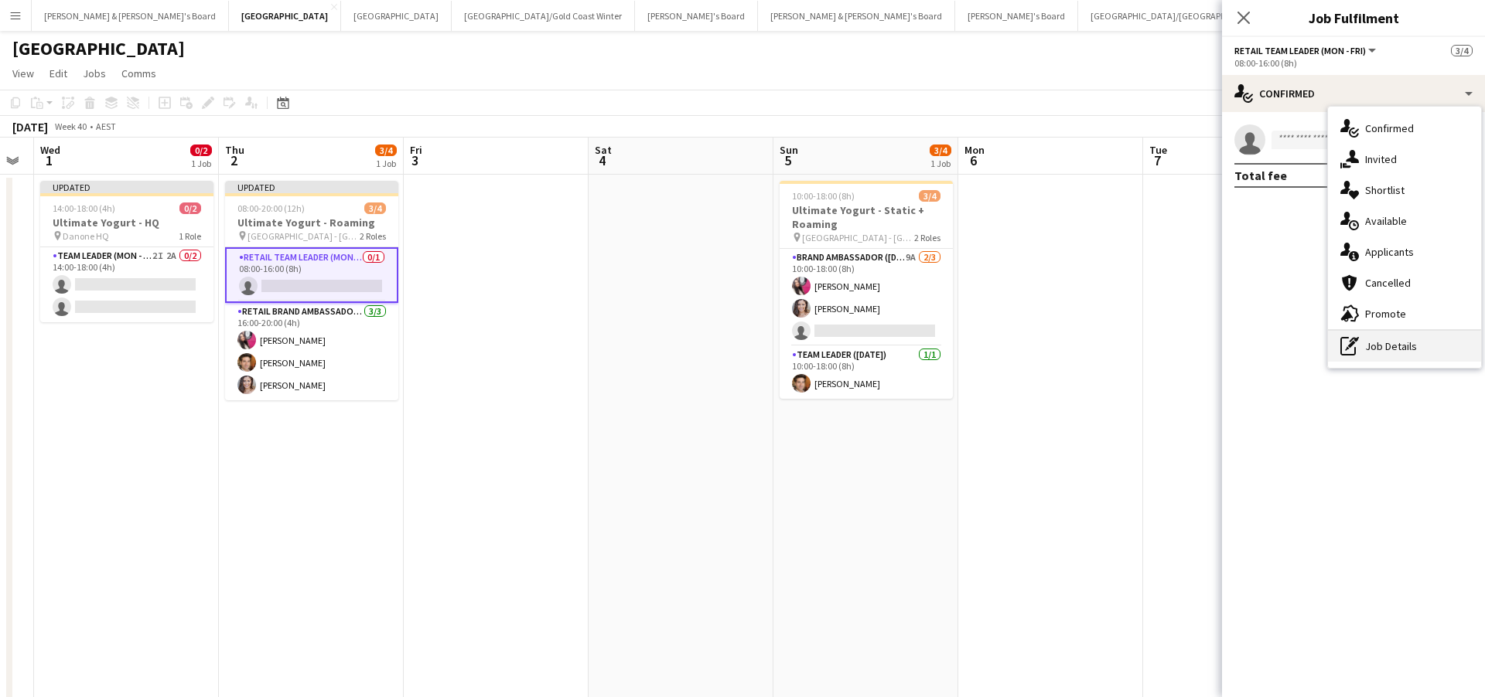
click at [1393, 347] on div "pen-write Job Details" at bounding box center [1404, 346] width 153 height 31
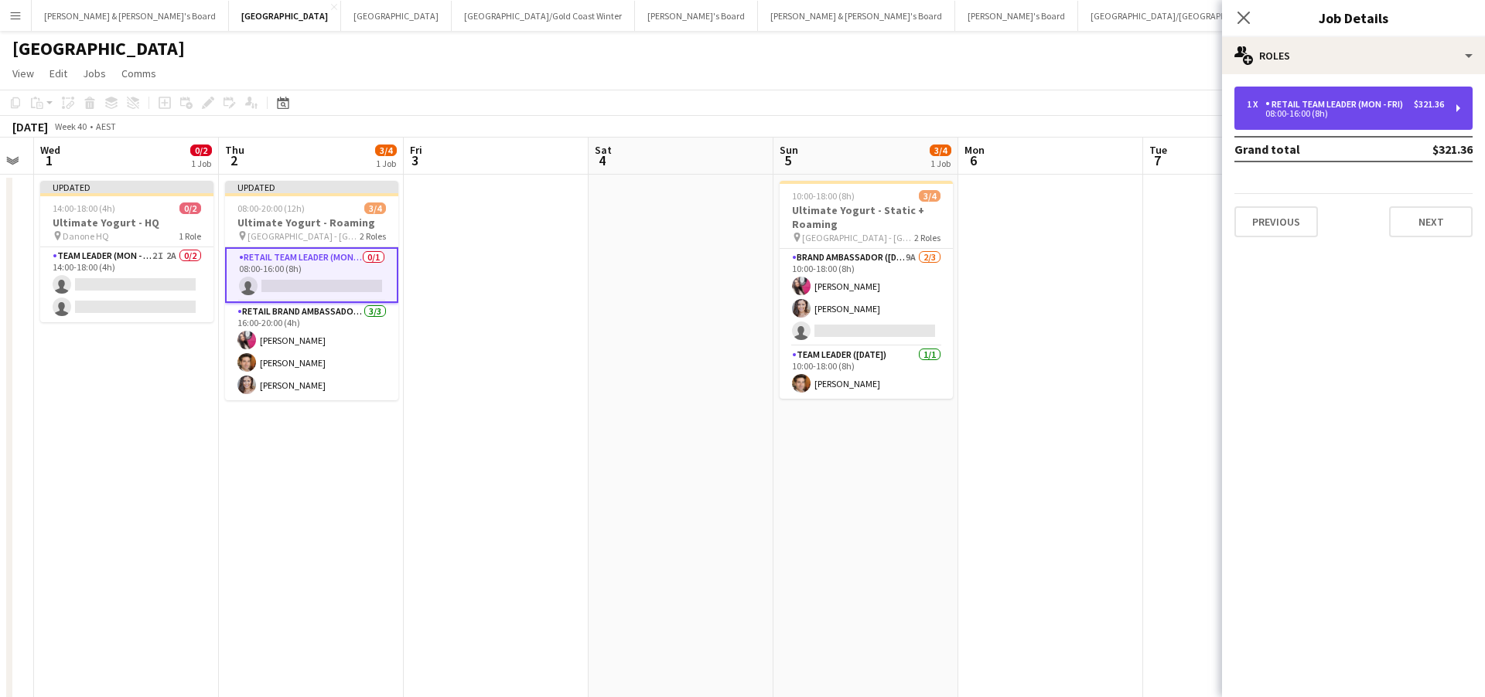
click at [1352, 107] on div "RETAIL Team Leader (Mon - Fri)" at bounding box center [1337, 104] width 144 height 11
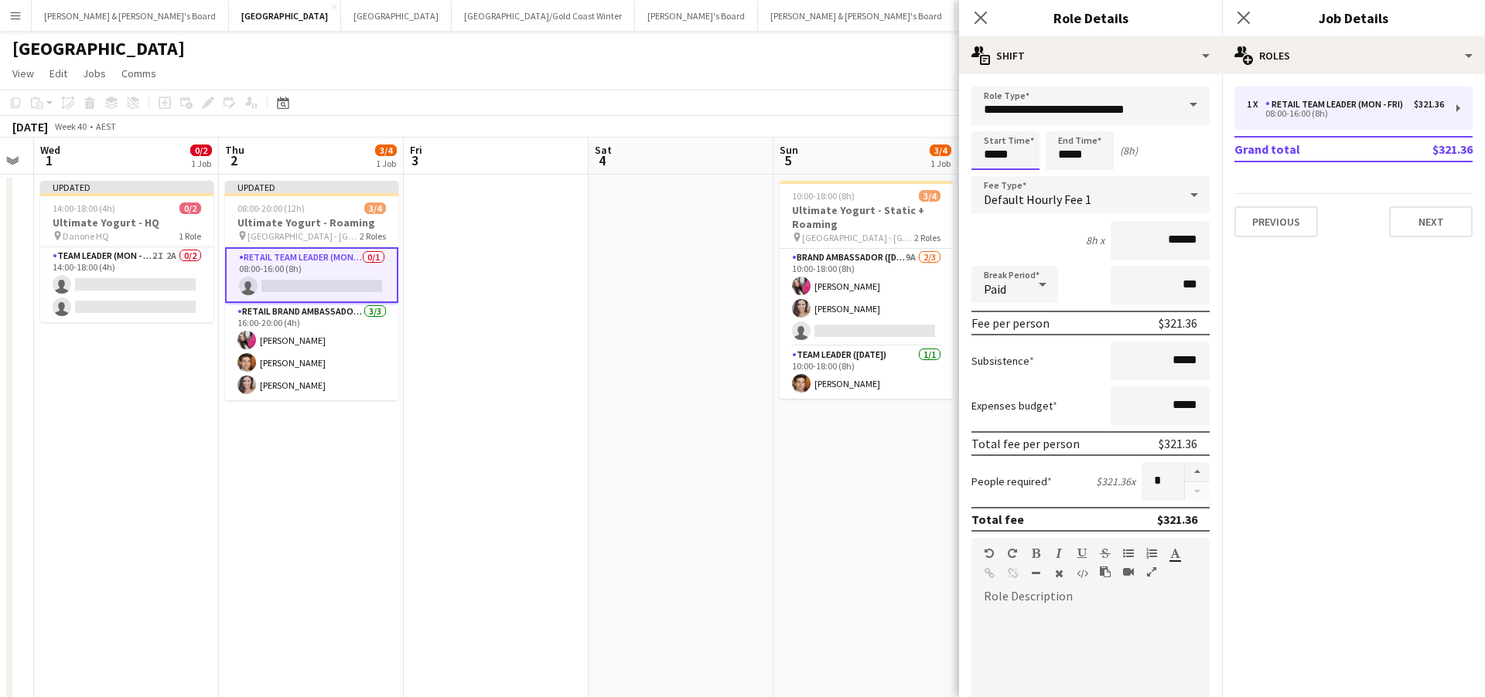
click at [994, 150] on input "*****" at bounding box center [1005, 150] width 68 height 39
click at [994, 121] on div at bounding box center [989, 123] width 31 height 15
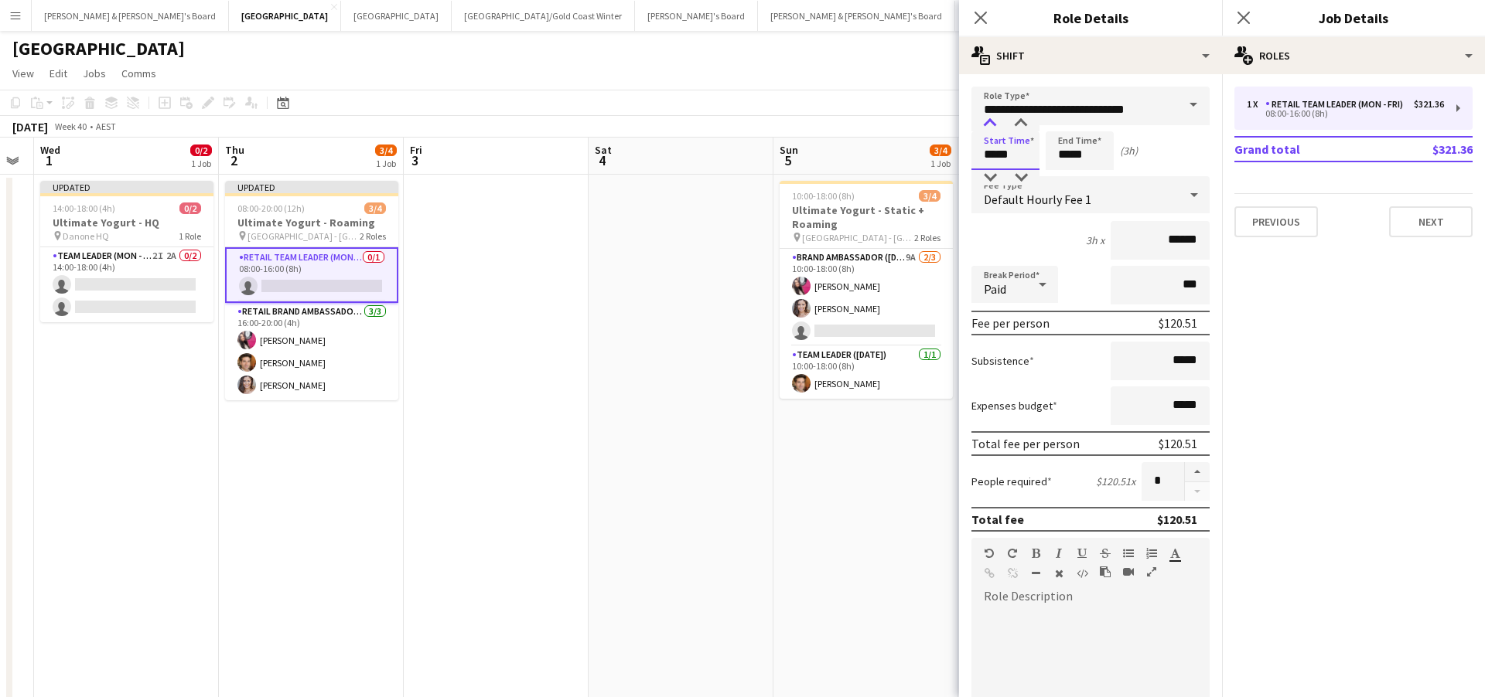
click at [994, 121] on div at bounding box center [989, 123] width 31 height 15
type input "*****"
click at [994, 121] on div at bounding box center [989, 123] width 31 height 15
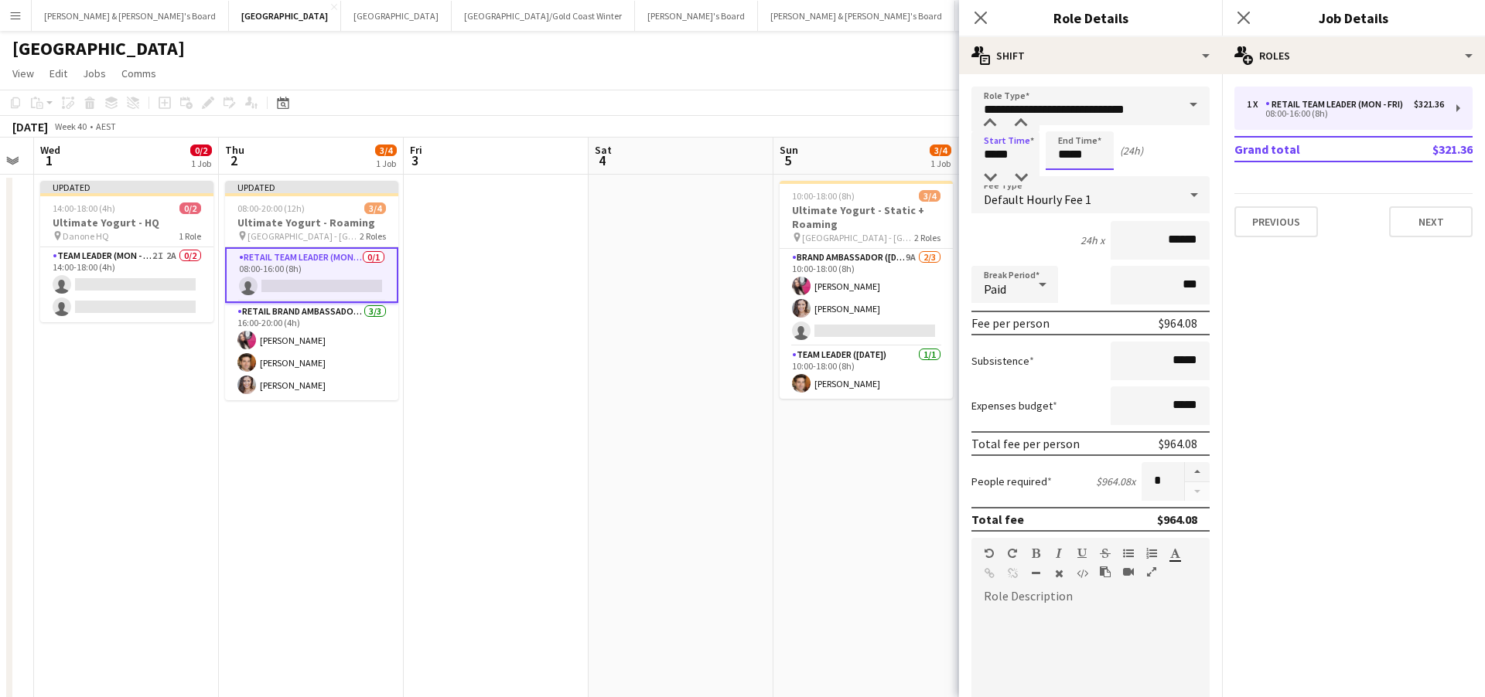
click at [1083, 151] on input "*****" at bounding box center [1079, 150] width 68 height 39
click at [1062, 124] on div at bounding box center [1064, 123] width 31 height 15
type input "*****"
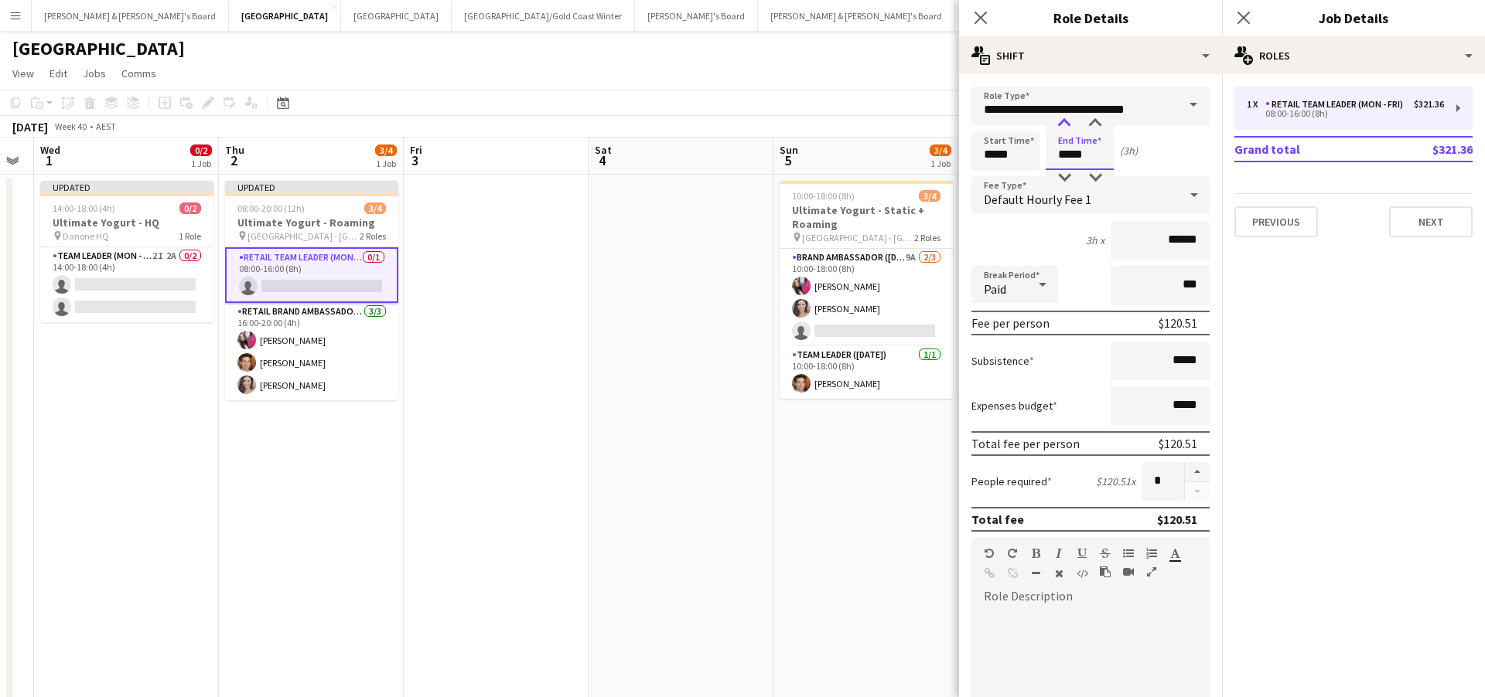
click at [1062, 124] on div at bounding box center [1064, 123] width 31 height 15
drag, startPoint x: 1177, startPoint y: 361, endPoint x: 1216, endPoint y: 361, distance: 38.7
click at [1216, 361] on form "**********" at bounding box center [1090, 567] width 263 height 961
type input "******"
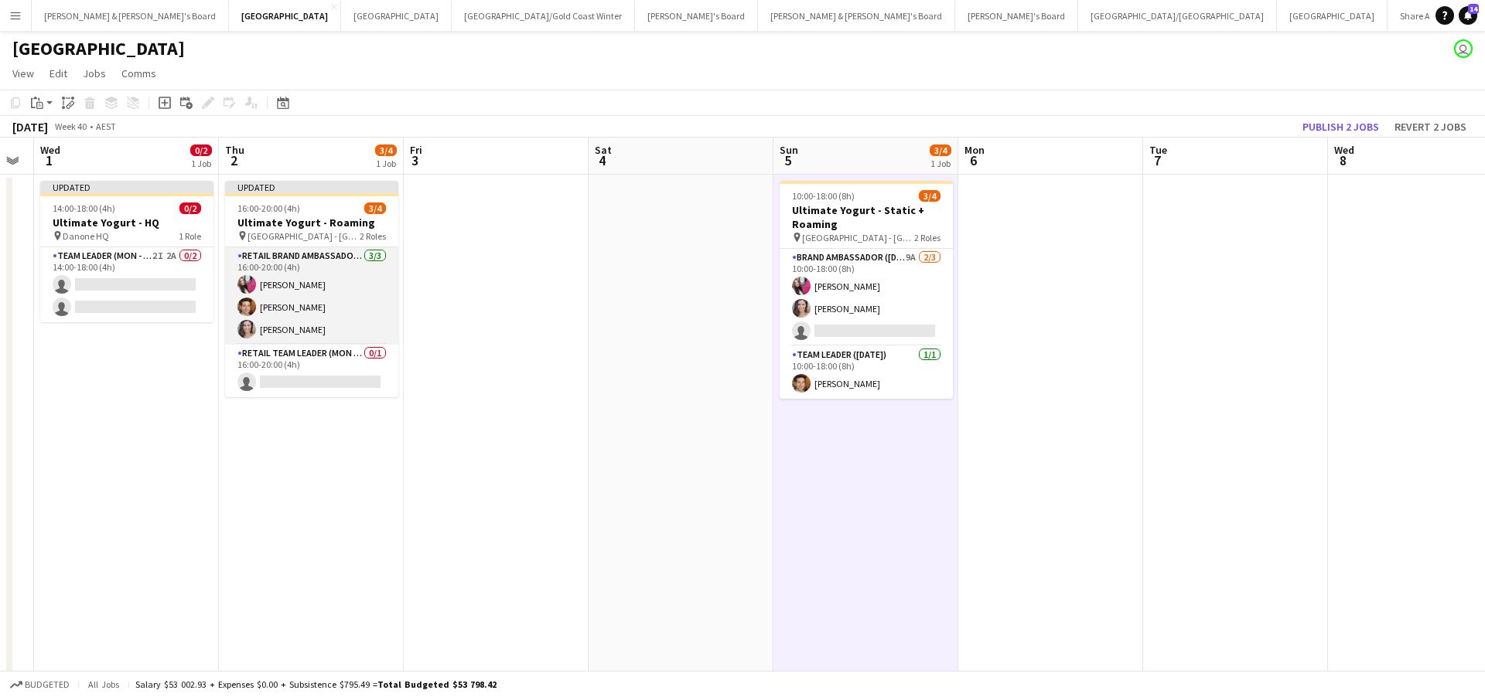
click at [312, 330] on app-card-role "RETAIL Brand Ambassador (Mon - Fri) [DATE] 16:00-20:00 (4h) [PERSON_NAME] [PERS…" at bounding box center [311, 295] width 173 height 97
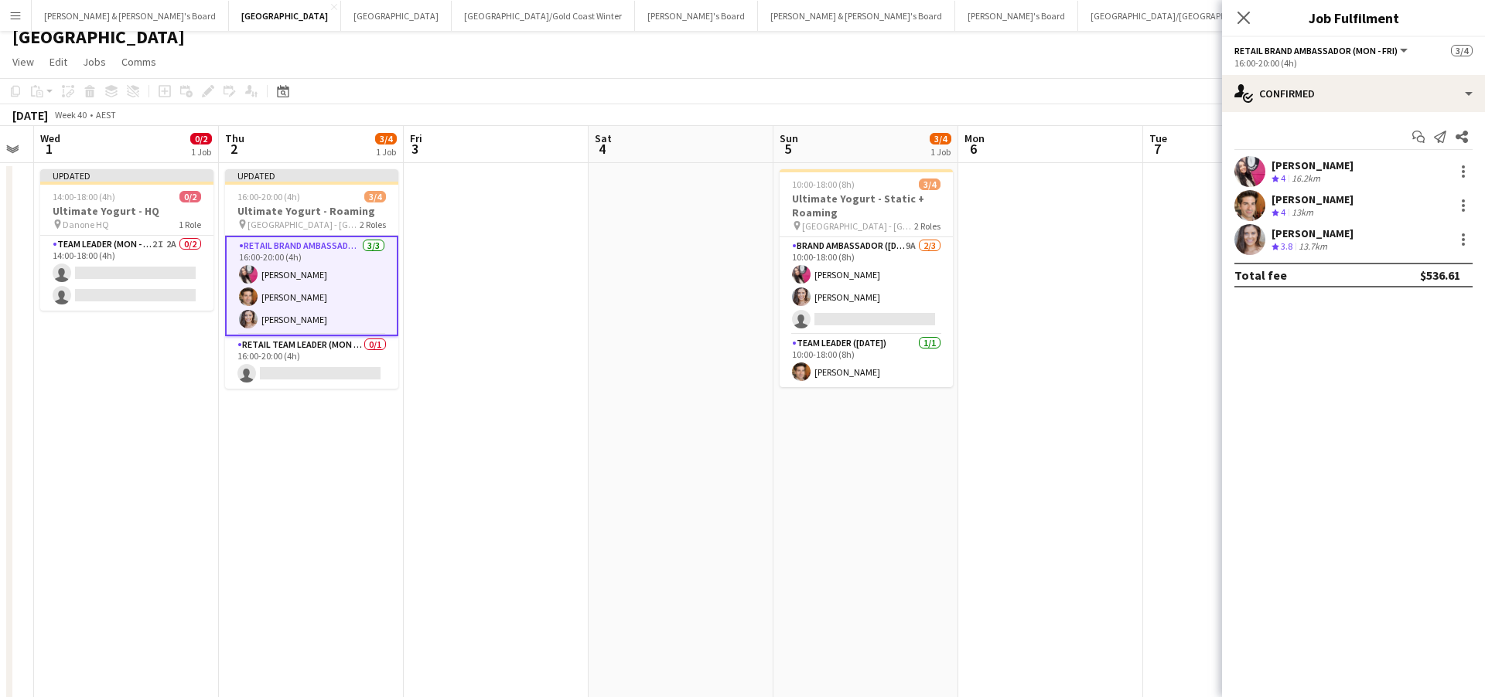
scroll to position [18, 0]
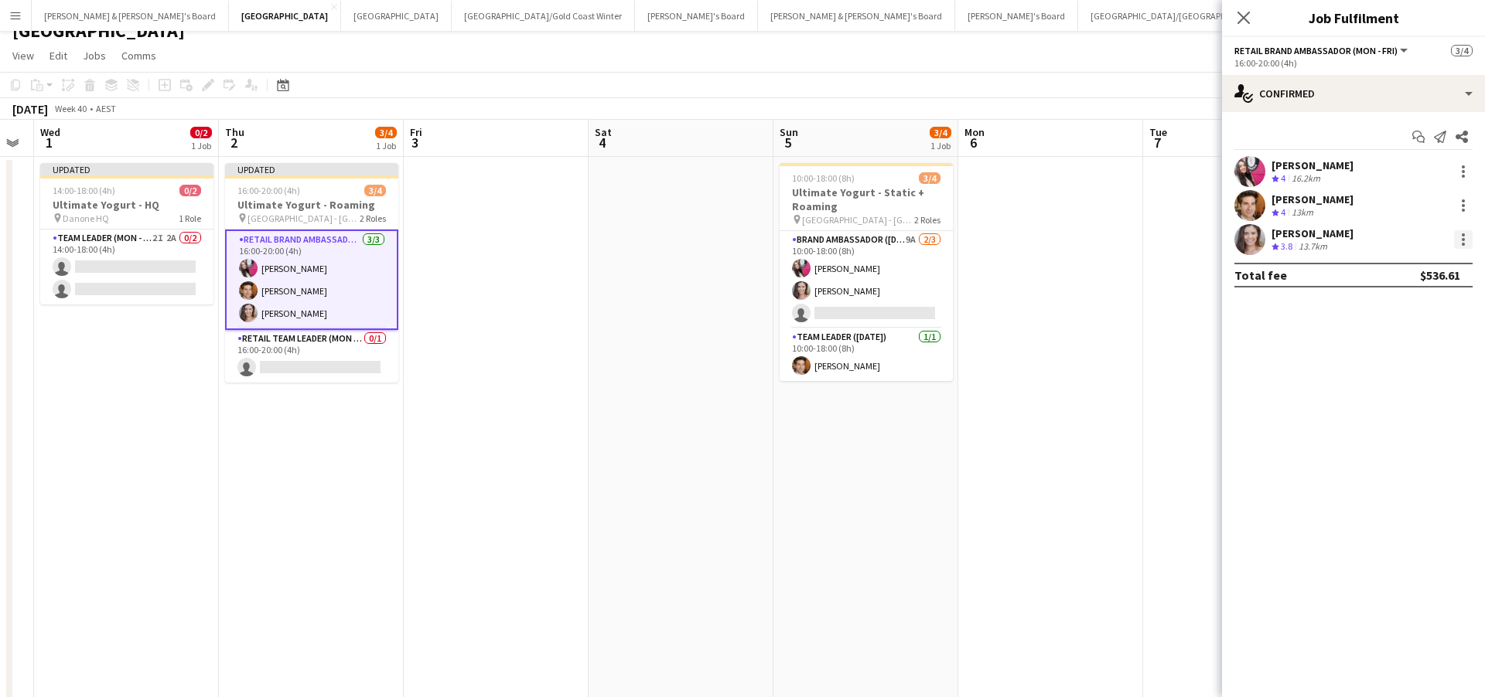
click at [1459, 245] on div at bounding box center [1463, 239] width 19 height 19
click at [982, 518] on div at bounding box center [742, 348] width 1485 height 697
click at [351, 359] on app-card-role "RETAIL Team Leader (Mon - Fri) 0/1 16:00-20:00 (4h) single-neutral-actions" at bounding box center [311, 356] width 173 height 53
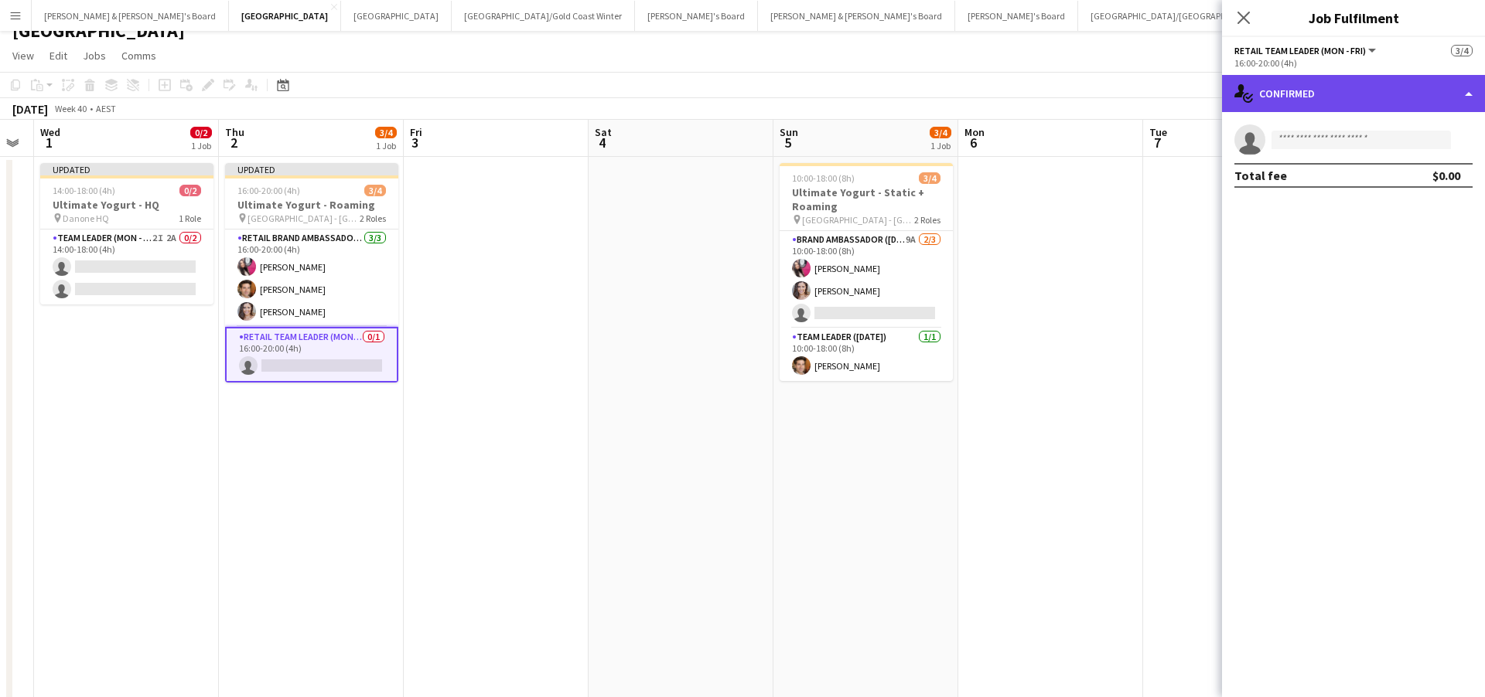
click at [1287, 107] on div "single-neutral-actions-check-2 Confirmed" at bounding box center [1353, 93] width 263 height 37
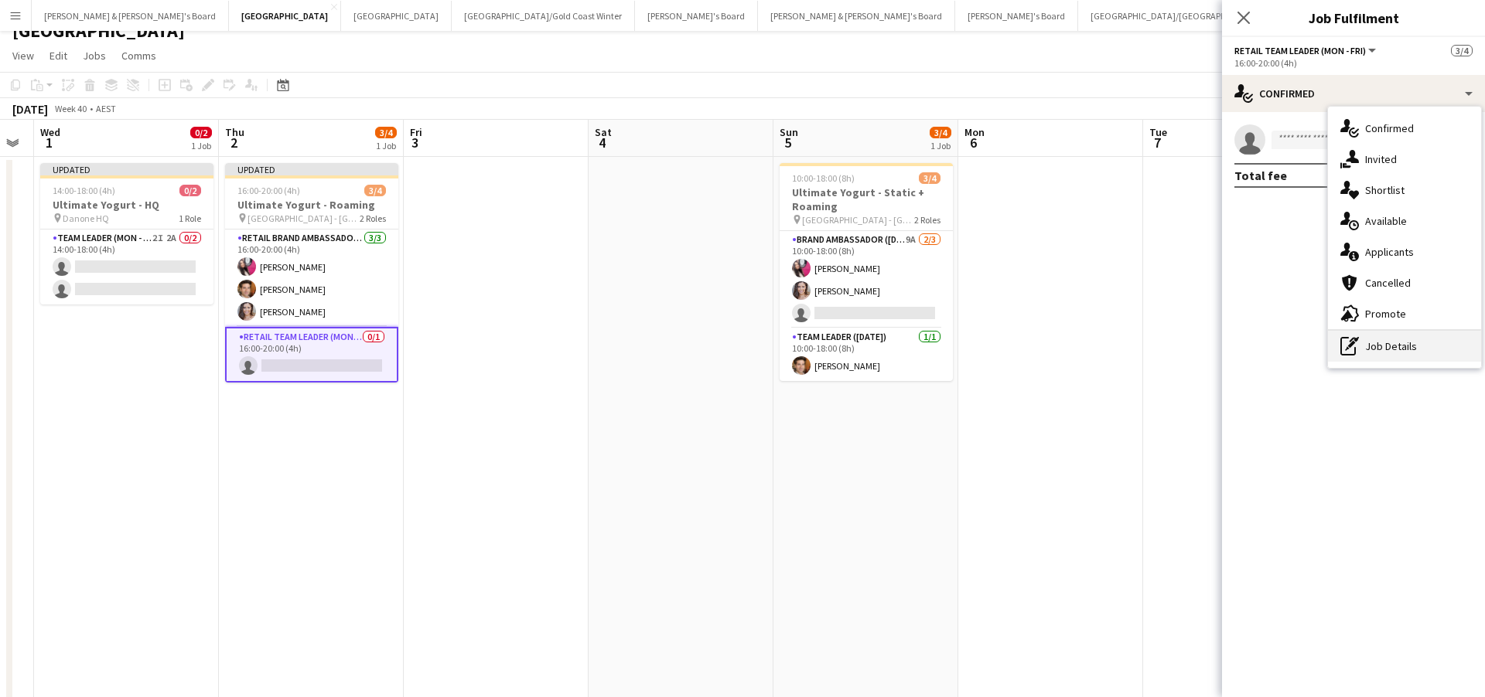
click at [1366, 337] on div "pen-write Job Details" at bounding box center [1404, 346] width 153 height 31
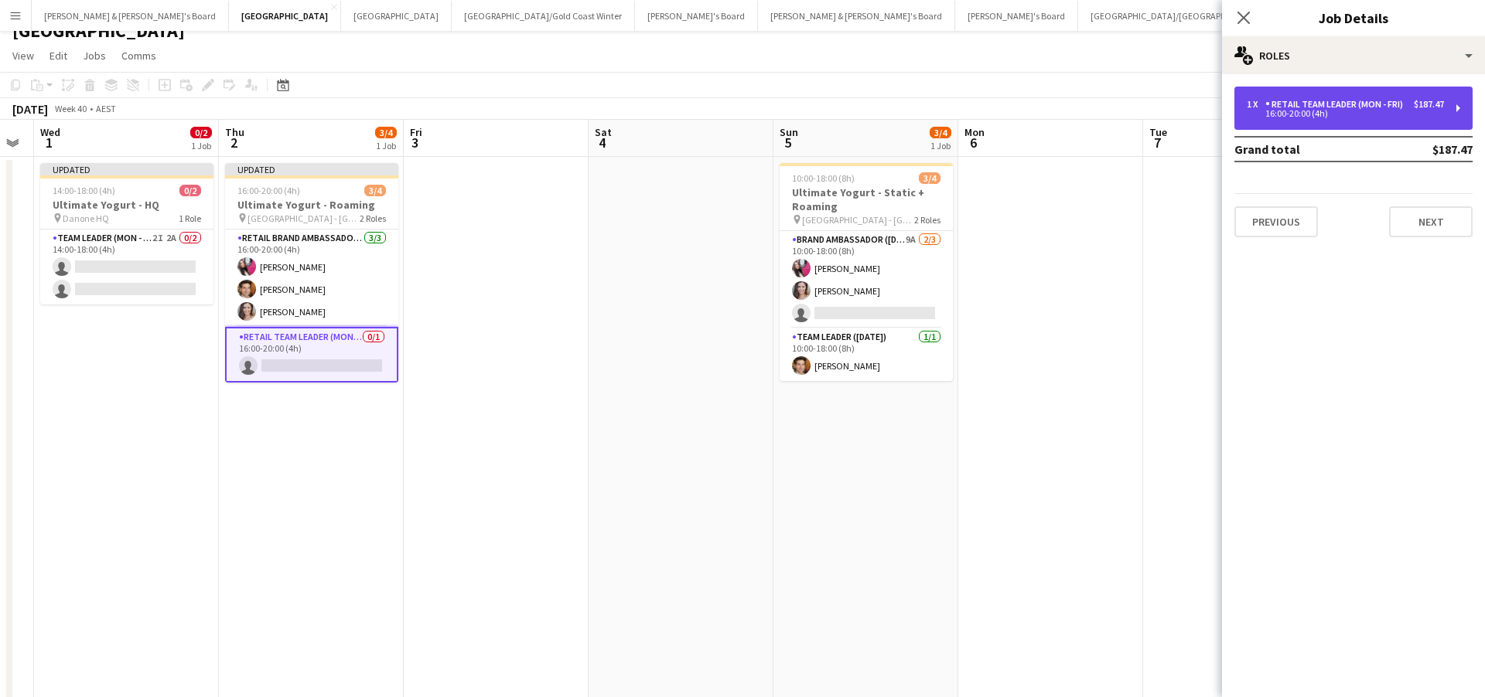
click at [1401, 101] on div "RETAIL Team Leader (Mon - Fri)" at bounding box center [1337, 104] width 144 height 11
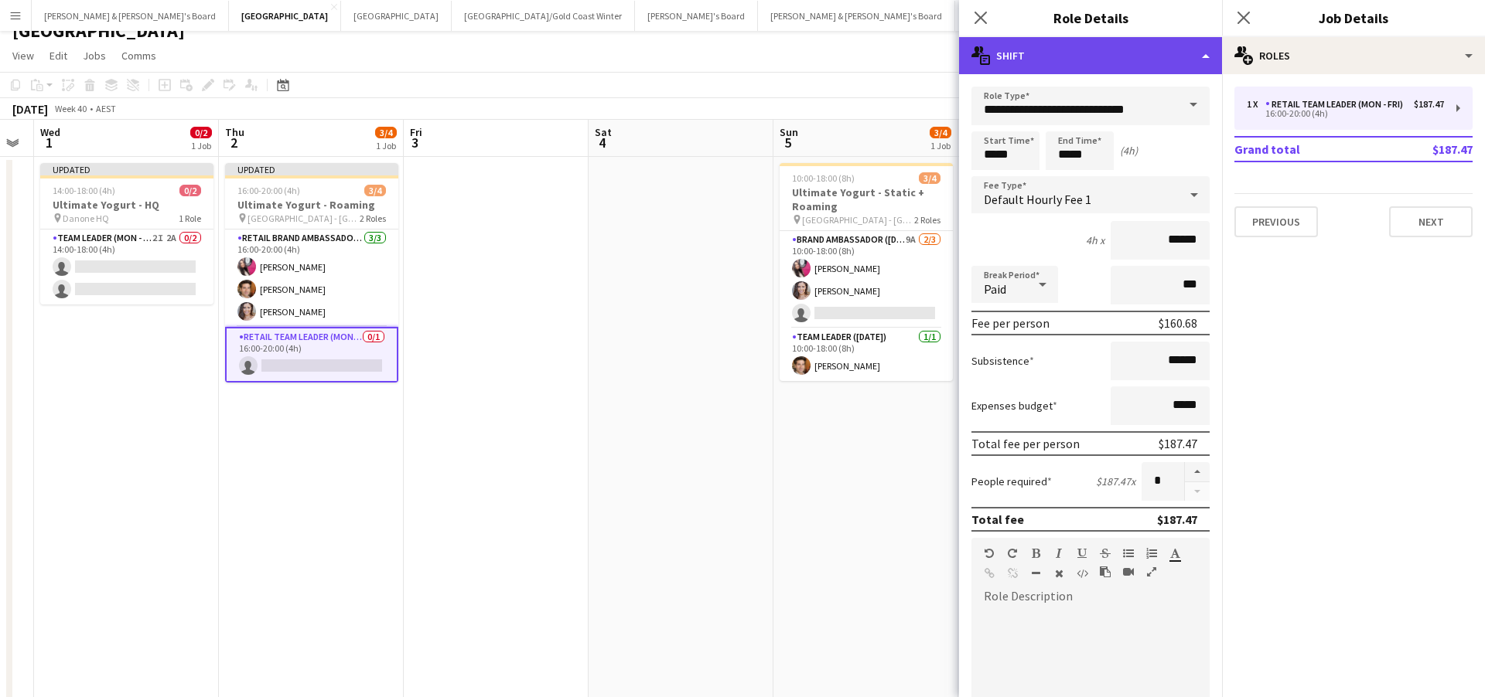
click at [1206, 56] on div "multiple-actions-text Shift" at bounding box center [1090, 55] width 263 height 37
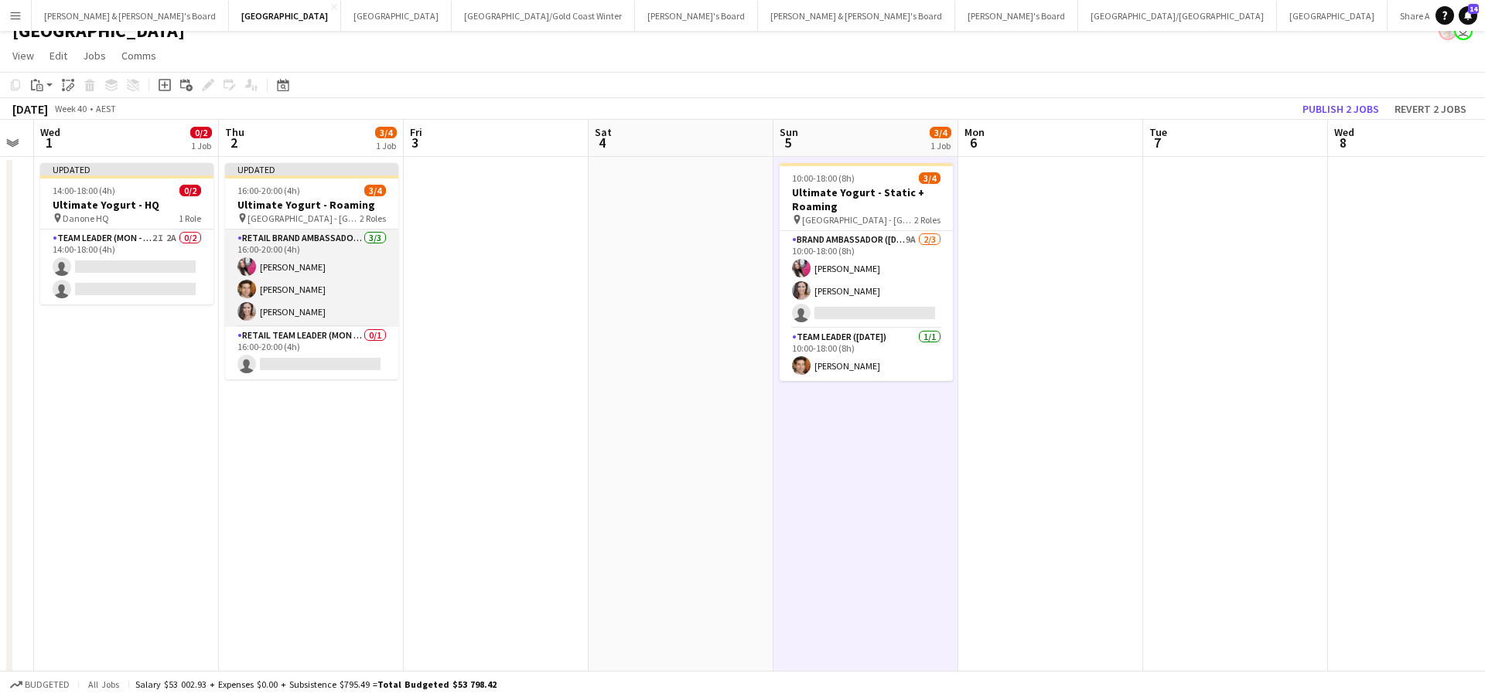
click at [301, 315] on app-card-role "RETAIL Brand Ambassador (Mon - Fri) [DATE] 16:00-20:00 (4h) [PERSON_NAME] [PERS…" at bounding box center [311, 278] width 173 height 97
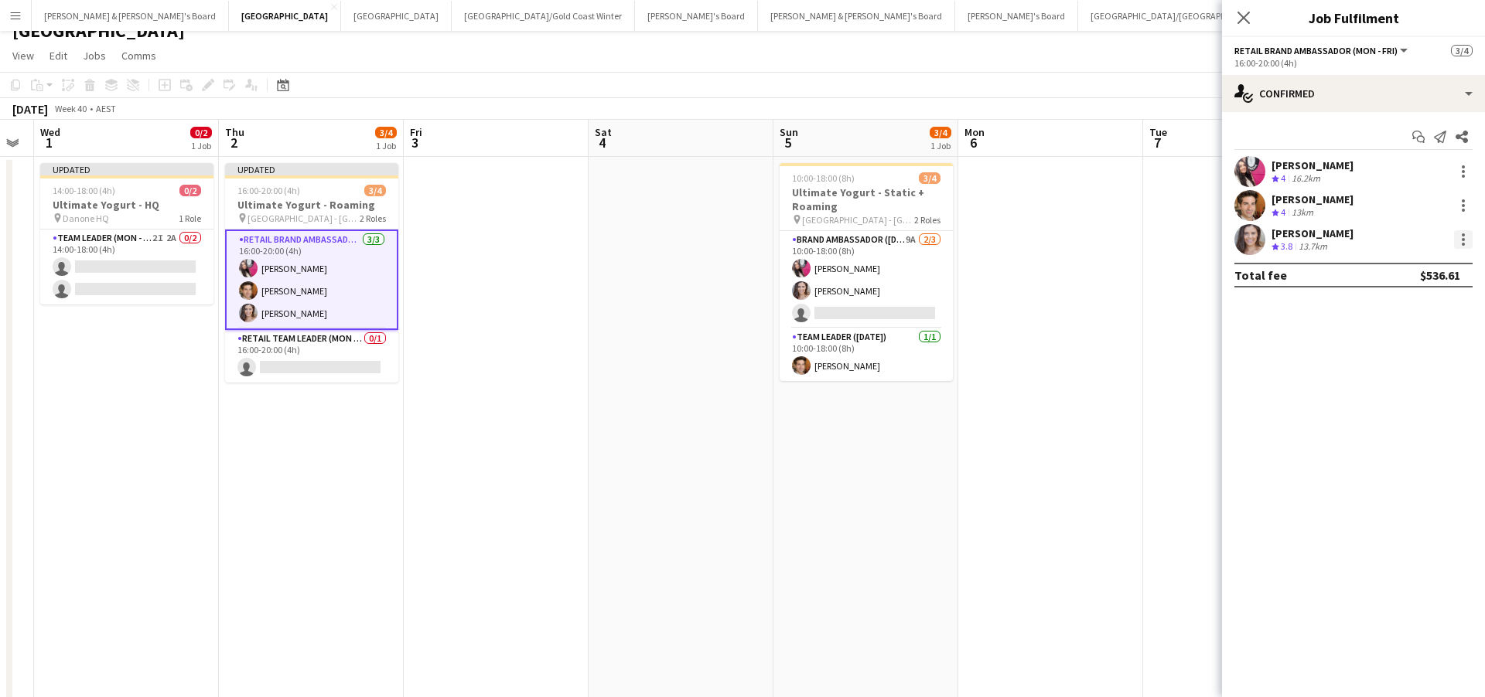
click at [1461, 241] on div at bounding box center [1463, 239] width 19 height 19
click at [1393, 297] on button "Switch crew" at bounding box center [1412, 305] width 121 height 37
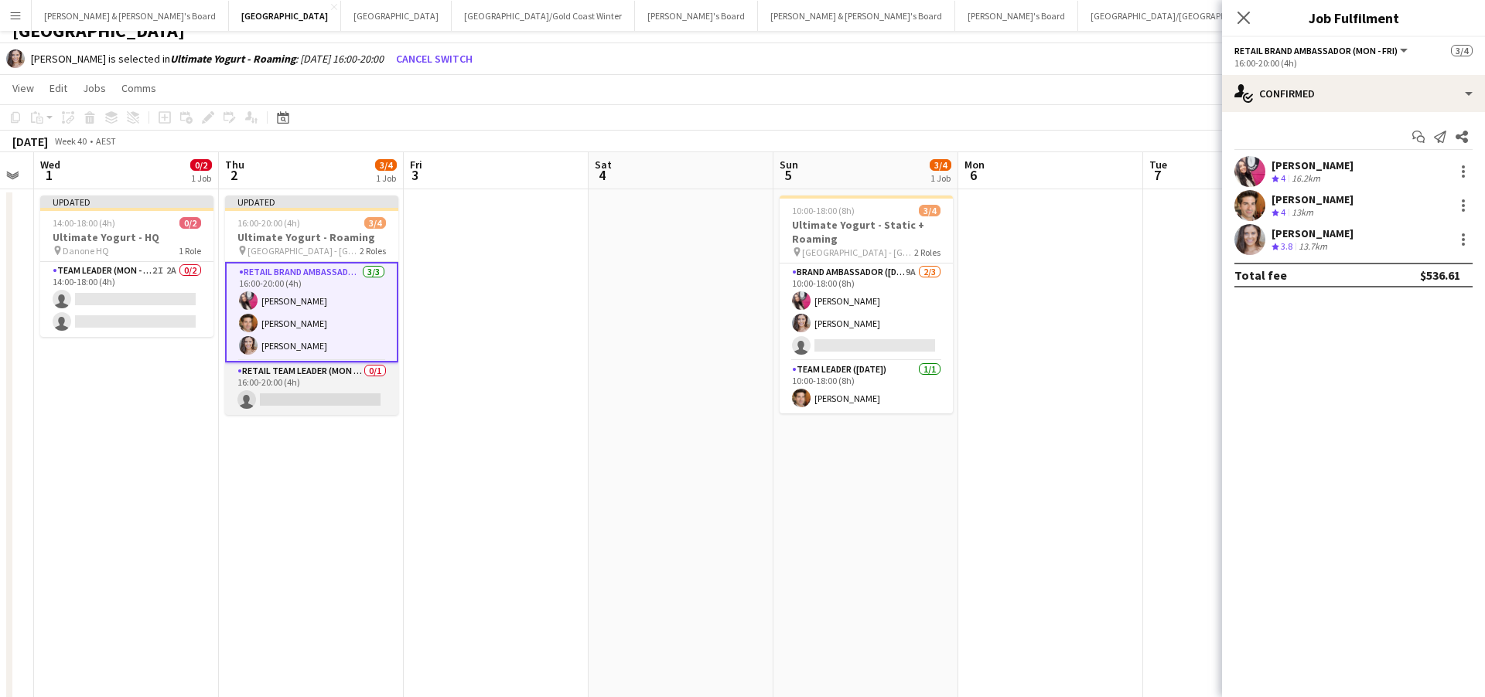
click at [334, 388] on app-card-role "RETAIL Team Leader (Mon - Fri) 0/1 16:00-20:00 (4h) single-neutral-actions" at bounding box center [311, 389] width 173 height 53
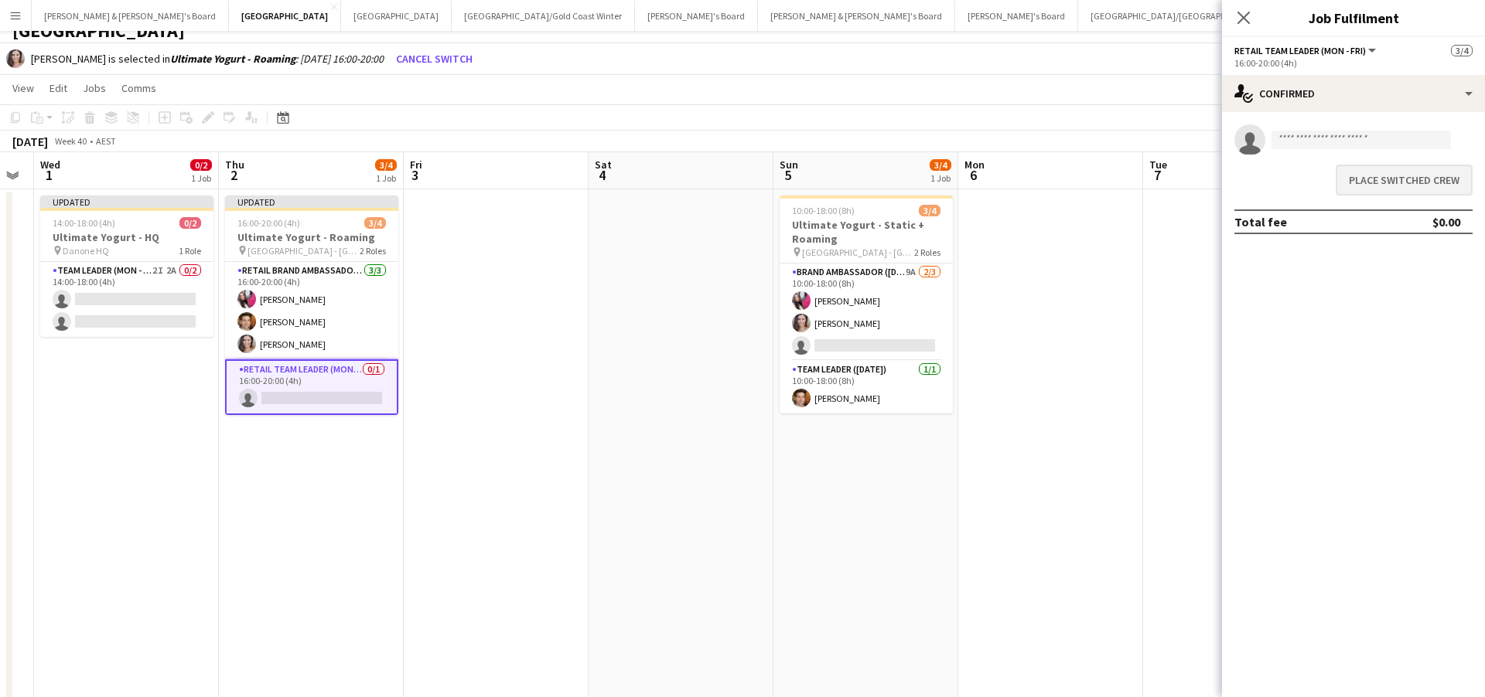
click at [1373, 186] on button "Place switched crew" at bounding box center [1403, 180] width 137 height 31
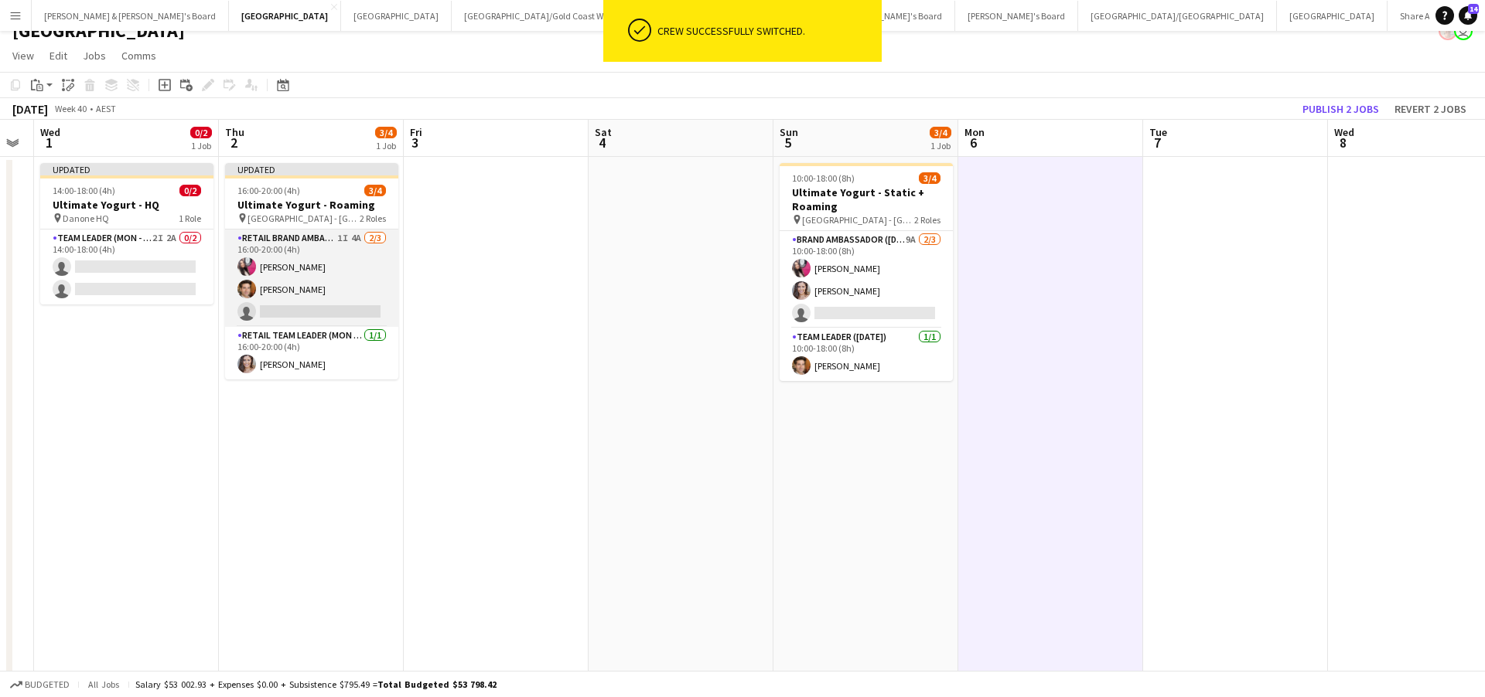
click at [348, 275] on app-card-role "RETAIL Brand Ambassador (Mon - Fri) 1I 4A [DATE] 16:00-20:00 (4h) [PERSON_NAME]…" at bounding box center [311, 278] width 173 height 97
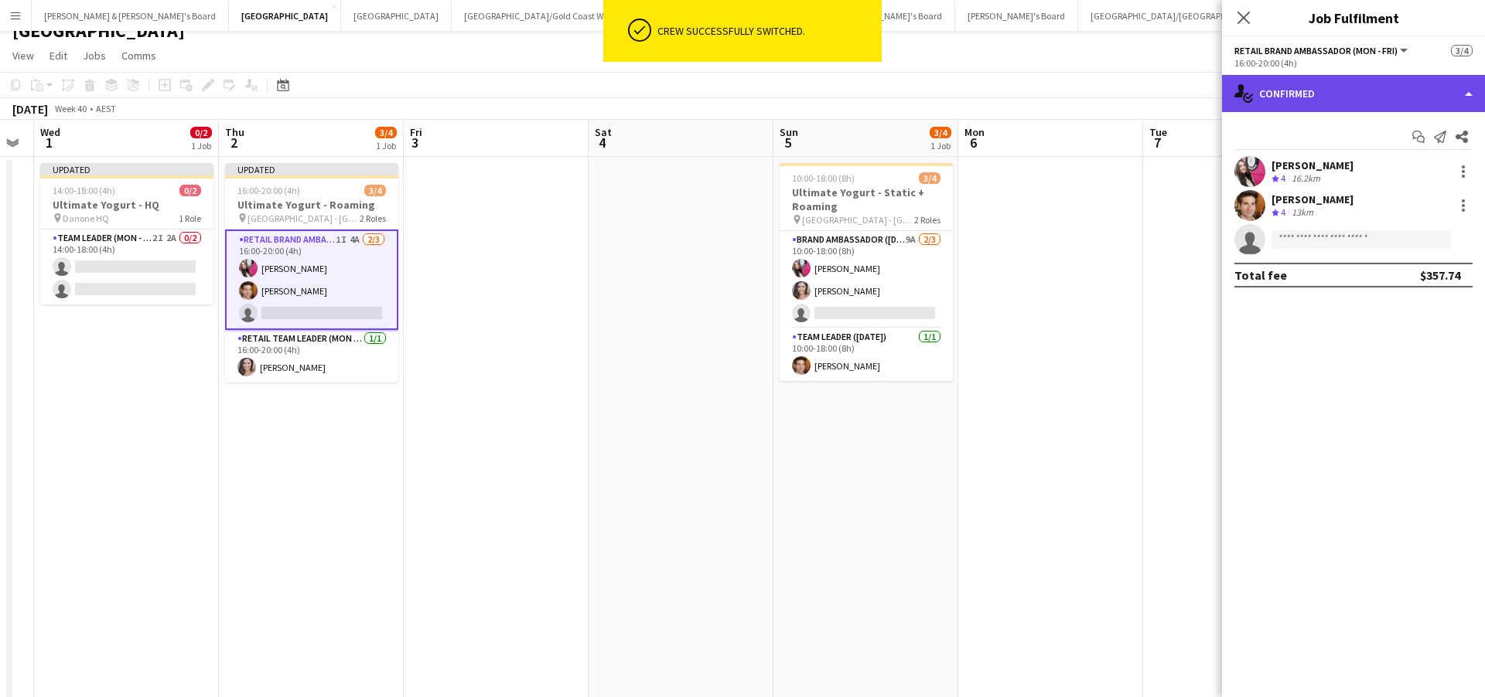
click at [1329, 94] on div "single-neutral-actions-check-2 Confirmed" at bounding box center [1353, 93] width 263 height 37
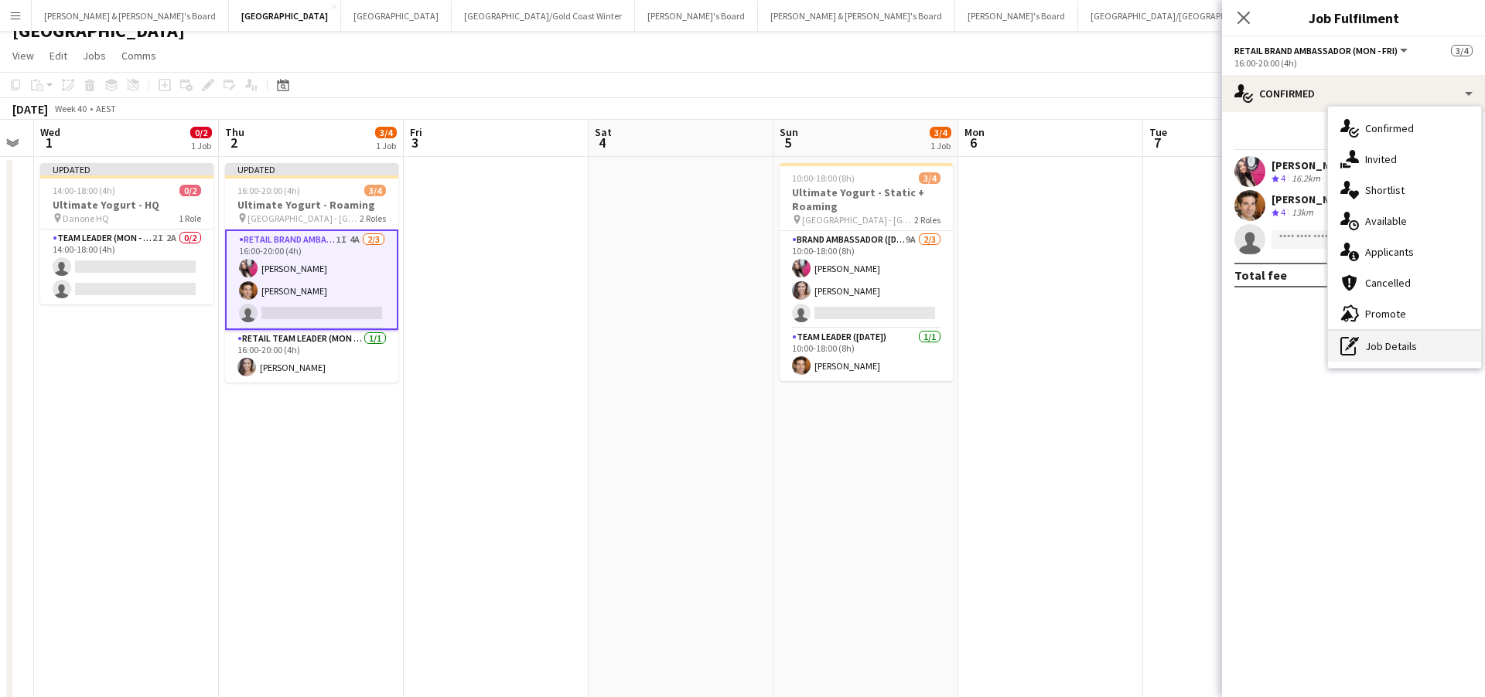
click at [1398, 350] on div "pen-write Job Details" at bounding box center [1404, 346] width 153 height 31
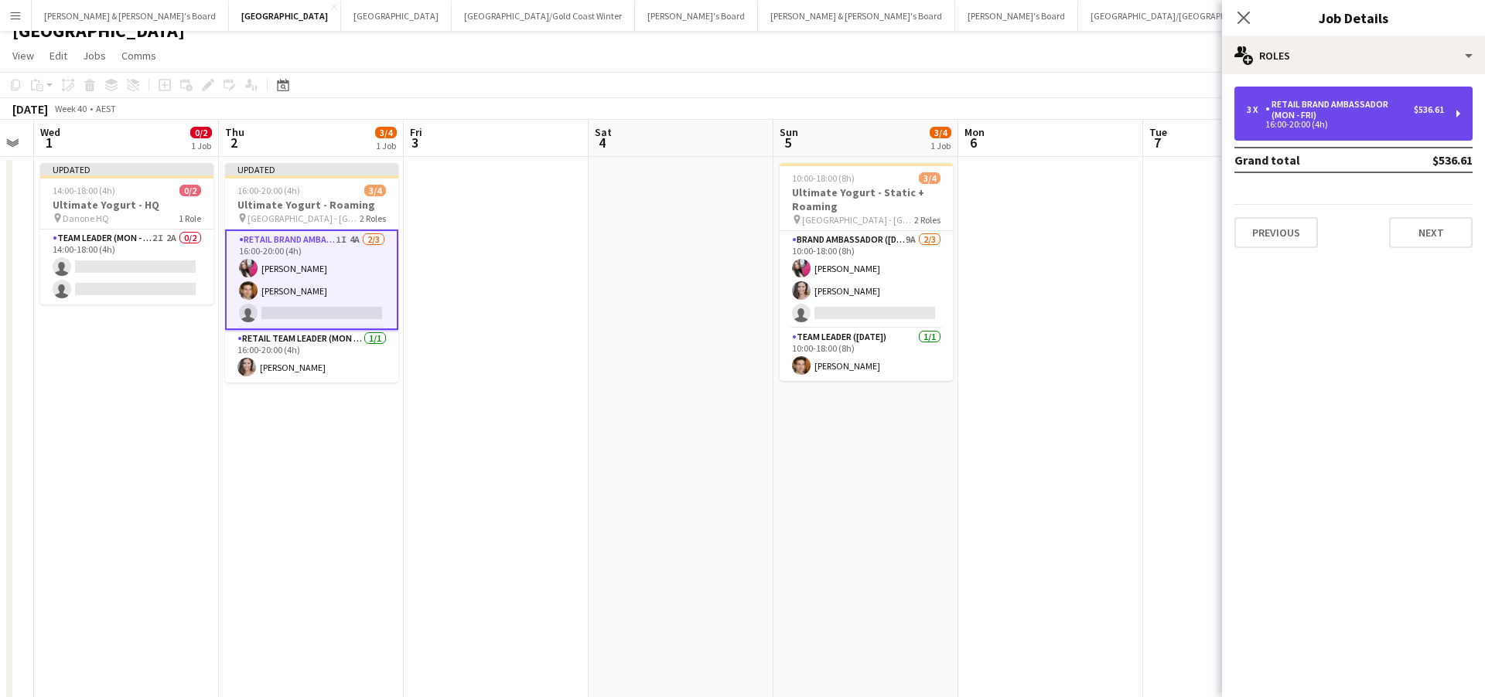
click at [1352, 117] on div "RETAIL Brand Ambassador (Mon - Fri)" at bounding box center [1339, 110] width 148 height 22
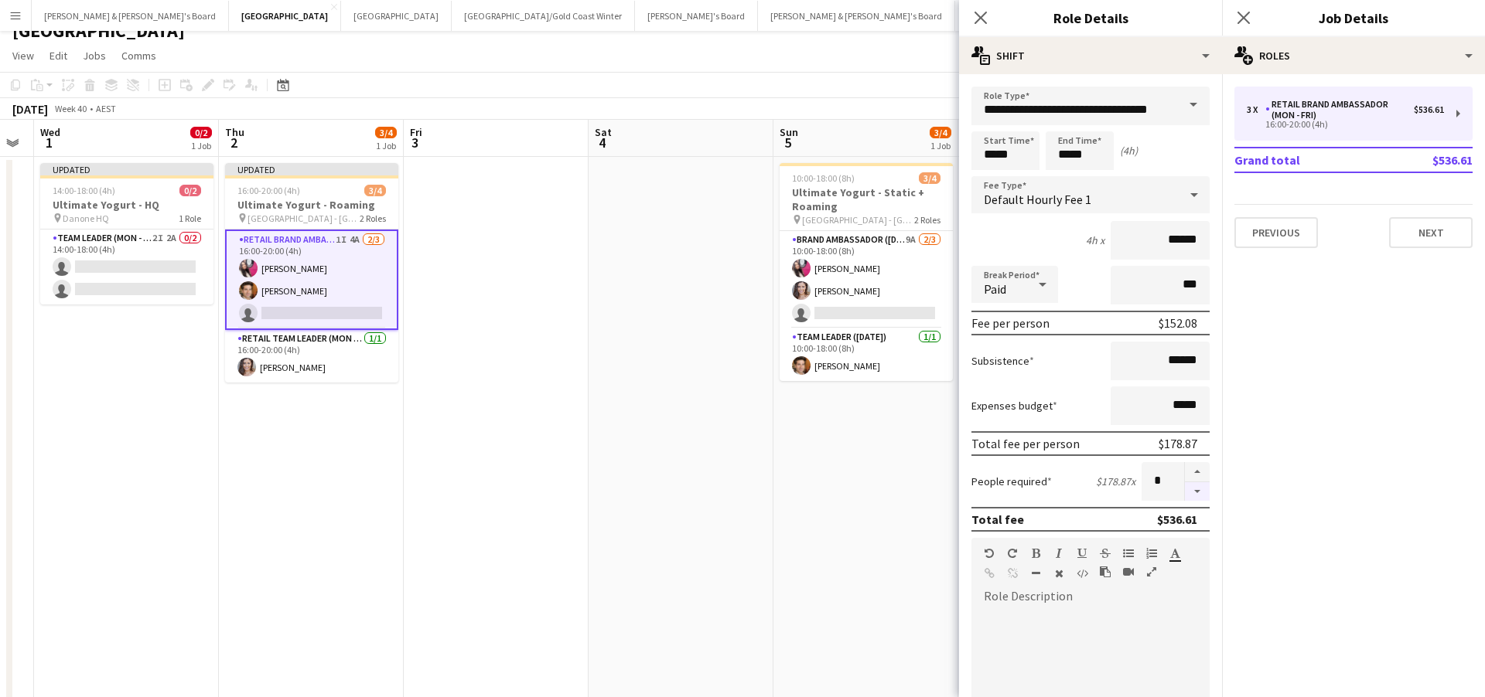
click at [1202, 493] on button "button" at bounding box center [1197, 492] width 25 height 19
type input "*"
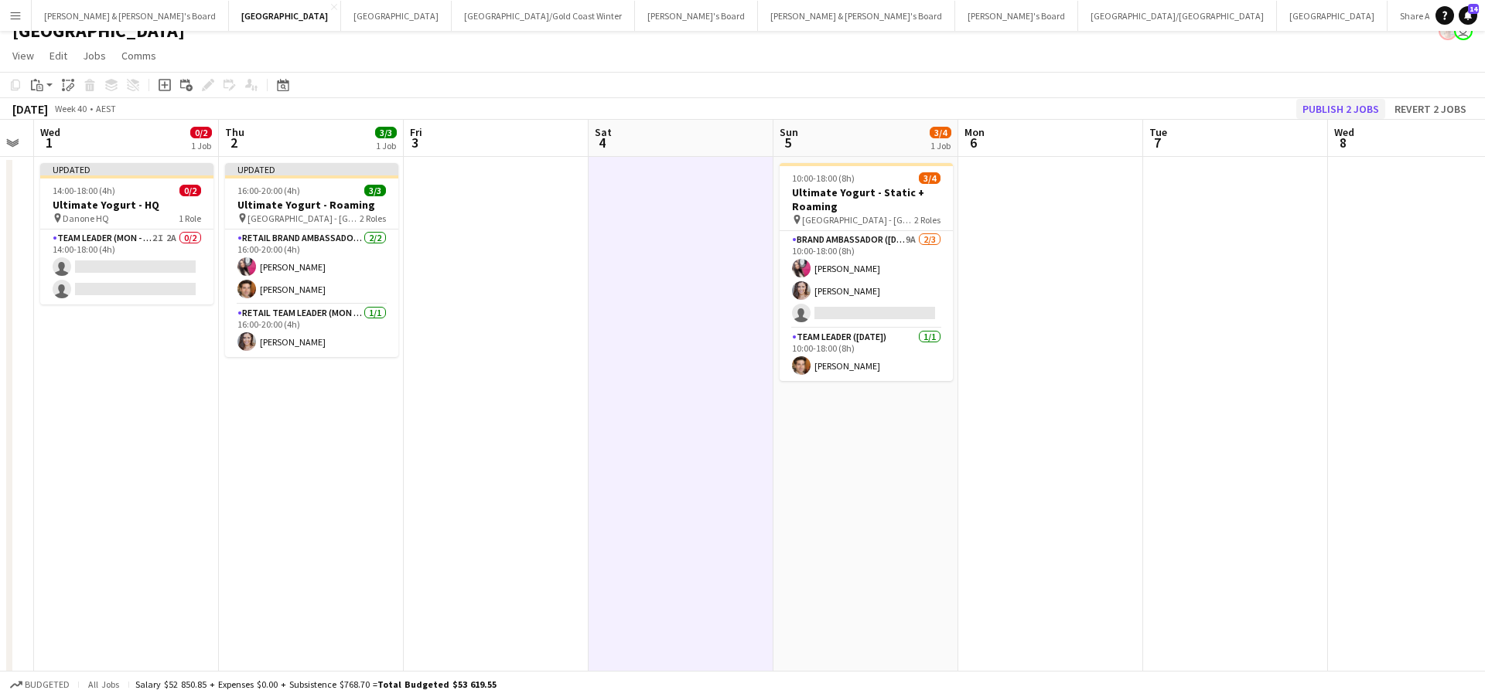
click at [1339, 106] on button "Publish 2 jobs" at bounding box center [1340, 109] width 89 height 20
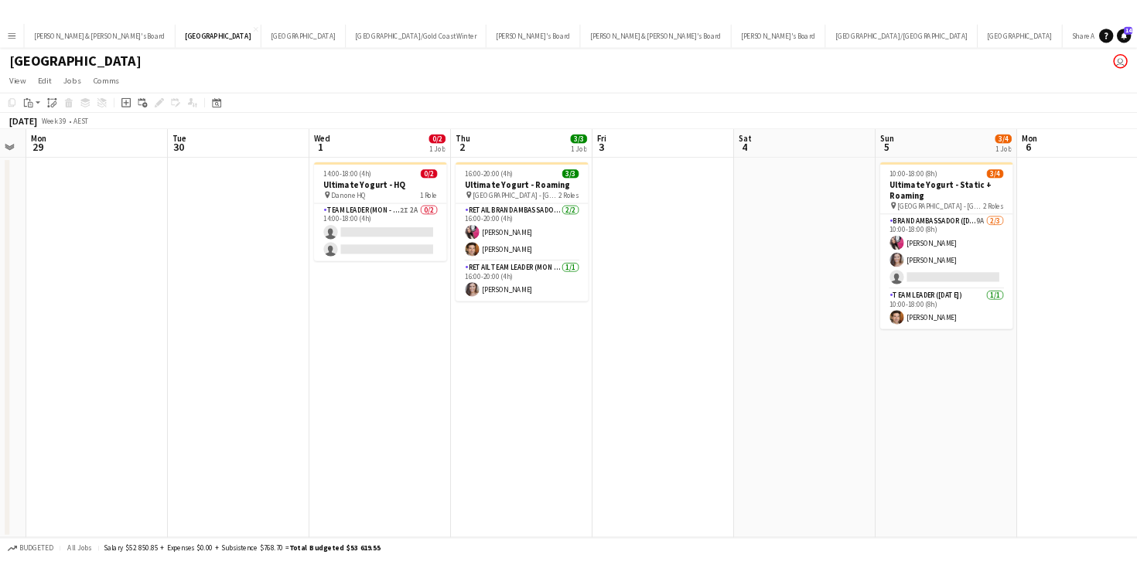
scroll to position [0, 334]
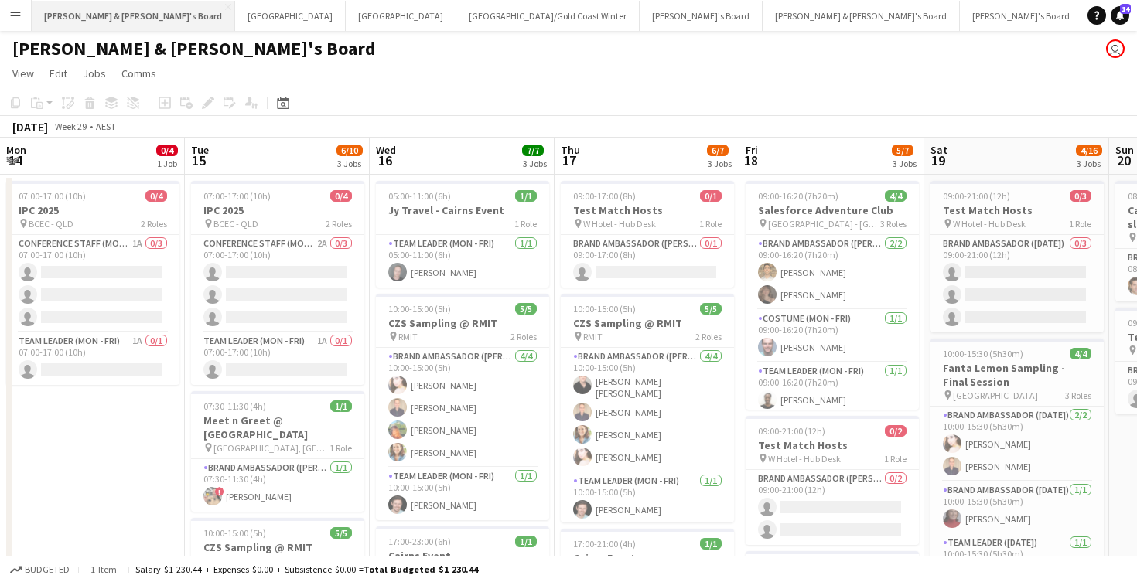
scroll to position [0, 360]
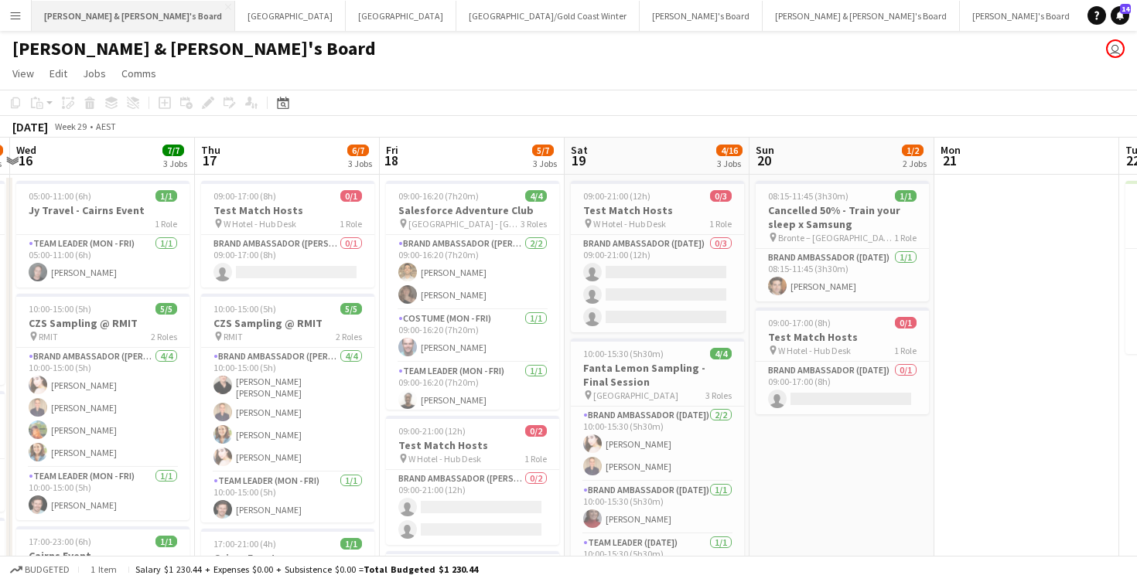
click at [76, 5] on button "James & Arrence's Board Close" at bounding box center [133, 16] width 203 height 30
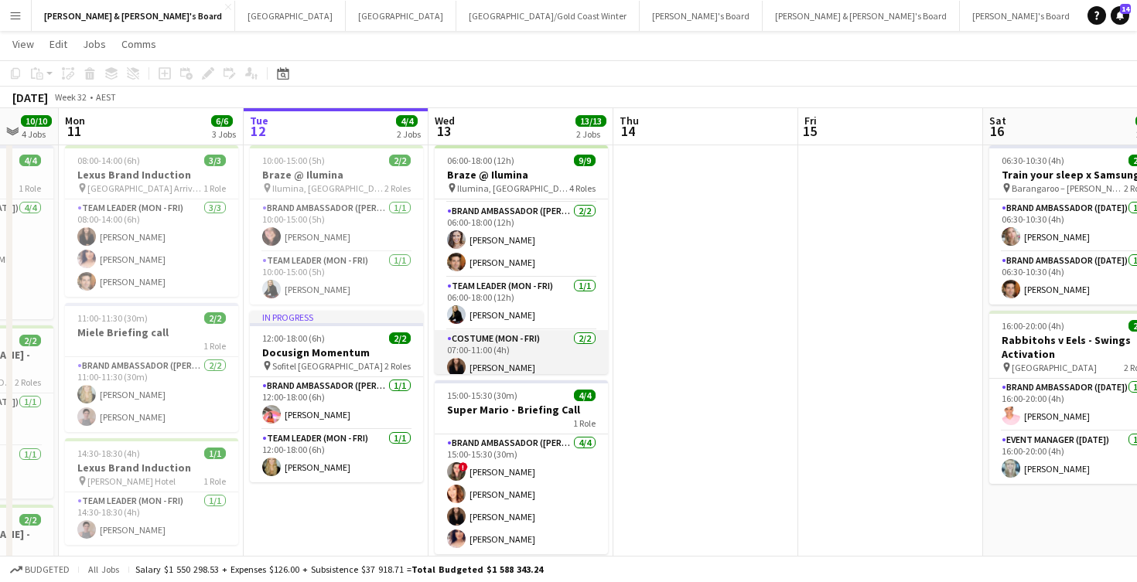
scroll to position [115, 0]
click at [235, 20] on button "Sydney Close" at bounding box center [290, 16] width 111 height 30
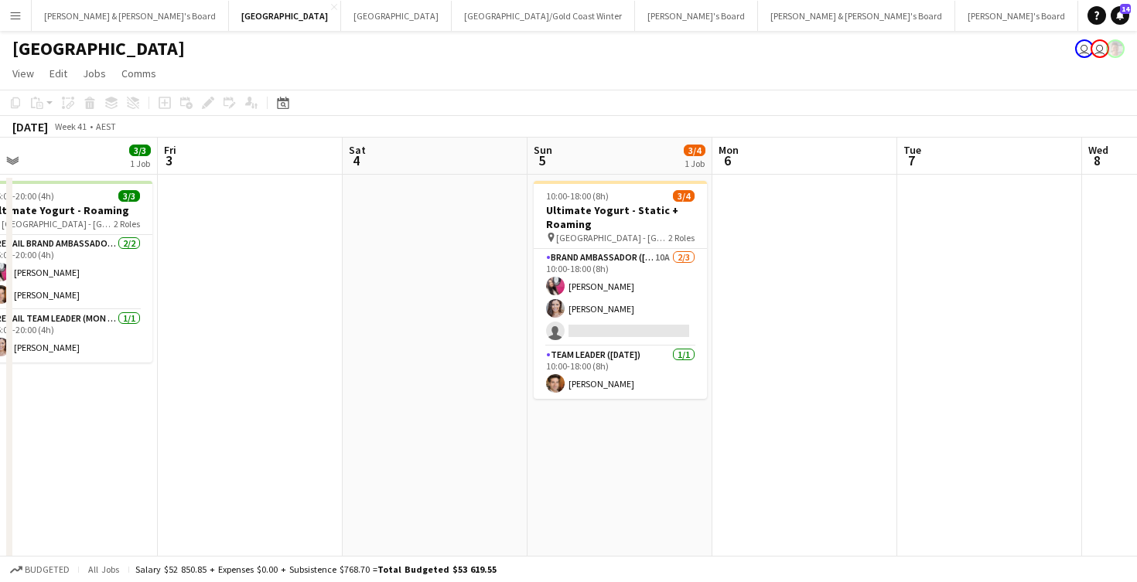
scroll to position [0, 392]
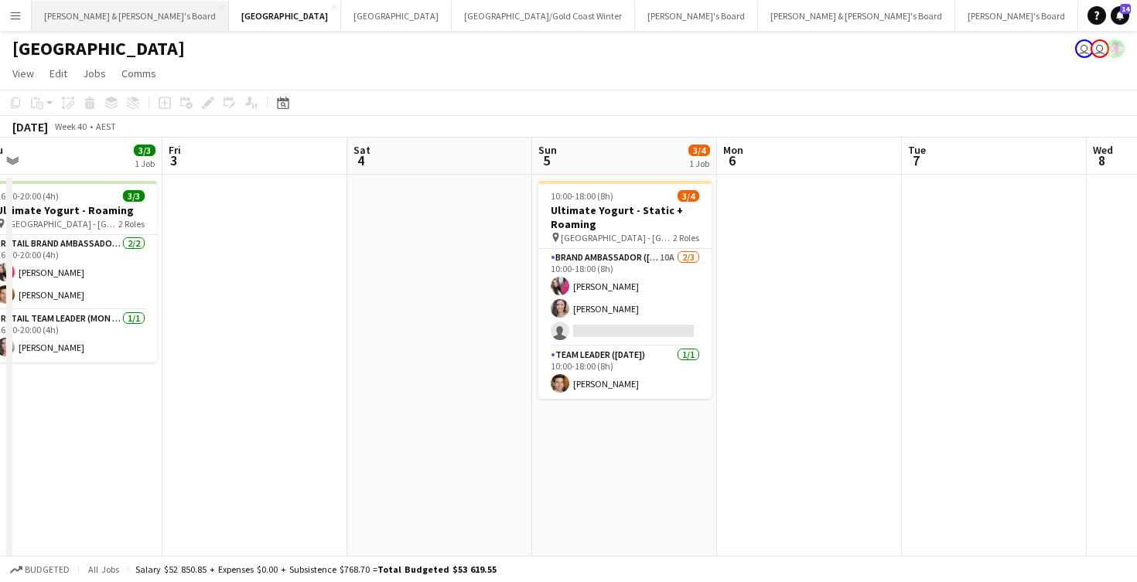
click at [100, 9] on button "James & Arrence's Board Close" at bounding box center [130, 16] width 197 height 30
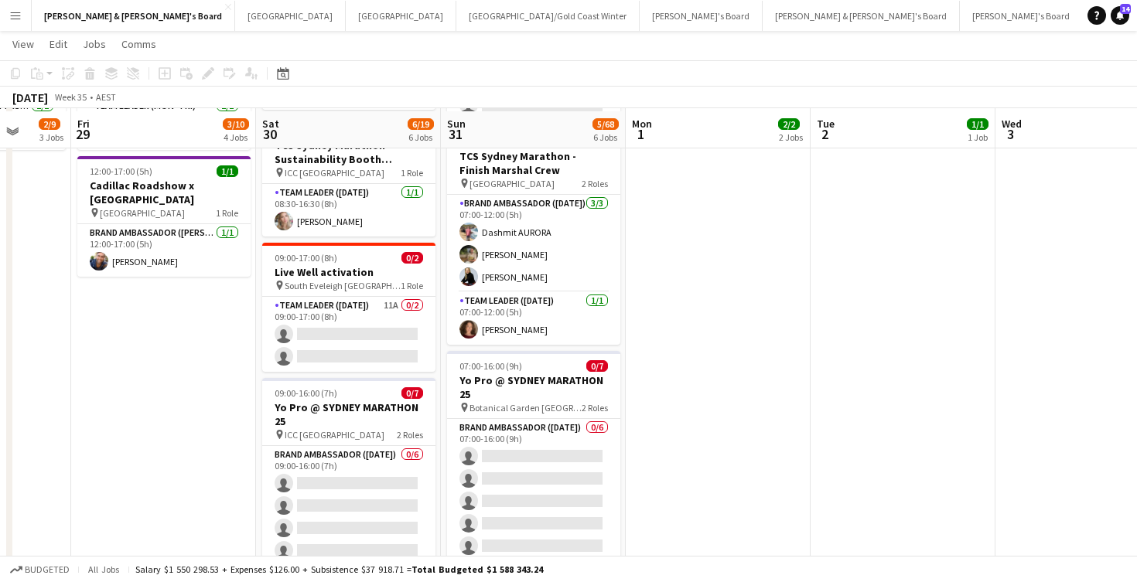
scroll to position [515, 0]
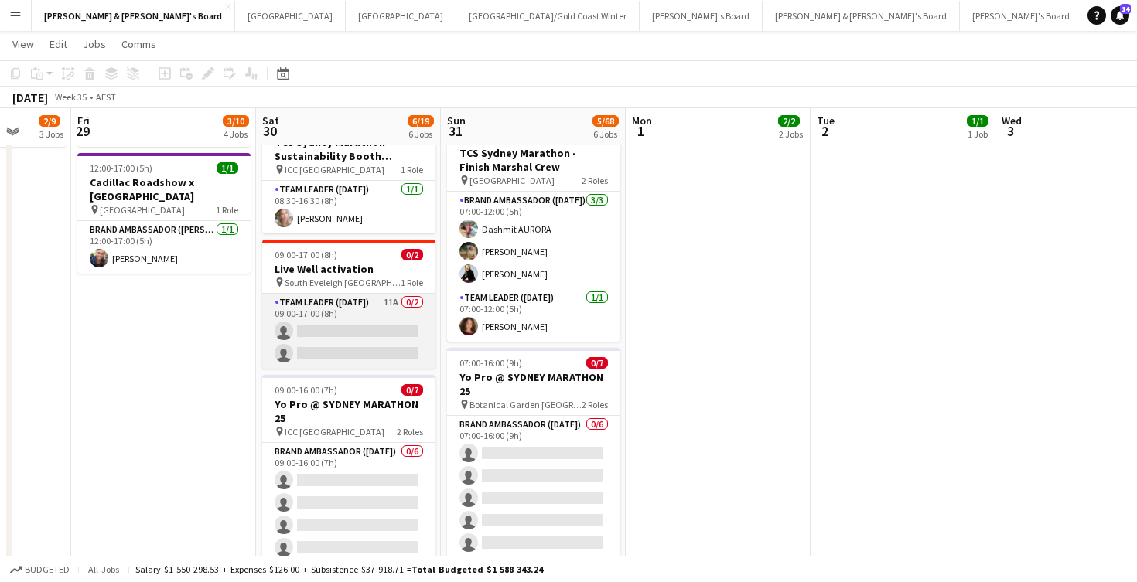
click at [340, 325] on app-card-role "Team Leader (Saturday) 11A 0/2 09:00-17:00 (8h) single-neutral-actions single-n…" at bounding box center [348, 331] width 173 height 75
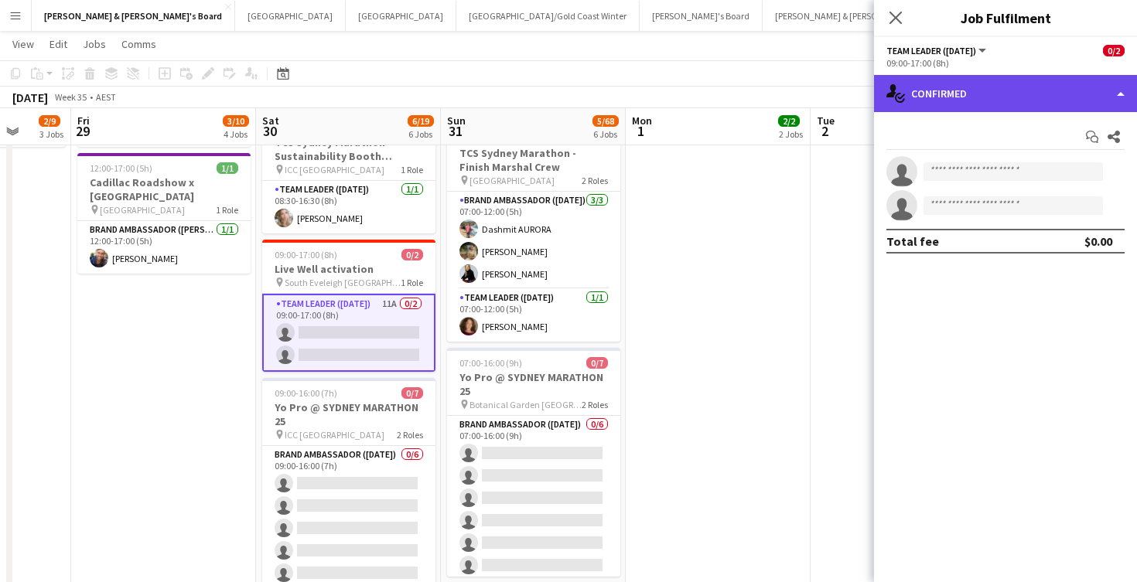
click at [984, 101] on div "single-neutral-actions-check-2 Confirmed" at bounding box center [1005, 93] width 263 height 37
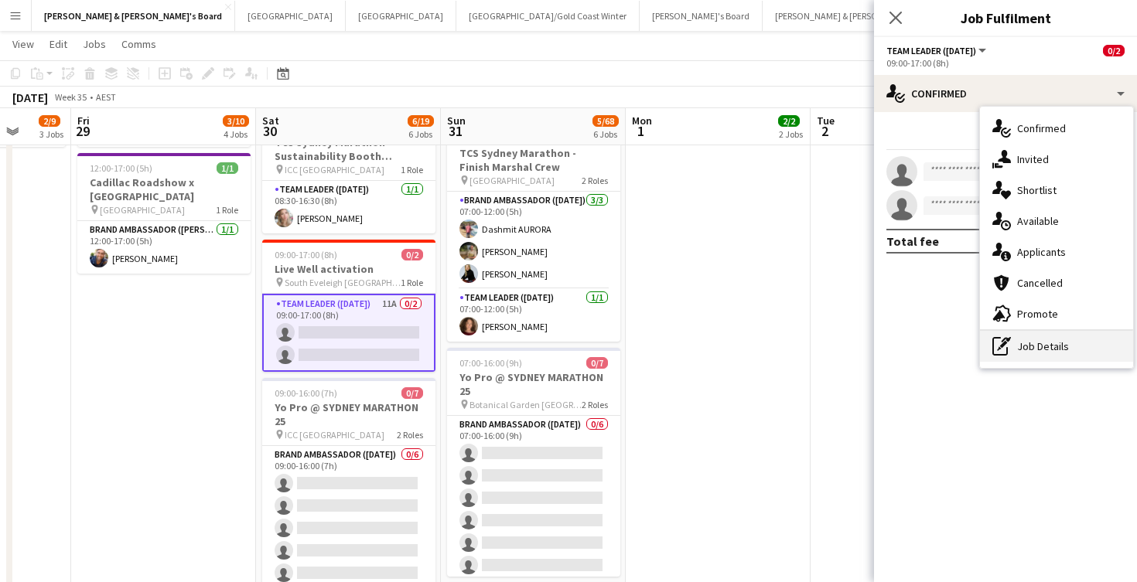
click at [1051, 348] on div "pen-write Job Details" at bounding box center [1056, 346] width 153 height 31
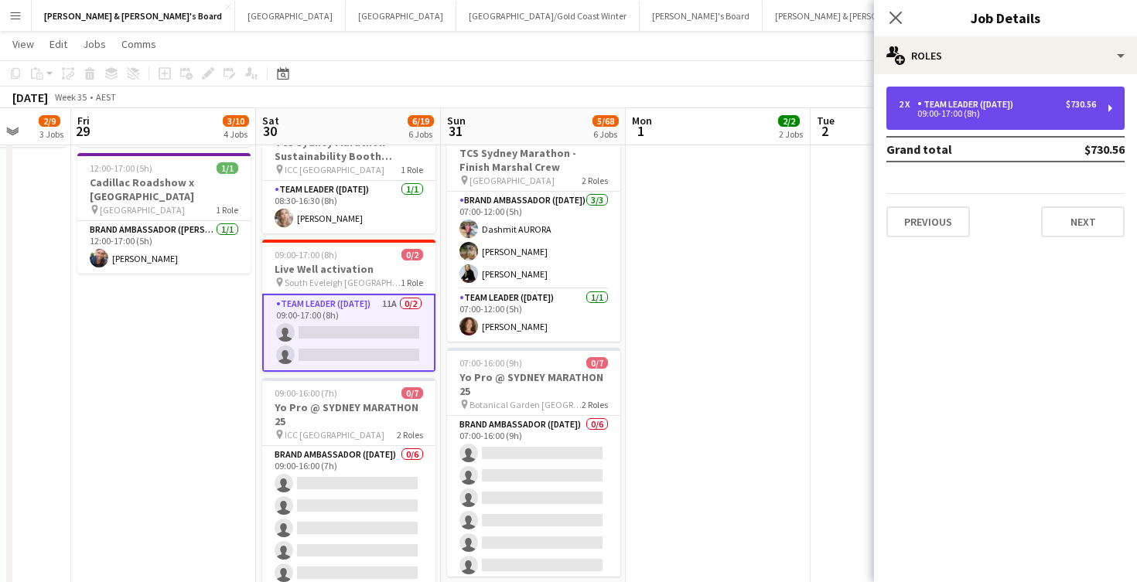
click at [1016, 120] on div "2 x Team Leader (Saturday) $730.56 09:00-17:00 (8h)" at bounding box center [1005, 108] width 238 height 43
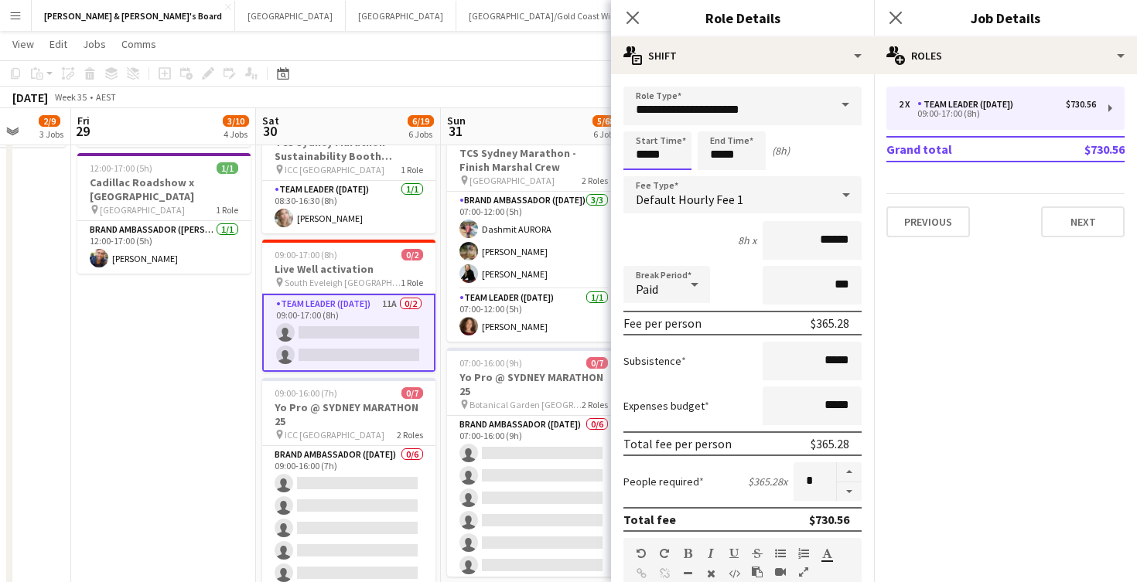
click at [653, 143] on input "*****" at bounding box center [657, 150] width 68 height 39
type input "*****"
click at [643, 179] on div at bounding box center [641, 177] width 31 height 15
click at [720, 148] on input "*****" at bounding box center [731, 150] width 68 height 39
click at [721, 179] on div at bounding box center [716, 177] width 31 height 15
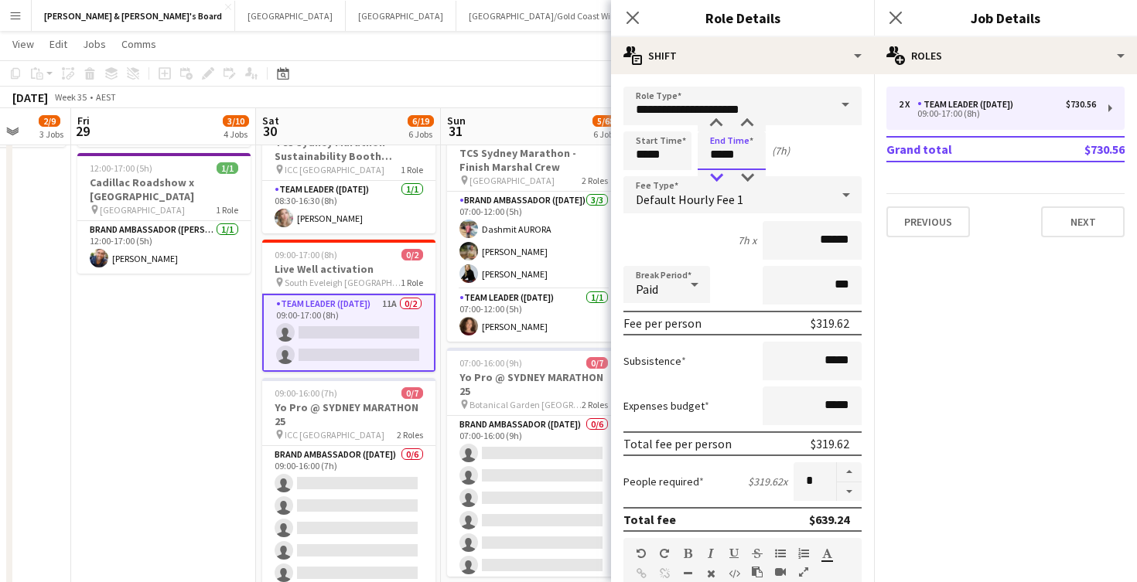
click at [721, 179] on div at bounding box center [716, 177] width 31 height 15
type input "*****"
click at [721, 179] on div at bounding box center [716, 177] width 31 height 15
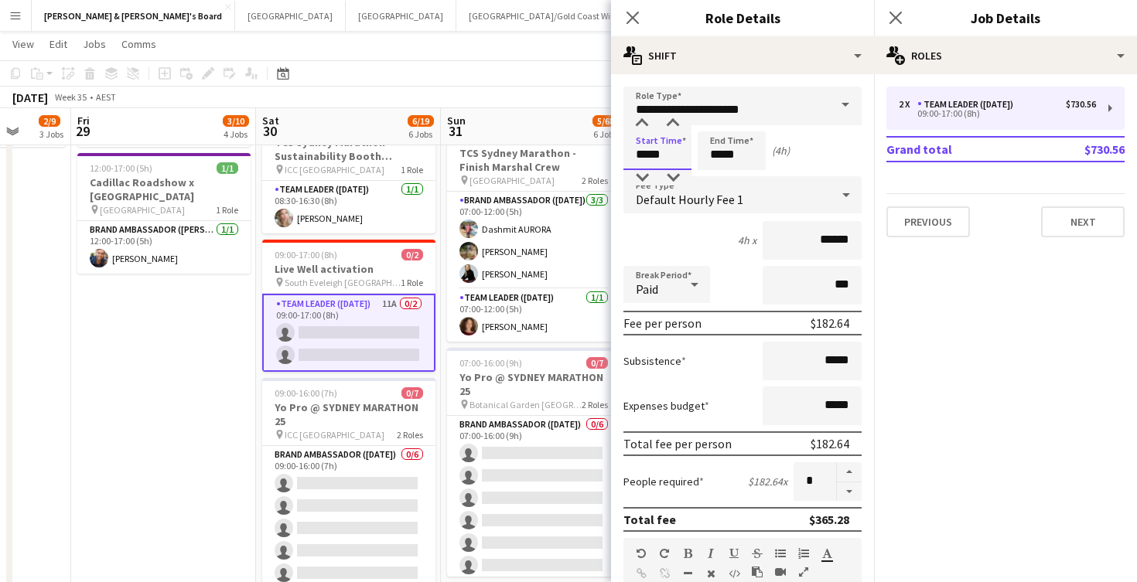
click at [672, 146] on input "*****" at bounding box center [657, 150] width 68 height 39
click at [671, 124] on div at bounding box center [672, 123] width 31 height 15
type input "*****"
click at [671, 124] on div at bounding box center [672, 123] width 31 height 15
click at [844, 196] on icon at bounding box center [846, 194] width 19 height 31
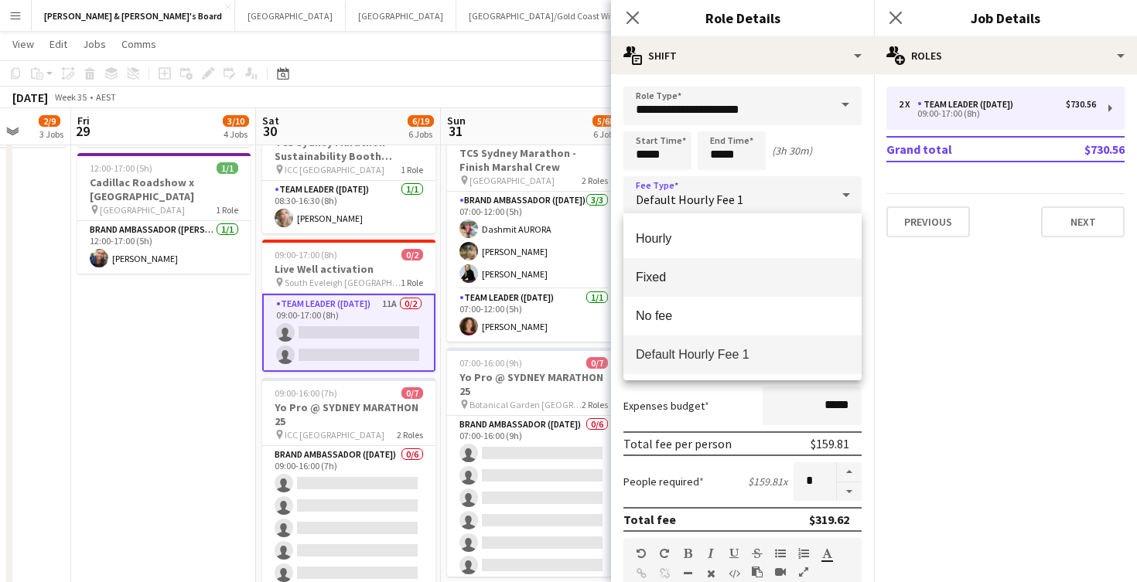
click at [694, 285] on mat-option "Fixed" at bounding box center [742, 277] width 238 height 39
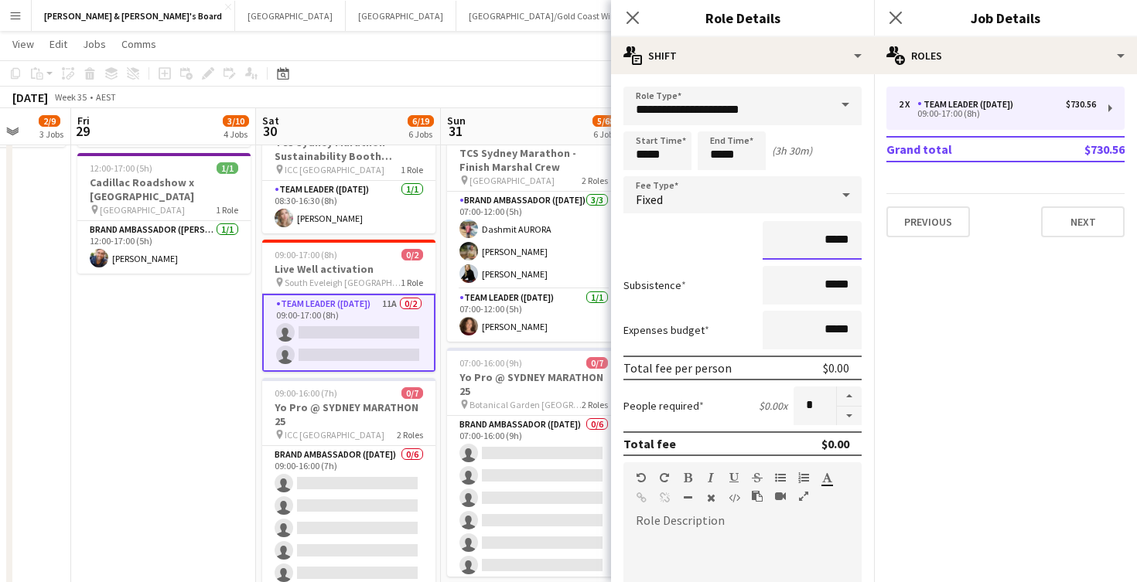
drag, startPoint x: 828, startPoint y: 242, endPoint x: 858, endPoint y: 243, distance: 30.2
click at [858, 243] on input "*****" at bounding box center [811, 240] width 99 height 39
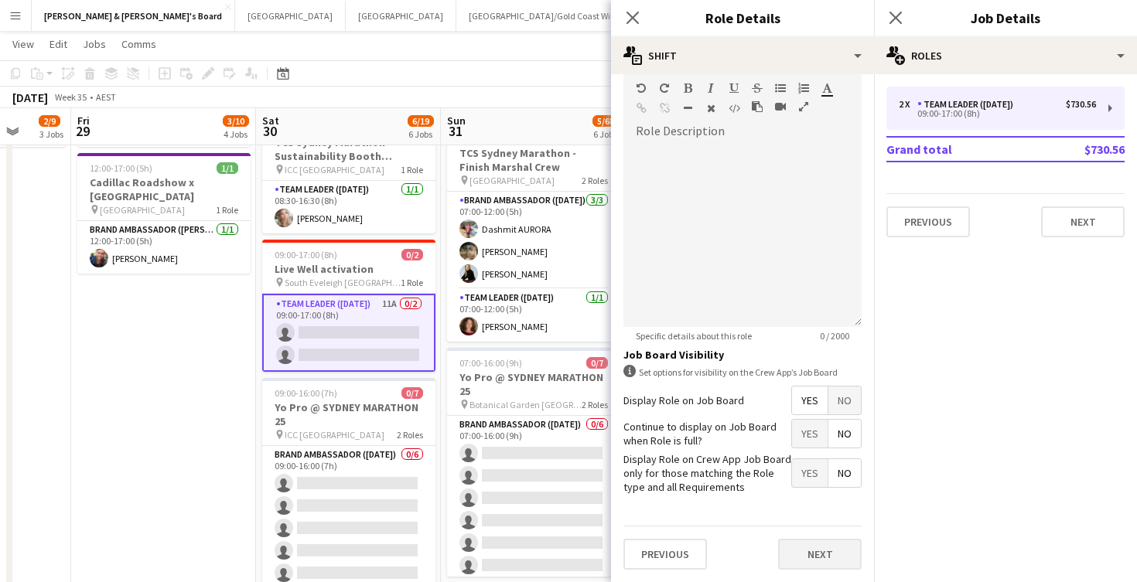
scroll to position [389, 0]
type input "*******"
click at [832, 555] on button "Next" at bounding box center [820, 555] width 84 height 31
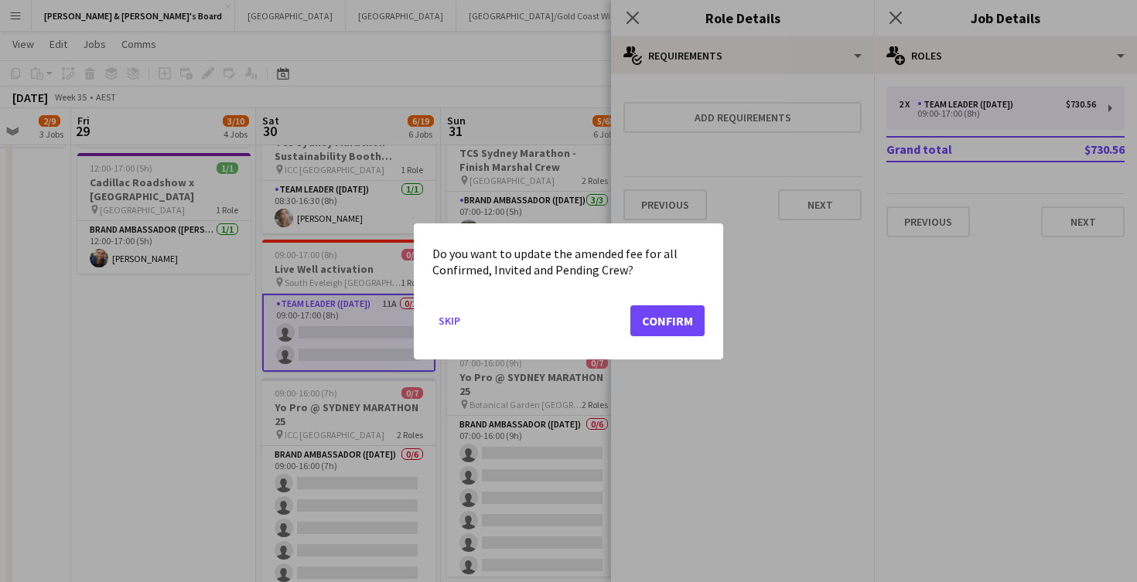
scroll to position [0, 0]
click at [665, 322] on button "Confirm" at bounding box center [667, 320] width 74 height 31
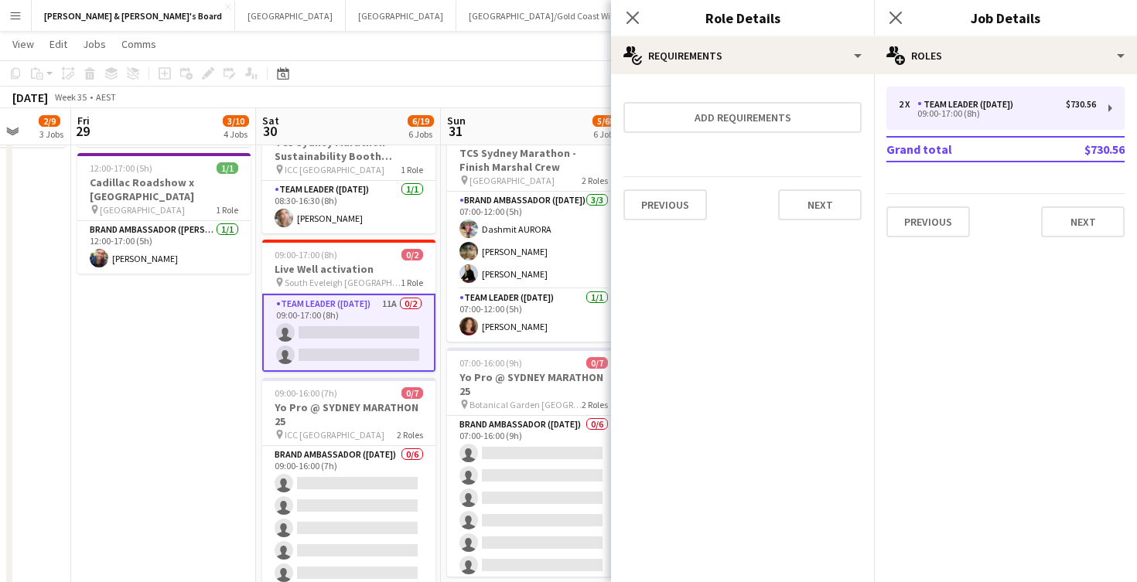
scroll to position [515, 0]
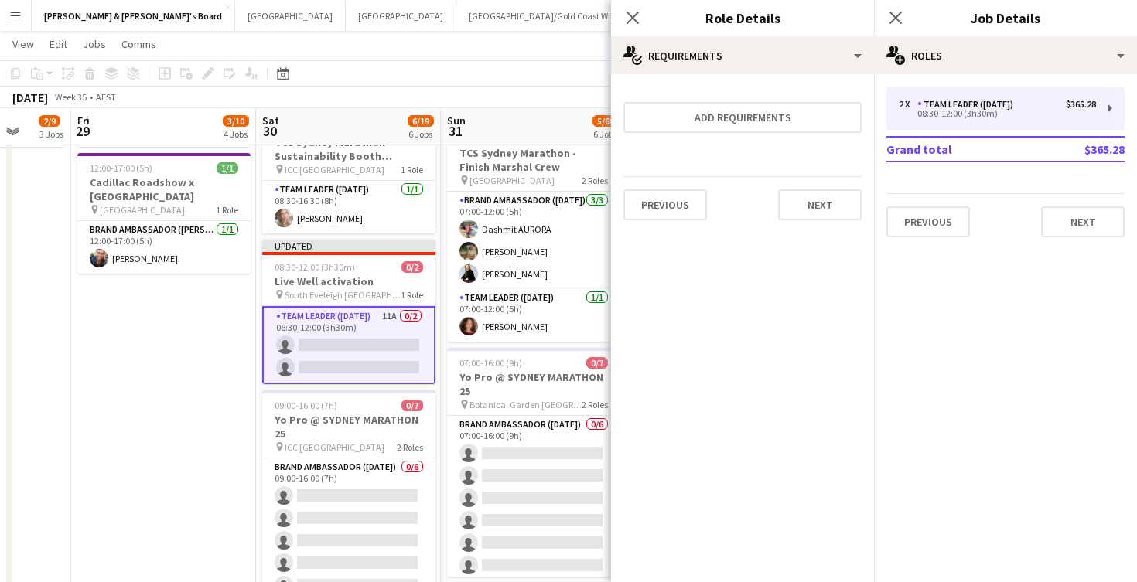
click at [121, 396] on app-date-cell "07:30-20:00 (12h30m) 1/1 TCS Sydney Marathon - Sustainability Booth Support pin…" at bounding box center [163, 288] width 185 height 1260
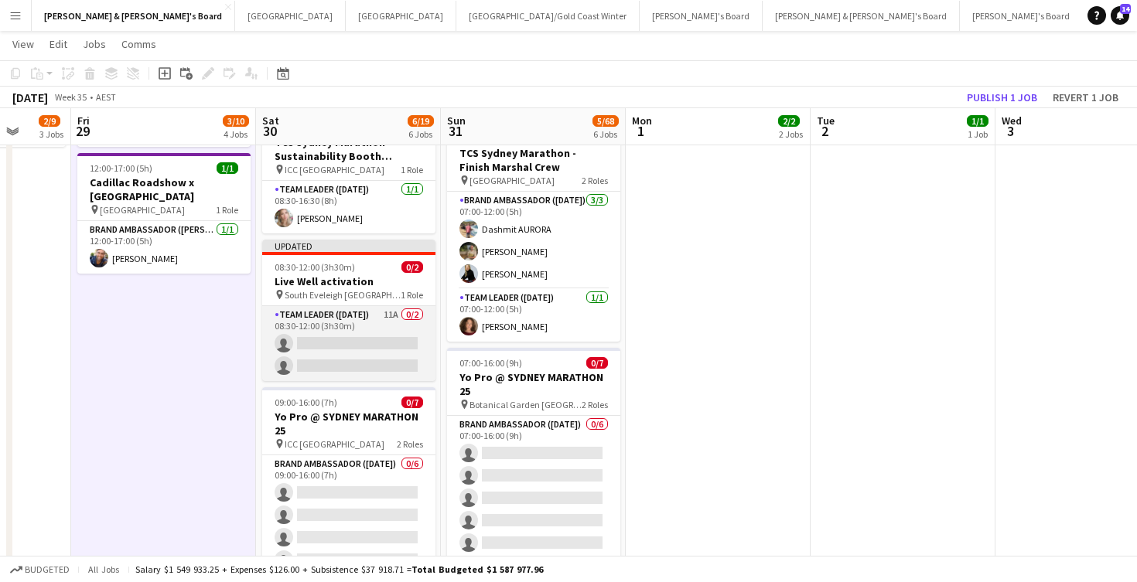
click at [369, 338] on app-card-role "Team Leader (Saturday) 11A 0/2 08:30-12:00 (3h30m) single-neutral-actions singl…" at bounding box center [348, 343] width 173 height 75
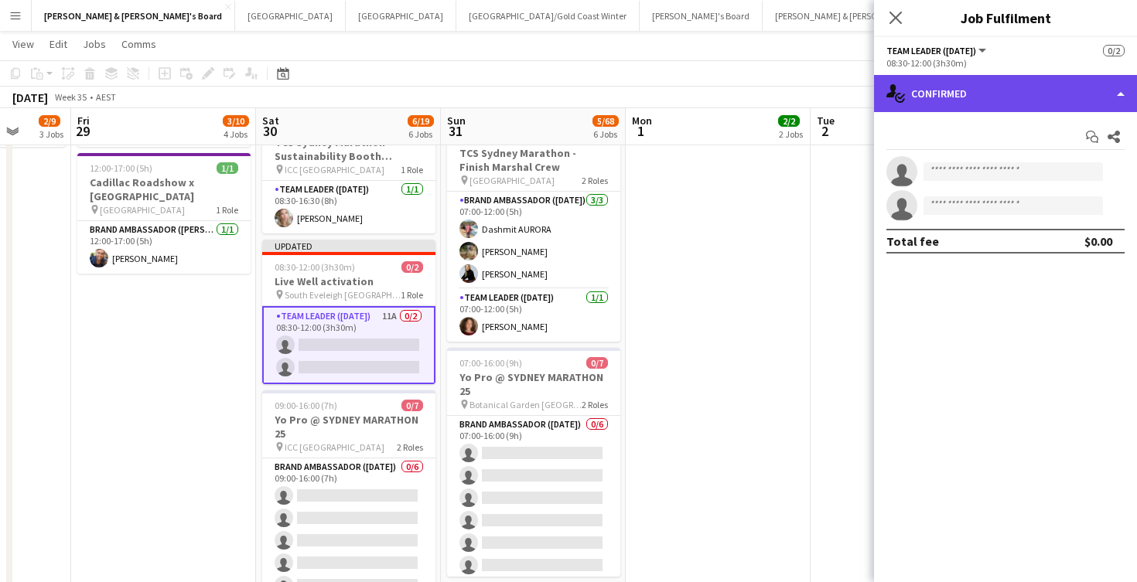
click at [977, 103] on div "single-neutral-actions-check-2 Confirmed" at bounding box center [1005, 93] width 263 height 37
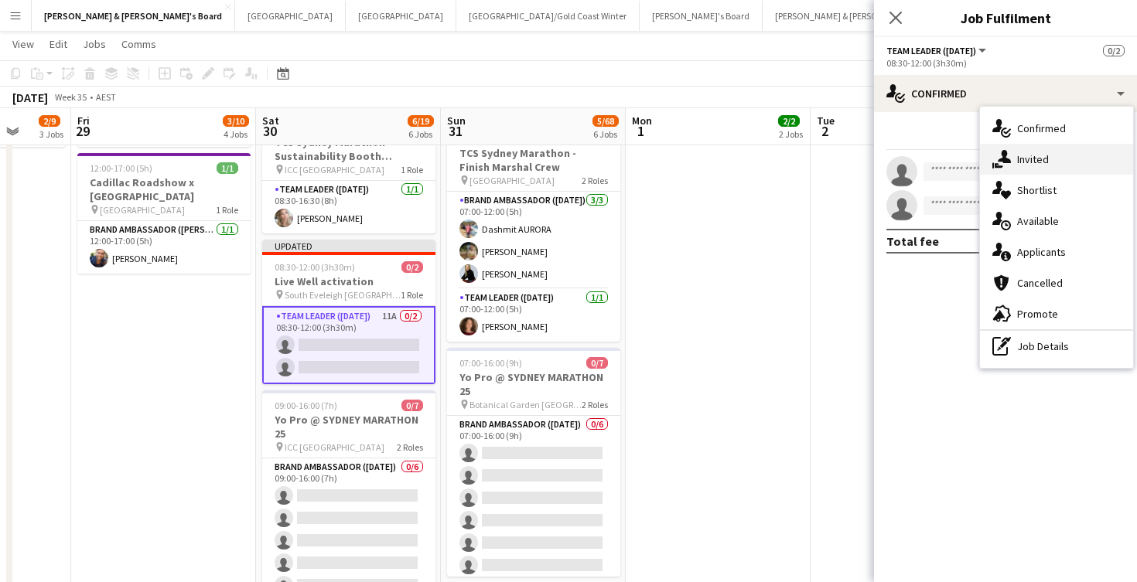
click at [1053, 162] on div "single-neutral-actions-share-1 Invited" at bounding box center [1056, 159] width 153 height 31
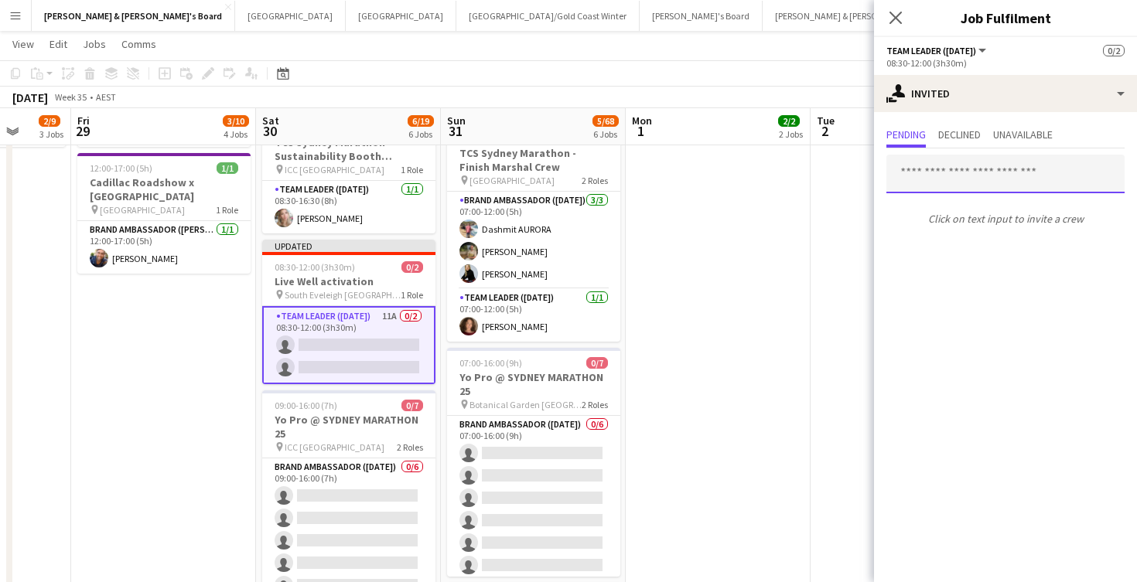
click at [954, 180] on input "text" at bounding box center [1005, 174] width 238 height 39
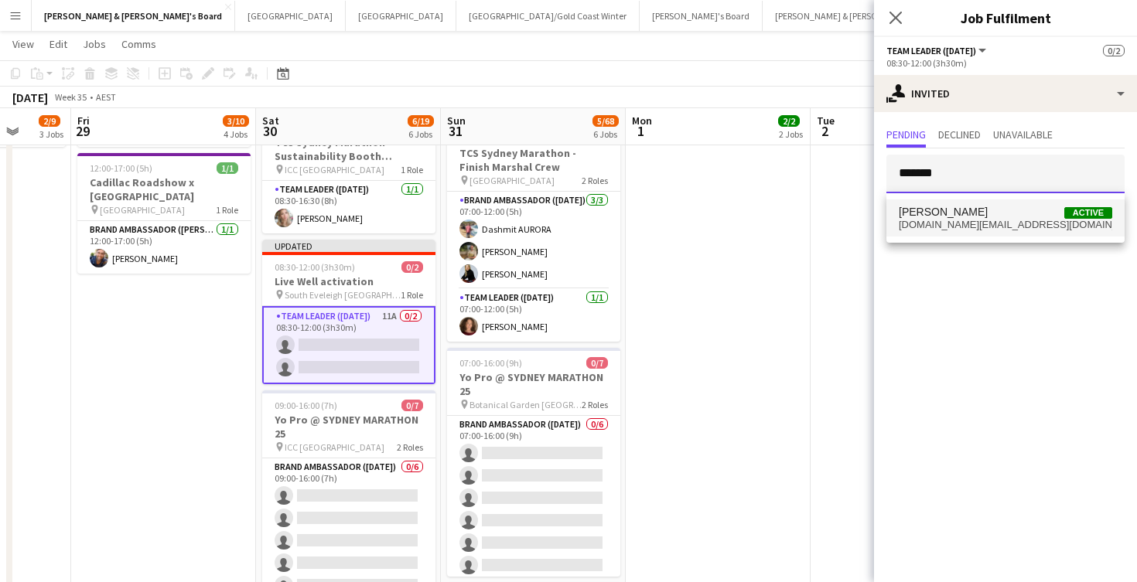
type input "******"
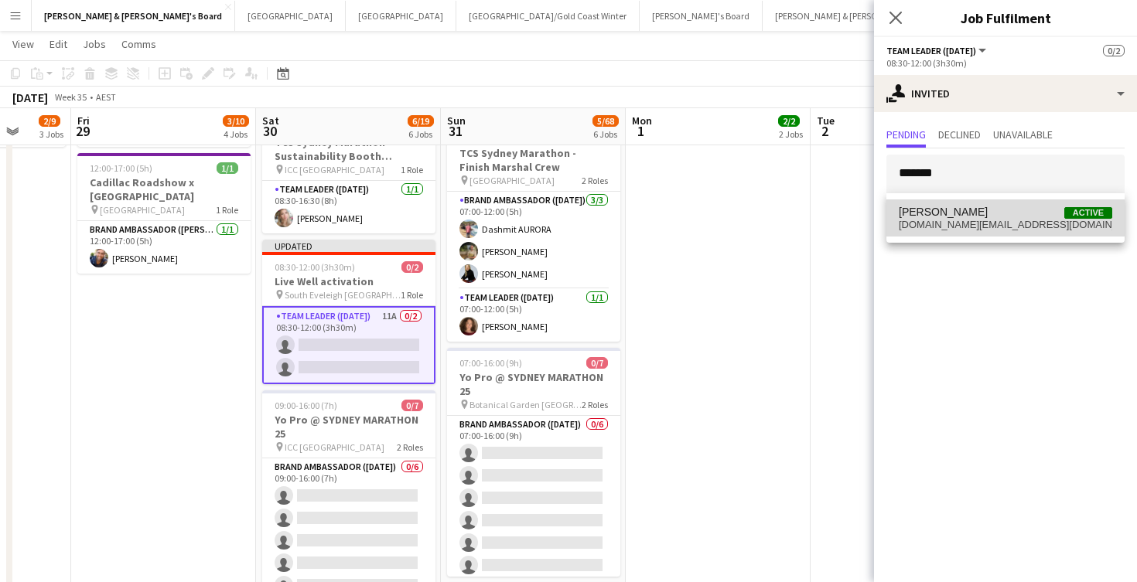
click at [973, 212] on span "[PERSON_NAME]" at bounding box center [943, 212] width 89 height 13
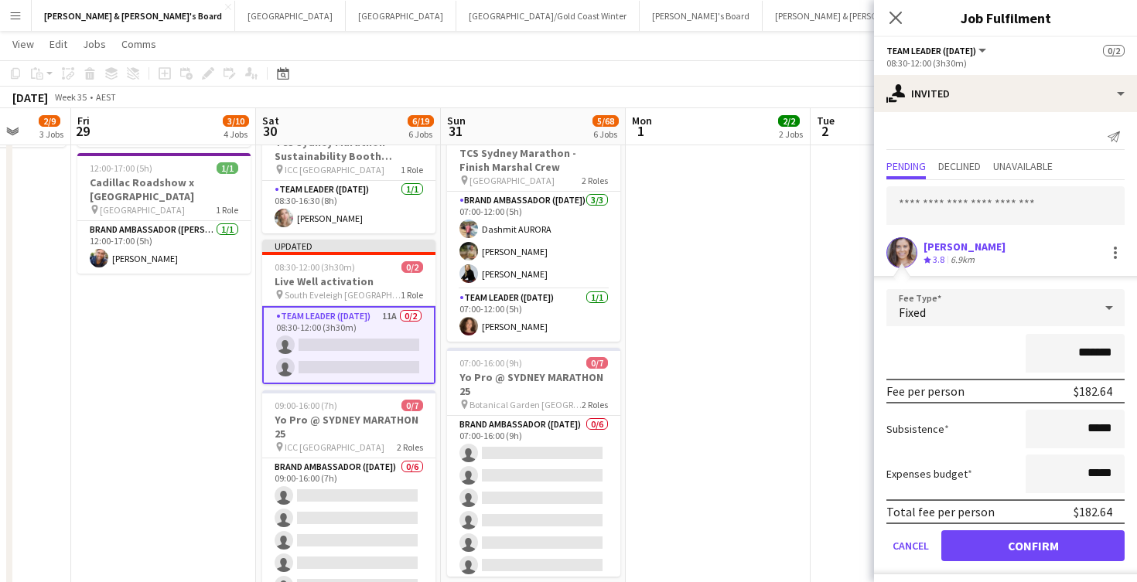
click at [989, 545] on button "Confirm" at bounding box center [1032, 545] width 183 height 31
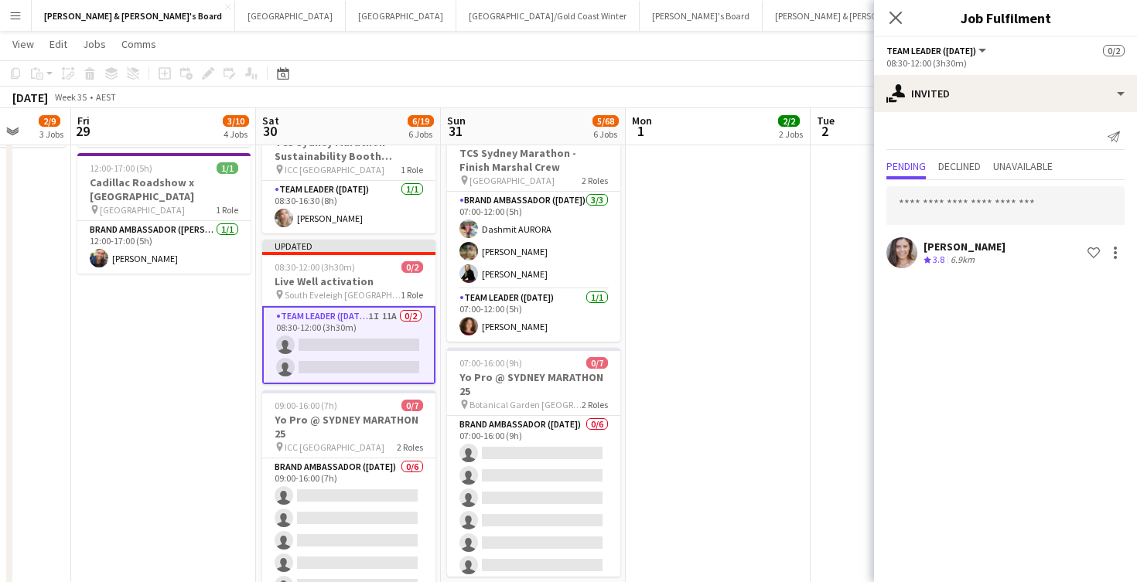
click at [785, 407] on app-date-cell "07:30-12:30 (5h) 1/1 Live Well activation pin South Eveleigh Sydney 1 Role Team…" at bounding box center [718, 288] width 185 height 1260
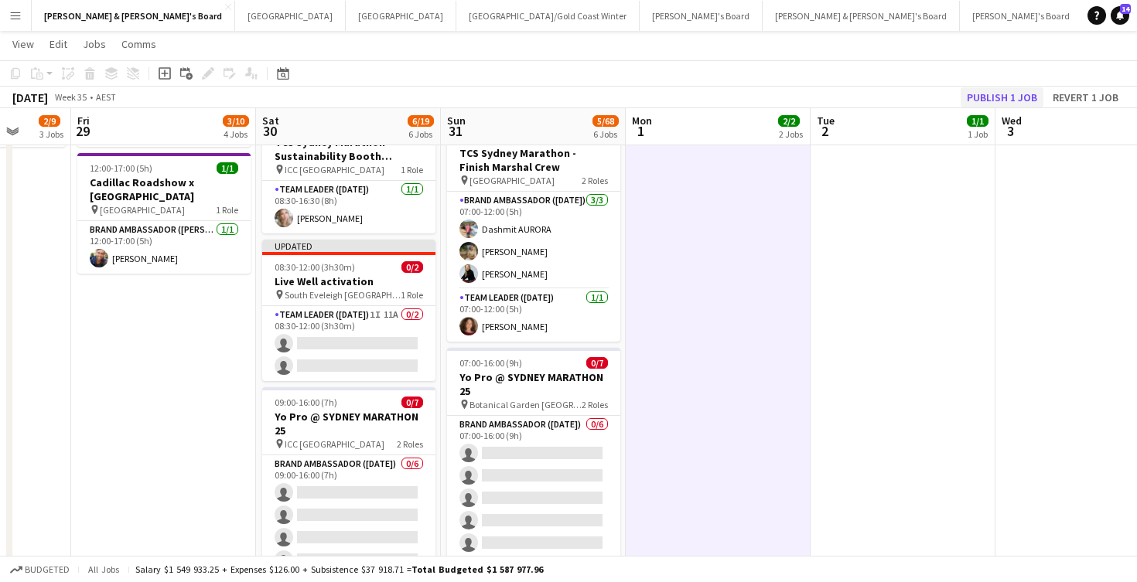
click at [985, 97] on button "Publish 1 job" at bounding box center [1001, 97] width 83 height 20
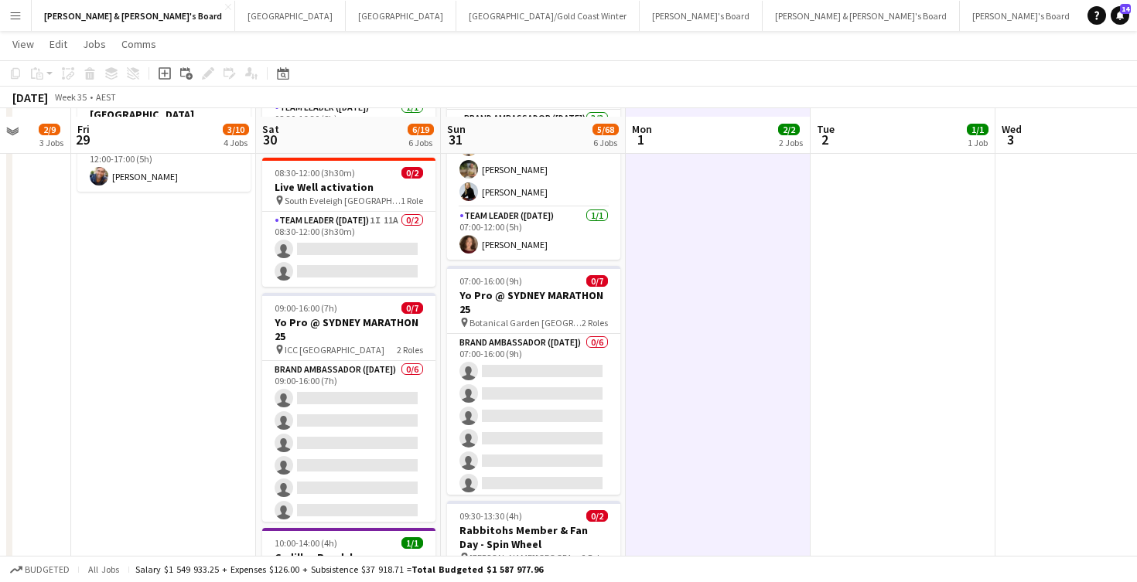
scroll to position [605, 0]
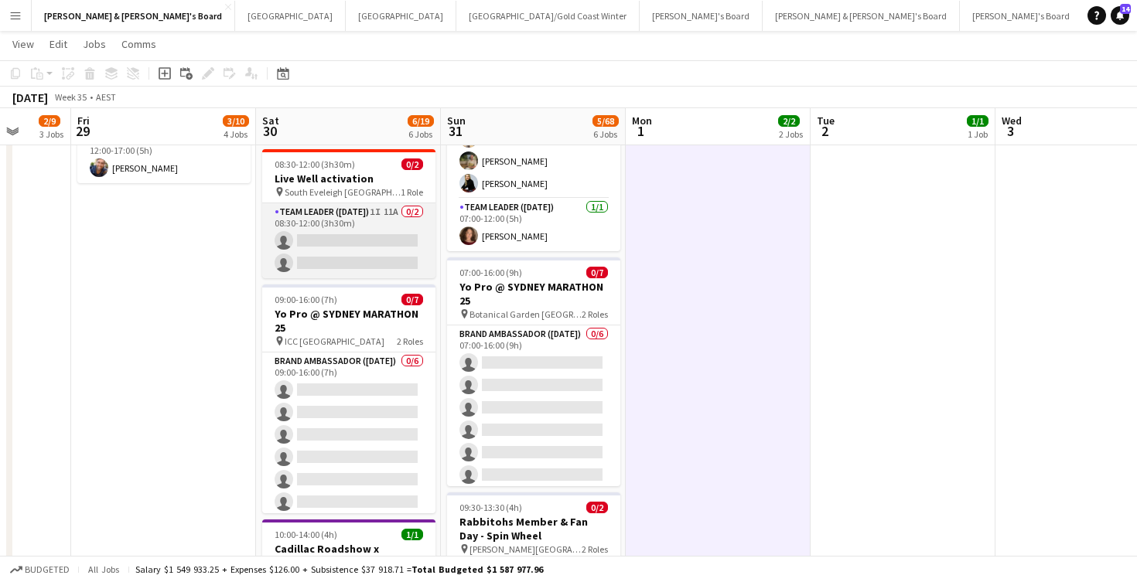
click at [363, 237] on app-card-role "Team Leader (Saturday) 1I 11A 0/2 08:30-12:00 (3h30m) single-neutral-actions si…" at bounding box center [348, 240] width 173 height 75
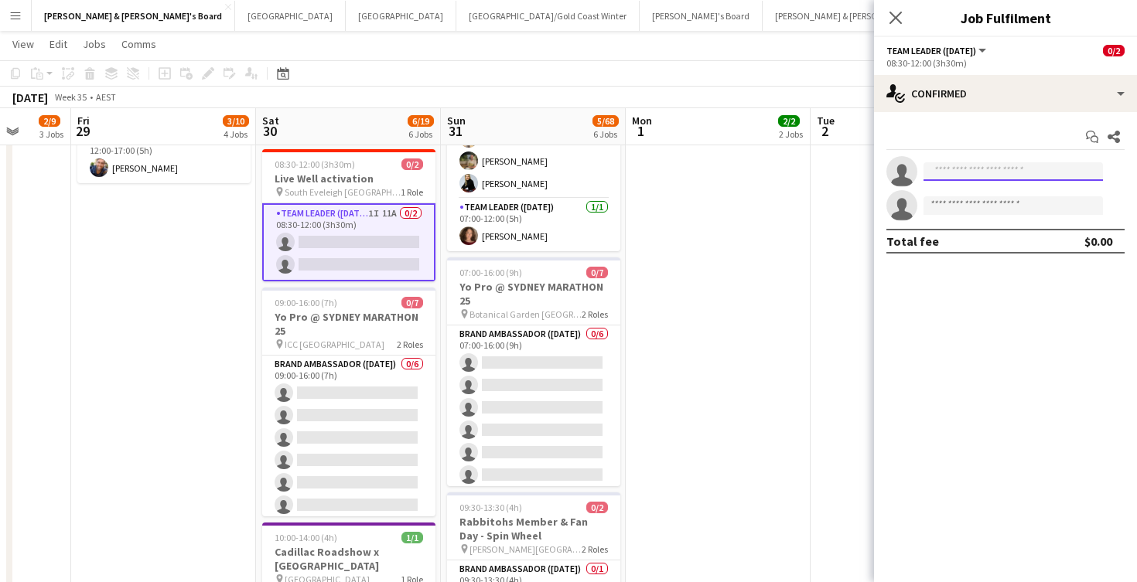
click at [987, 176] on input at bounding box center [1012, 171] width 179 height 19
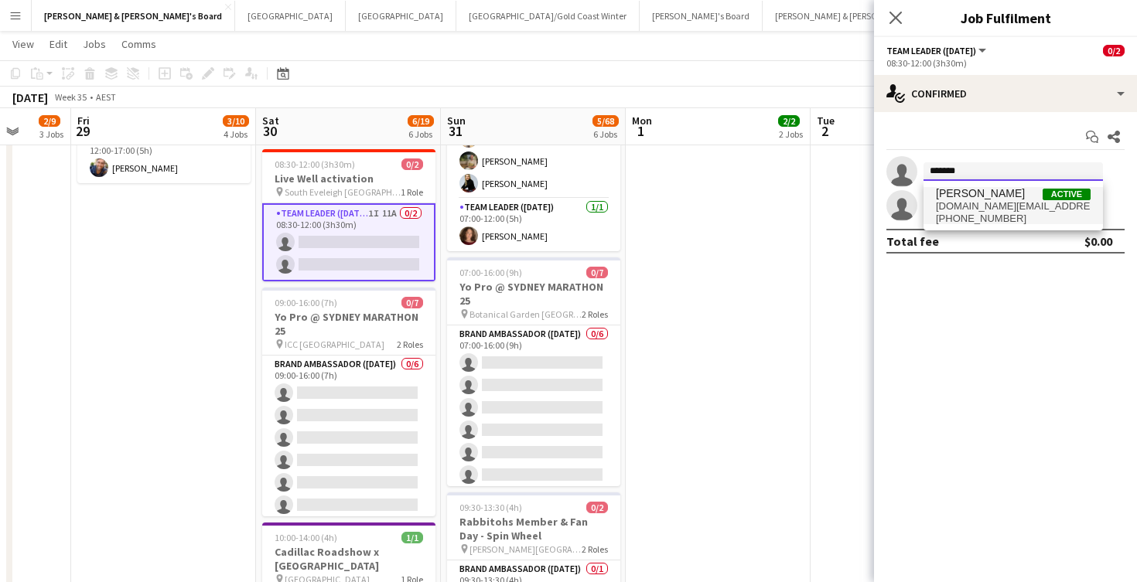
type input "******"
click at [1004, 211] on span "cstephens.promo@gmail.com" at bounding box center [1013, 206] width 155 height 12
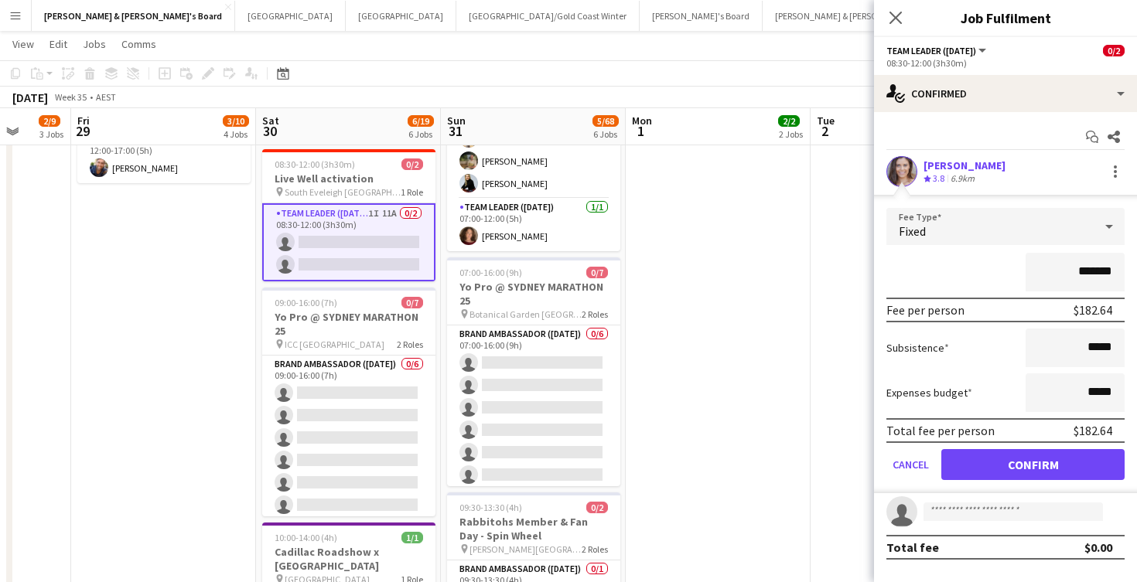
click at [969, 466] on button "Confirm" at bounding box center [1032, 464] width 183 height 31
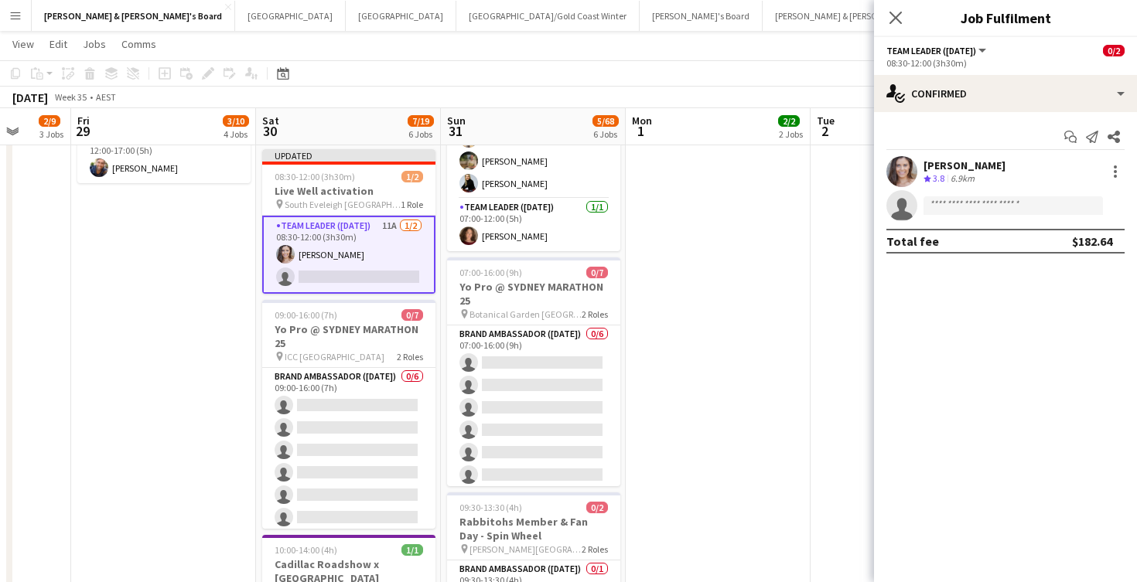
click at [806, 363] on app-date-cell "07:30-12:30 (5h) 1/1 Live Well activation pin South Eveleigh Sydney 1 Role Team…" at bounding box center [718, 198] width 185 height 1260
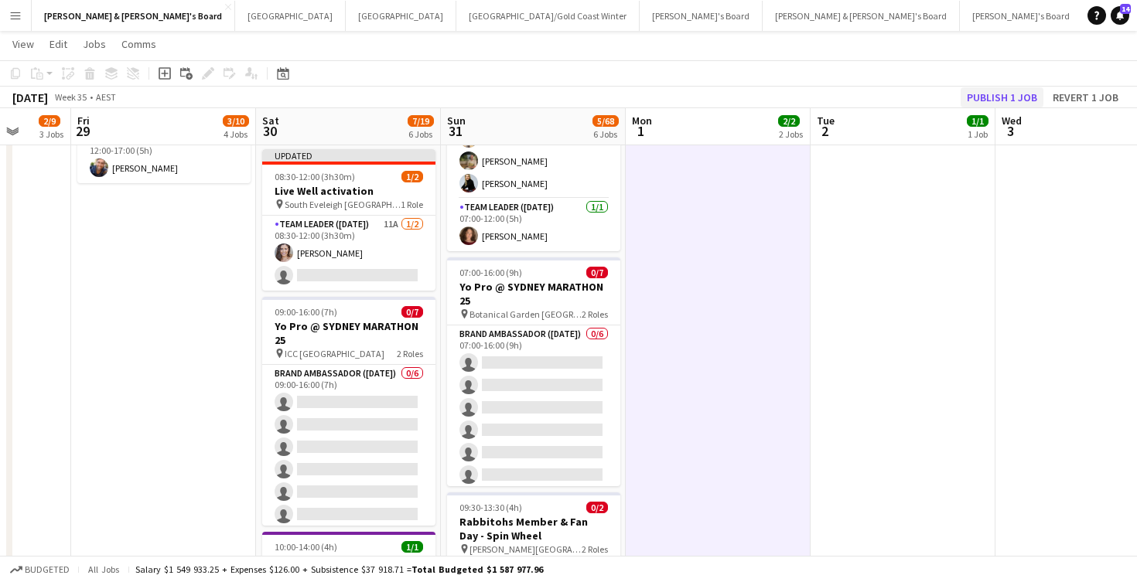
click at [974, 102] on button "Publish 1 job" at bounding box center [1001, 97] width 83 height 20
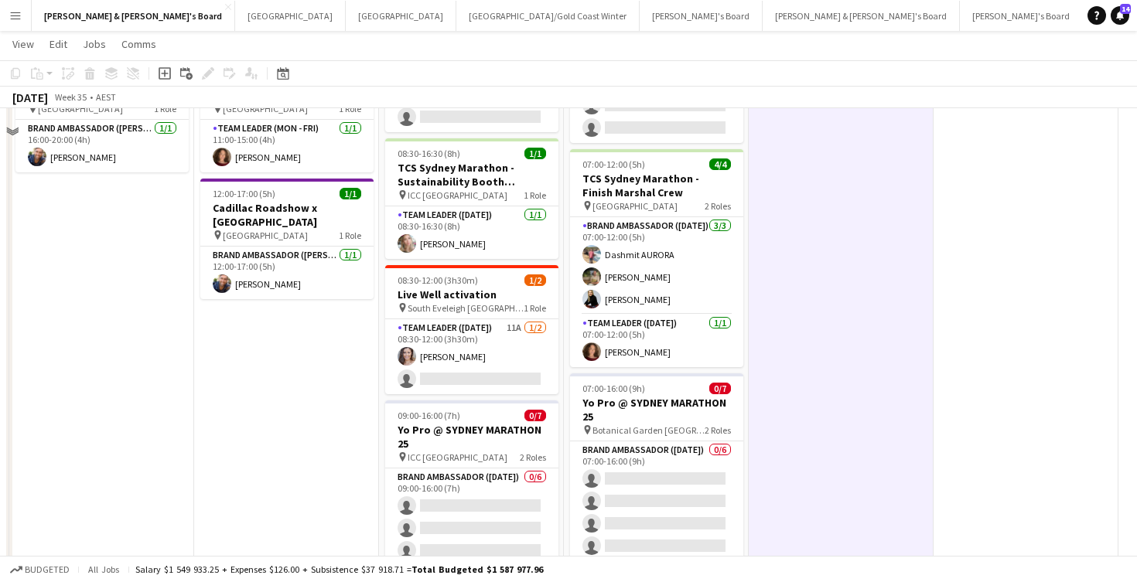
scroll to position [492, 0]
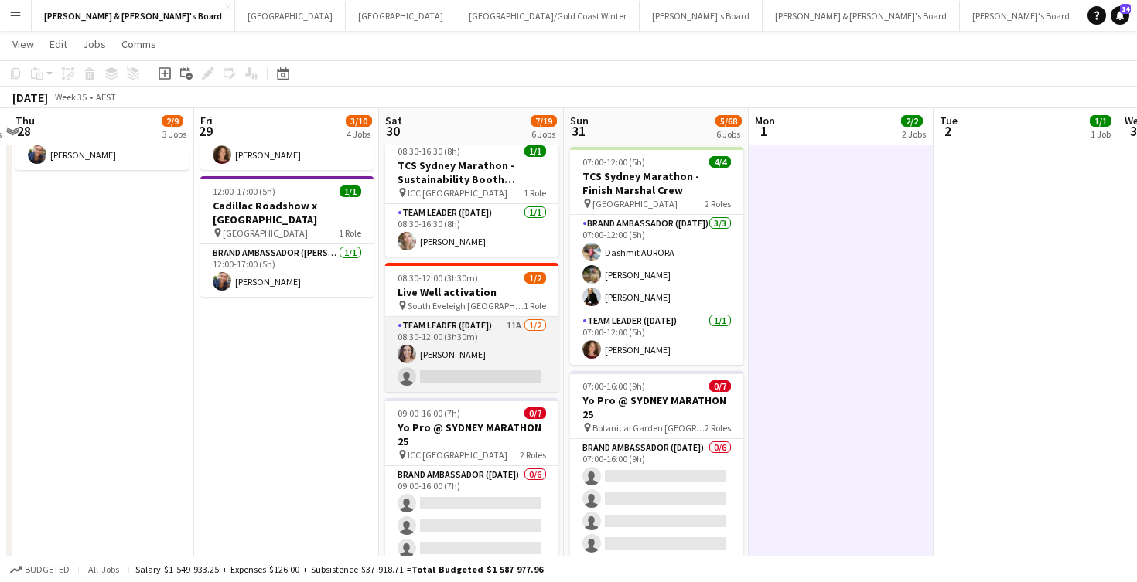
click at [523, 356] on app-card-role "Team Leader (Saturday) 11A 1/2 08:30-12:00 (3h30m) Claire Stephens single-neutr…" at bounding box center [471, 354] width 173 height 75
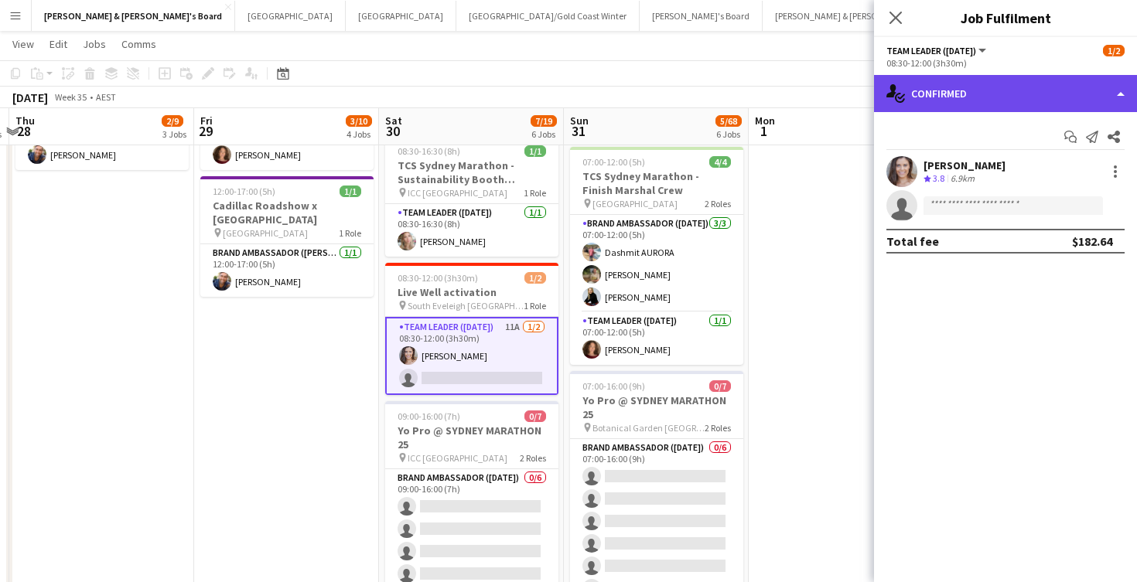
click at [986, 101] on div "single-neutral-actions-check-2 Confirmed" at bounding box center [1005, 93] width 263 height 37
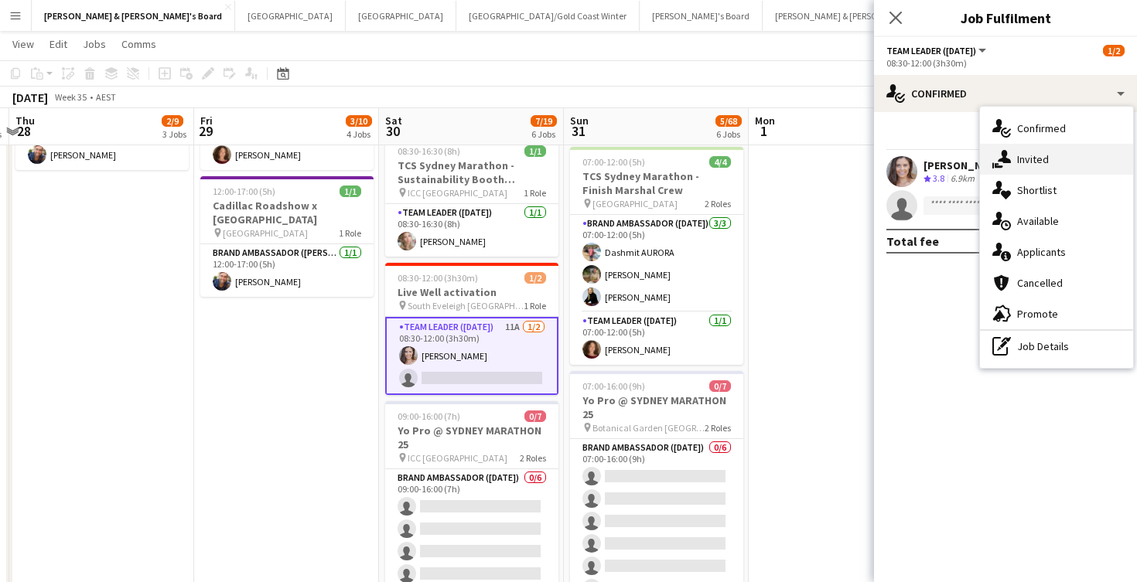
click at [1035, 162] on div "single-neutral-actions-share-1 Invited" at bounding box center [1056, 159] width 153 height 31
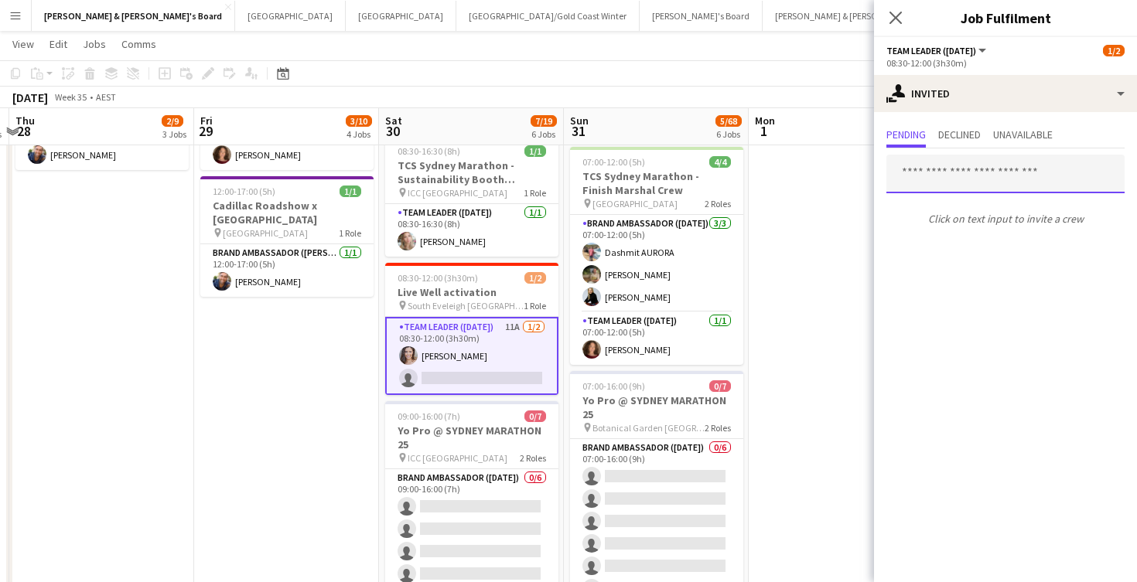
click at [980, 180] on input "text" at bounding box center [1005, 174] width 238 height 39
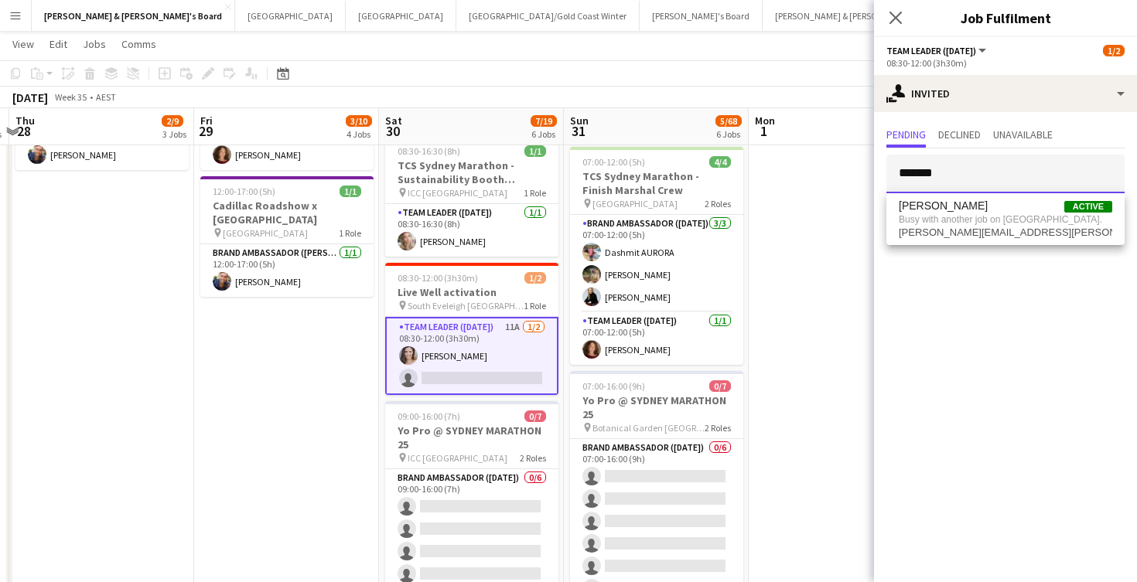
type input "******"
click at [784, 311] on app-date-cell "07:30-12:30 (5h) 1/1 Live Well activation pin South Eveleigh Sydney 1 Role Team…" at bounding box center [841, 311] width 185 height 1260
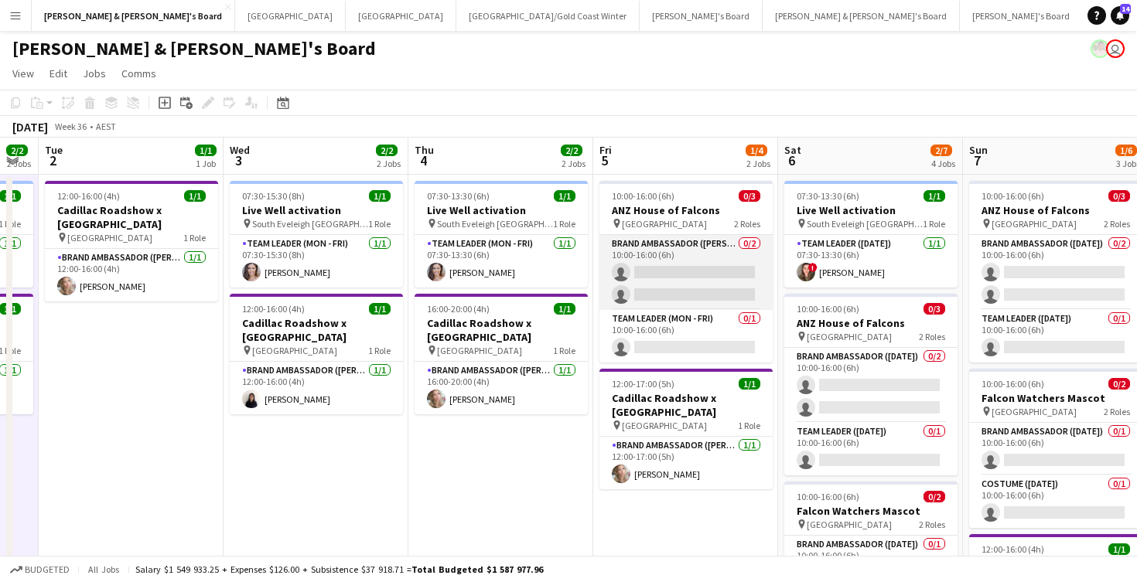
scroll to position [0, 525]
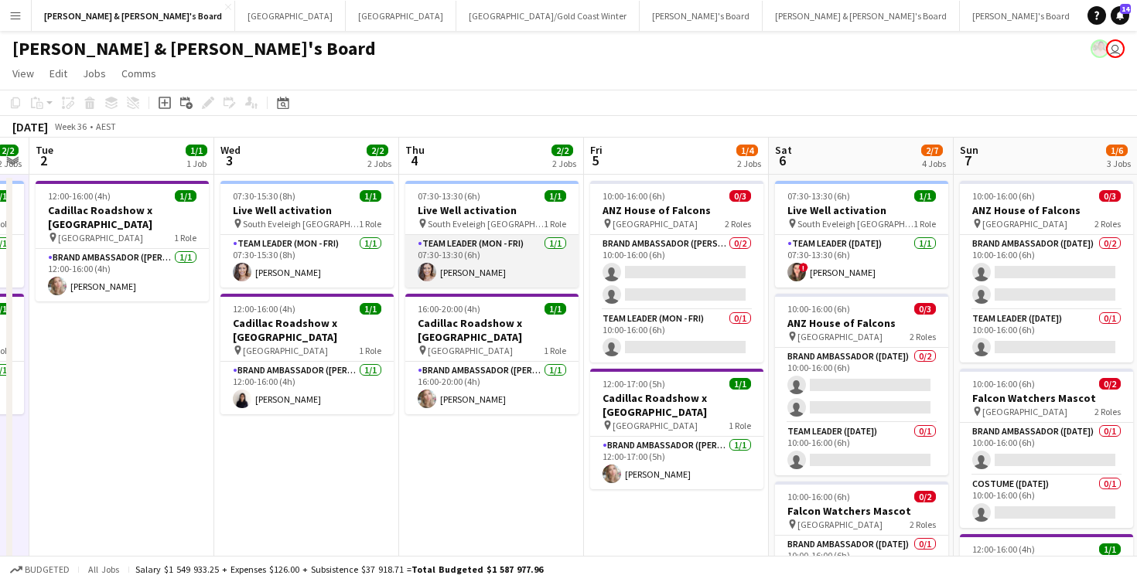
click at [521, 259] on app-card-role "Team Leader (Mon - Fri) 1/1 07:30-13:30 (6h) Claire Stephens" at bounding box center [491, 261] width 173 height 53
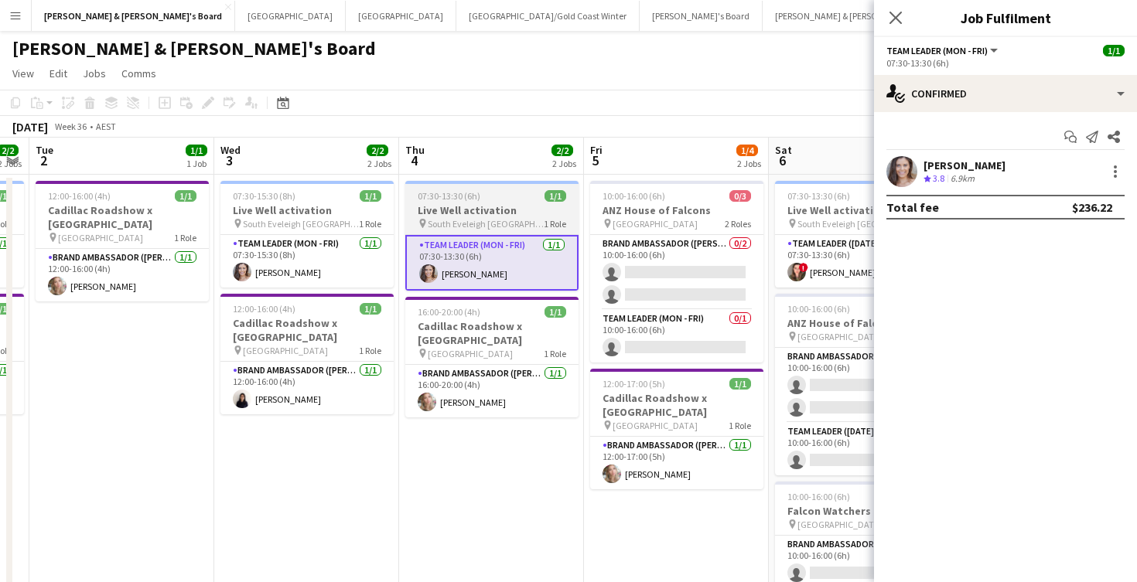
click at [519, 214] on h3 "Live Well activation" at bounding box center [491, 210] width 173 height 14
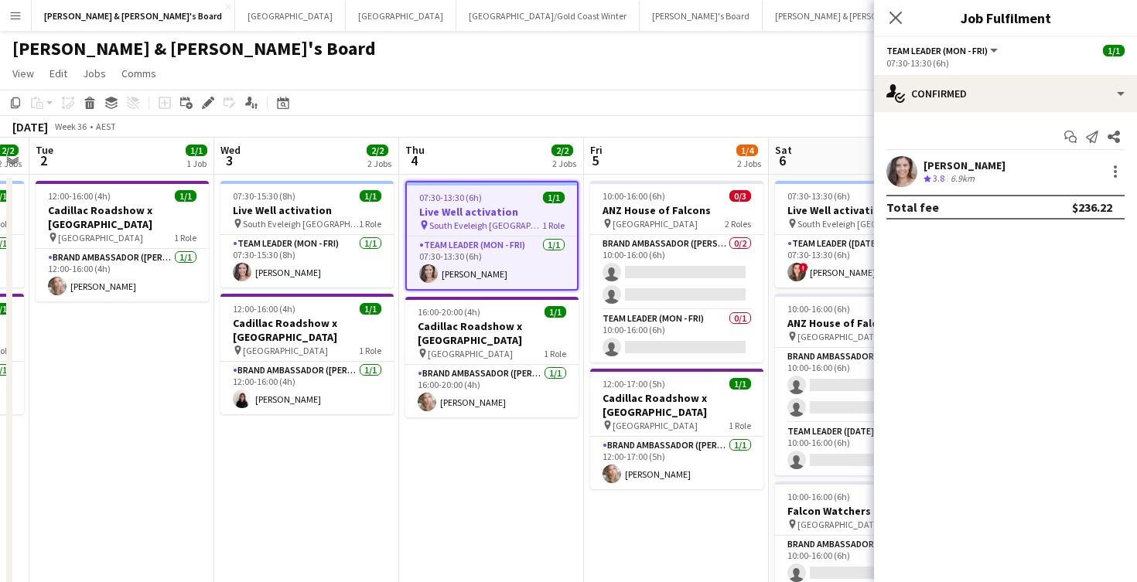
click at [510, 226] on span "South Eveleigh [GEOGRAPHIC_DATA]" at bounding box center [485, 226] width 113 height 12
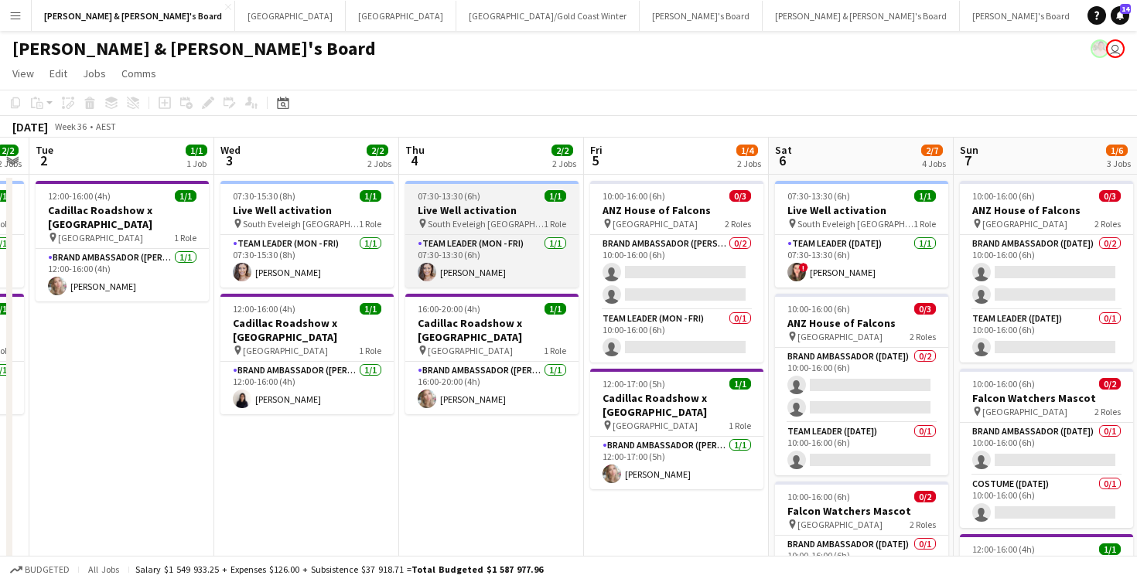
click at [514, 215] on h3 "Live Well activation" at bounding box center [491, 210] width 173 height 14
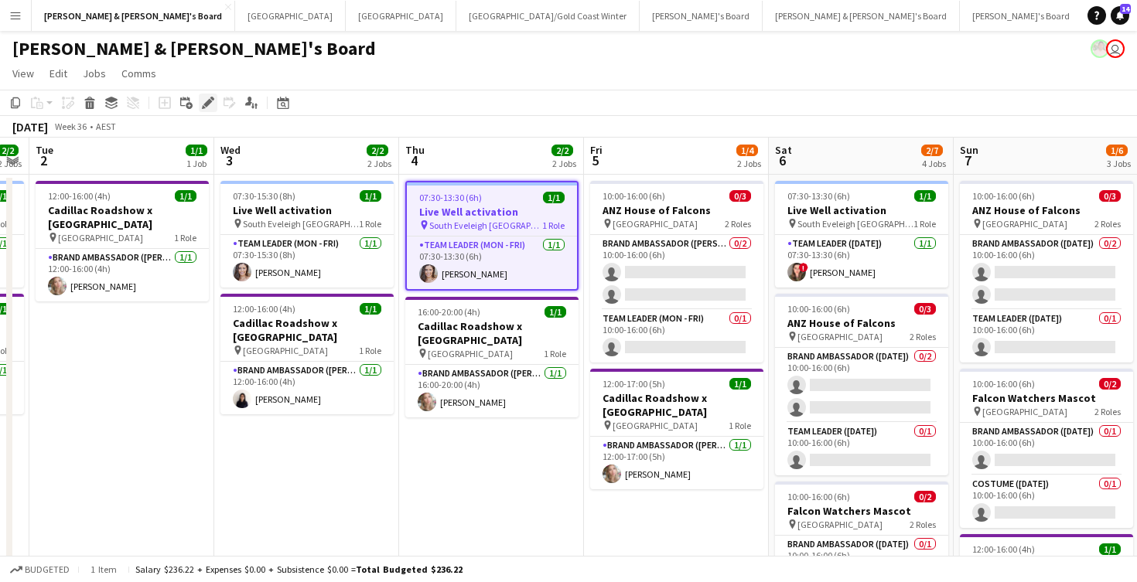
click at [206, 104] on icon at bounding box center [207, 103] width 9 height 9
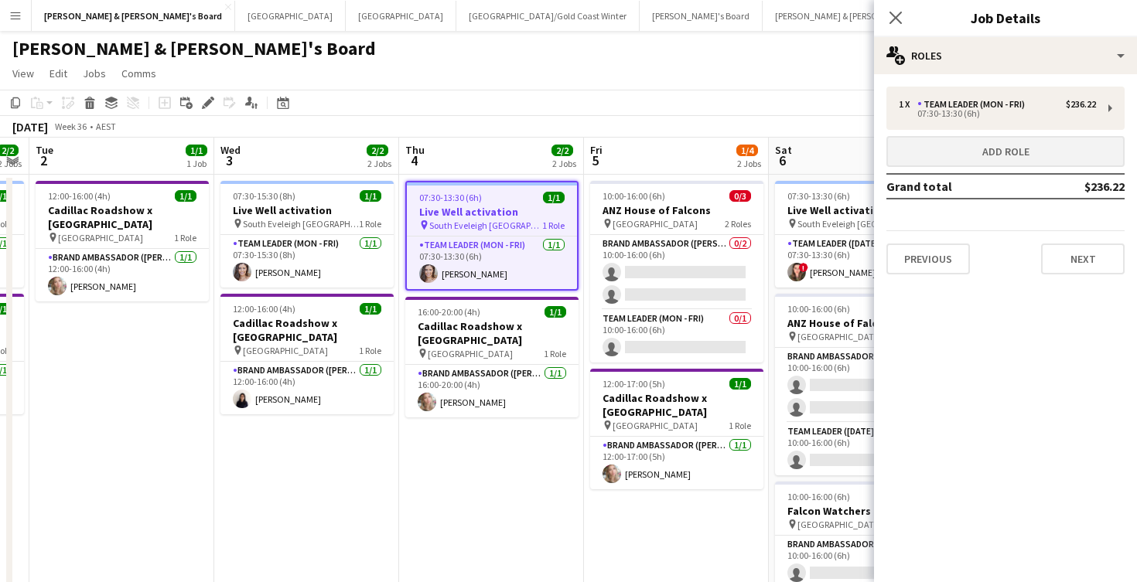
click at [1015, 148] on button "Add role" at bounding box center [1005, 151] width 238 height 31
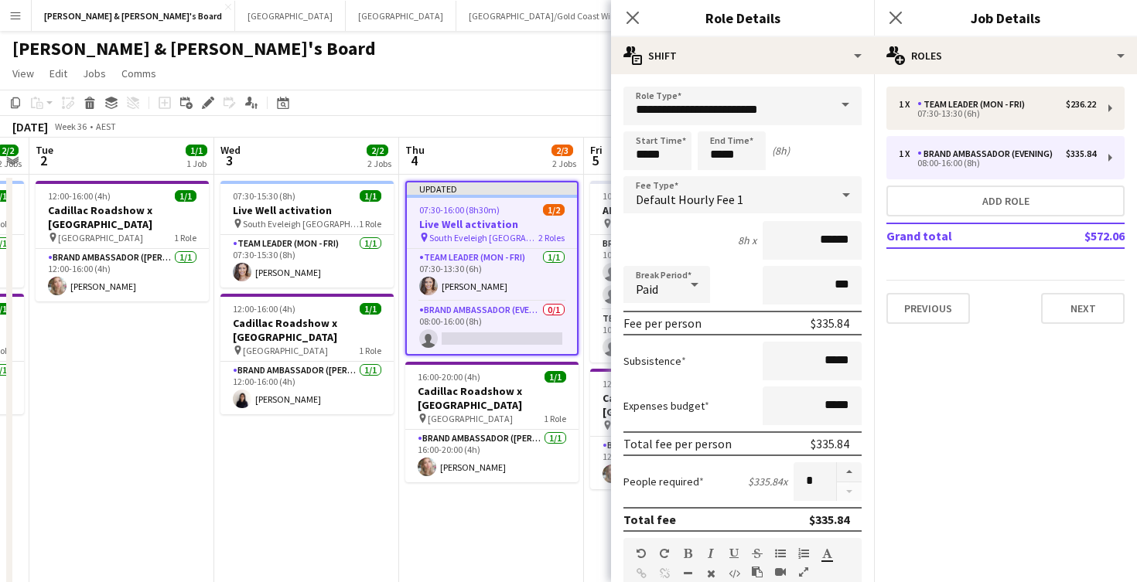
click at [845, 101] on span at bounding box center [845, 105] width 32 height 37
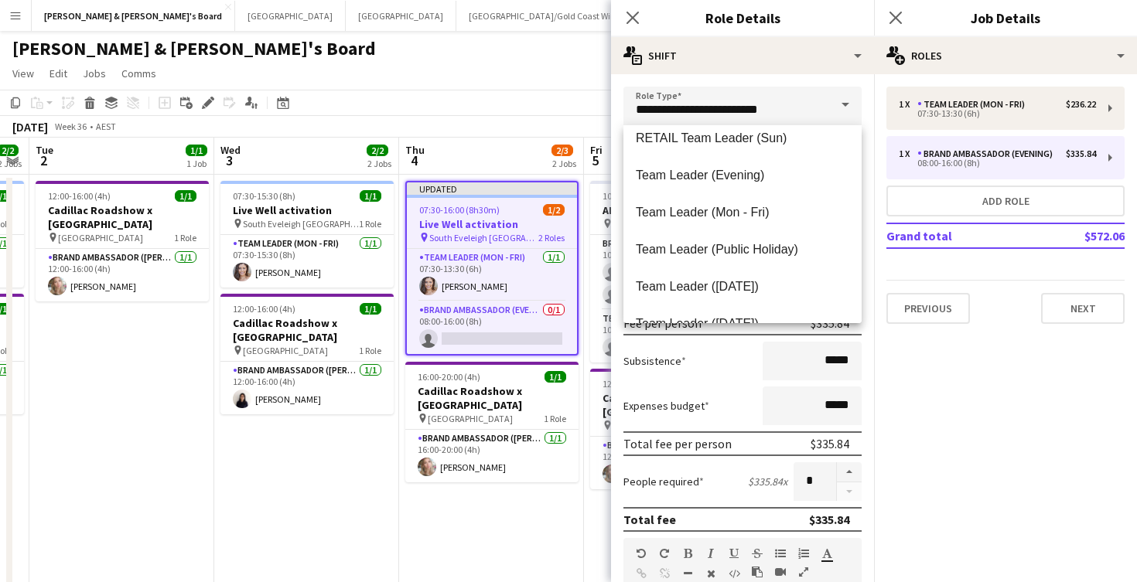
scroll to position [1498, 0]
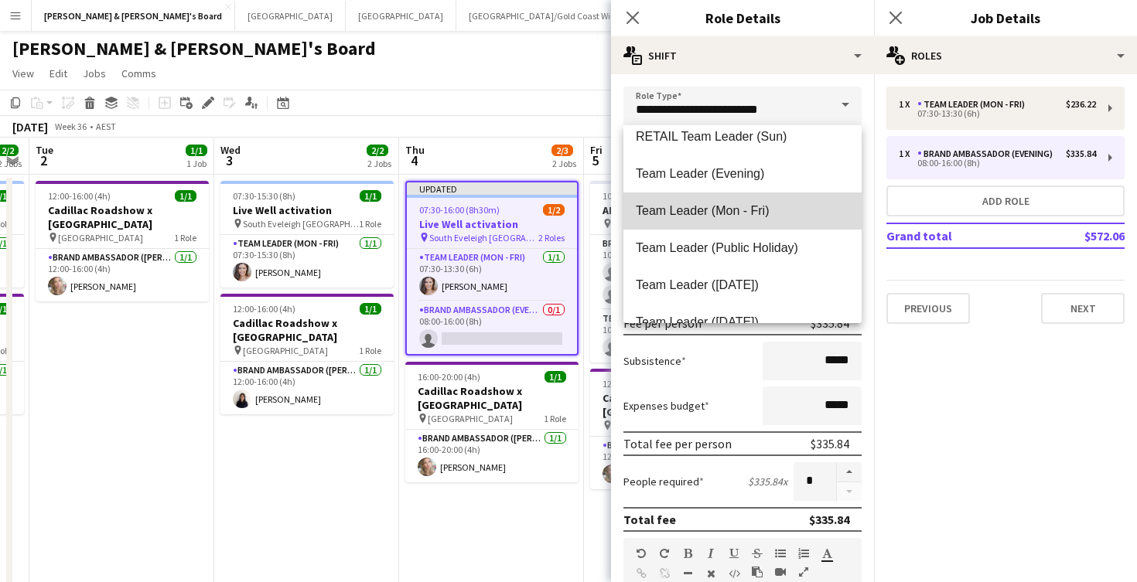
click at [716, 214] on span "Team Leader (Mon - Fri)" at bounding box center [742, 210] width 213 height 15
type input "**********"
type input "******"
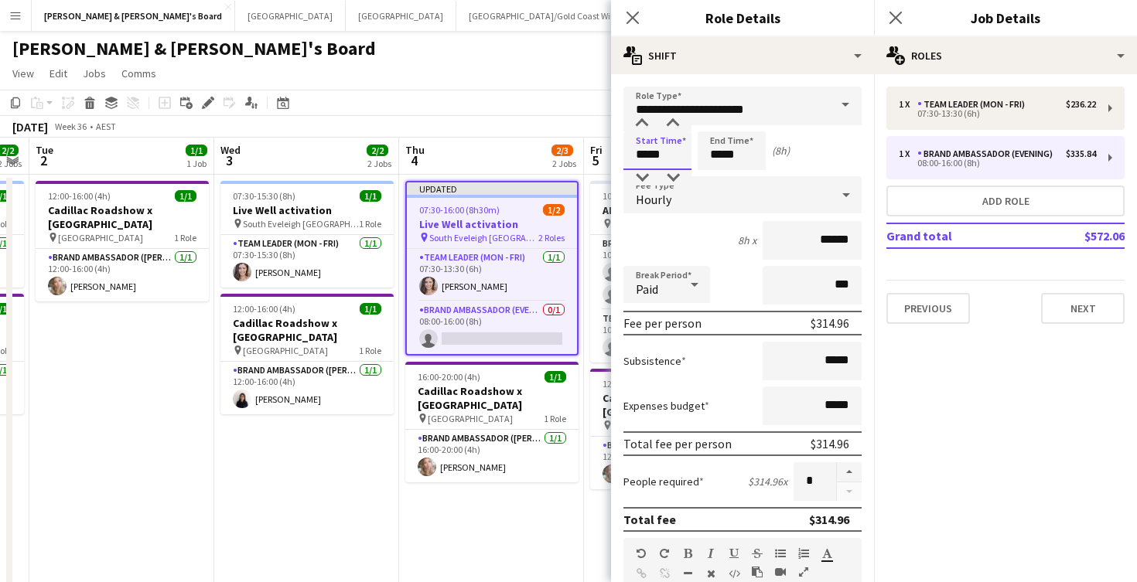
click at [649, 149] on input "*****" at bounding box center [657, 150] width 68 height 39
click at [645, 174] on div at bounding box center [641, 177] width 31 height 15
click at [673, 123] on div at bounding box center [672, 123] width 31 height 15
type input "*****"
click at [673, 123] on div at bounding box center [672, 123] width 31 height 15
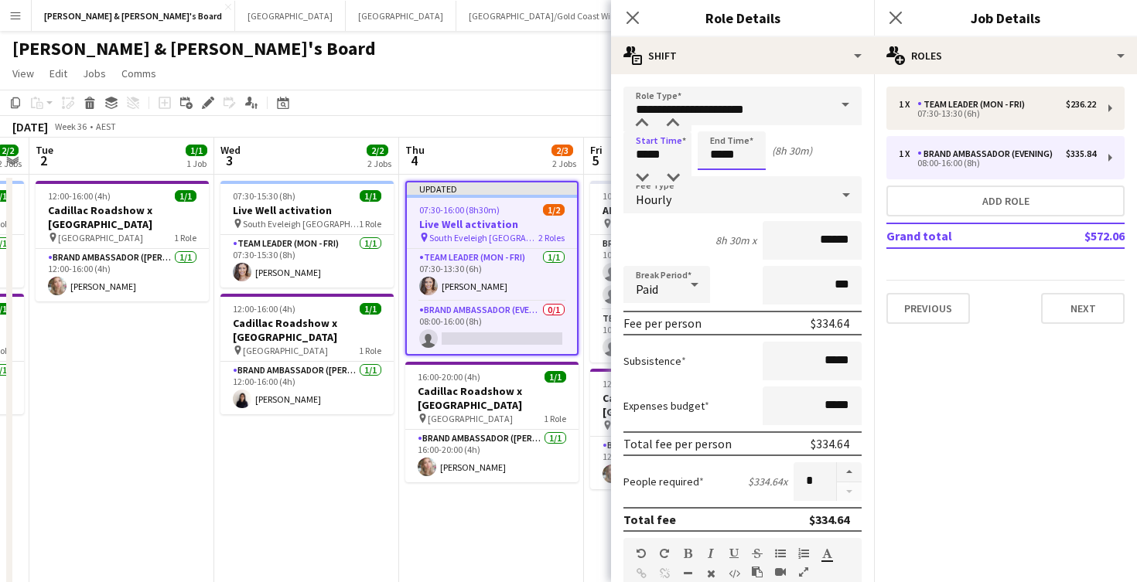
click at [728, 146] on input "*****" at bounding box center [731, 150] width 68 height 39
click at [718, 171] on div at bounding box center [716, 177] width 31 height 15
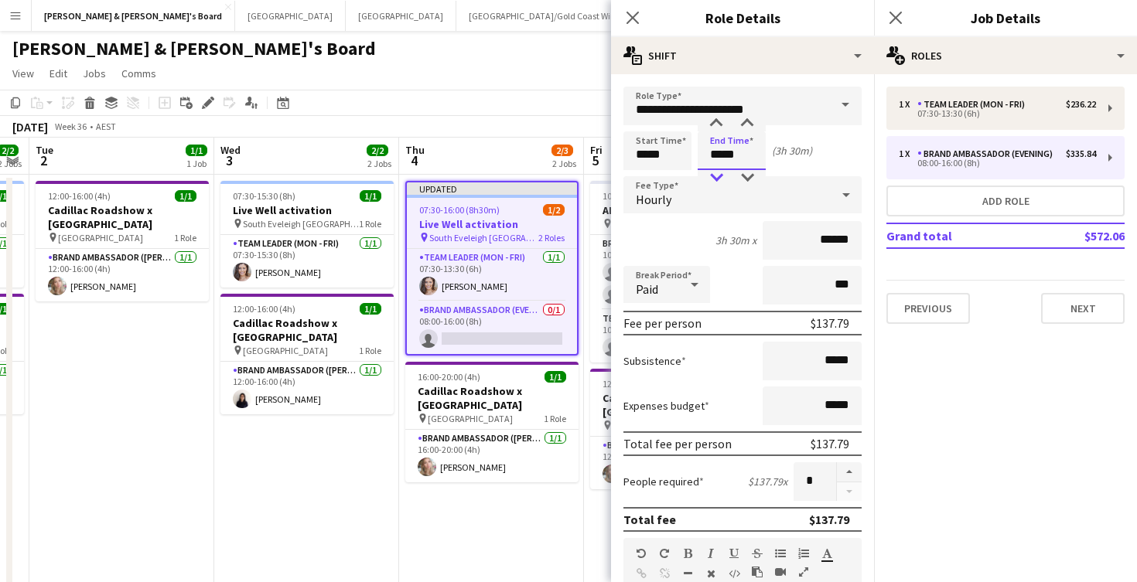
click at [718, 171] on div at bounding box center [716, 177] width 31 height 15
click at [752, 118] on div at bounding box center [747, 123] width 31 height 15
type input "*****"
click at [752, 118] on div at bounding box center [747, 123] width 31 height 15
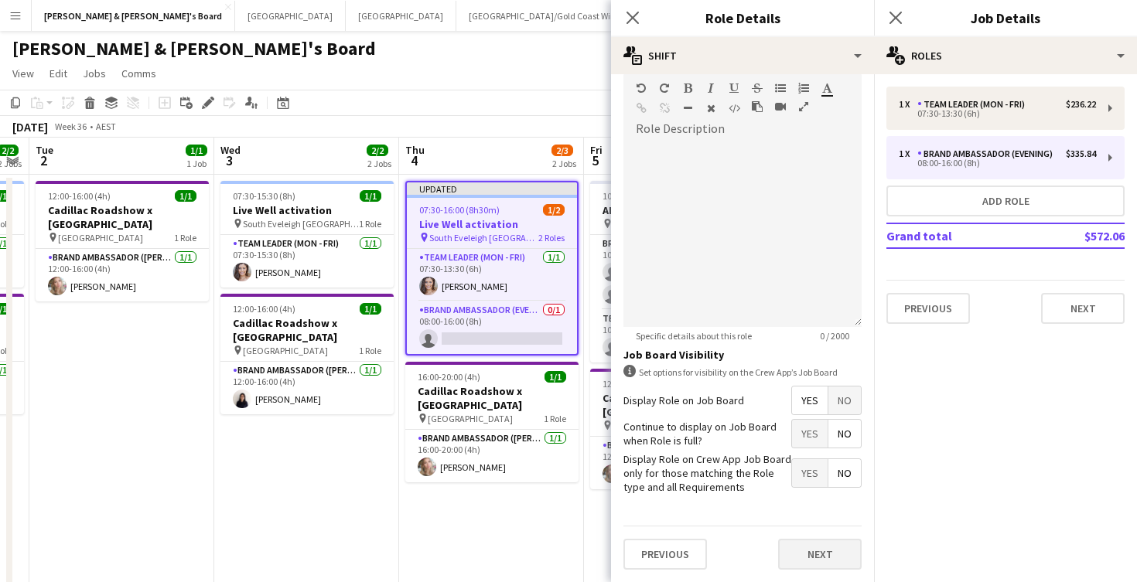
scroll to position [465, 0]
click at [832, 551] on button "Next" at bounding box center [820, 555] width 84 height 31
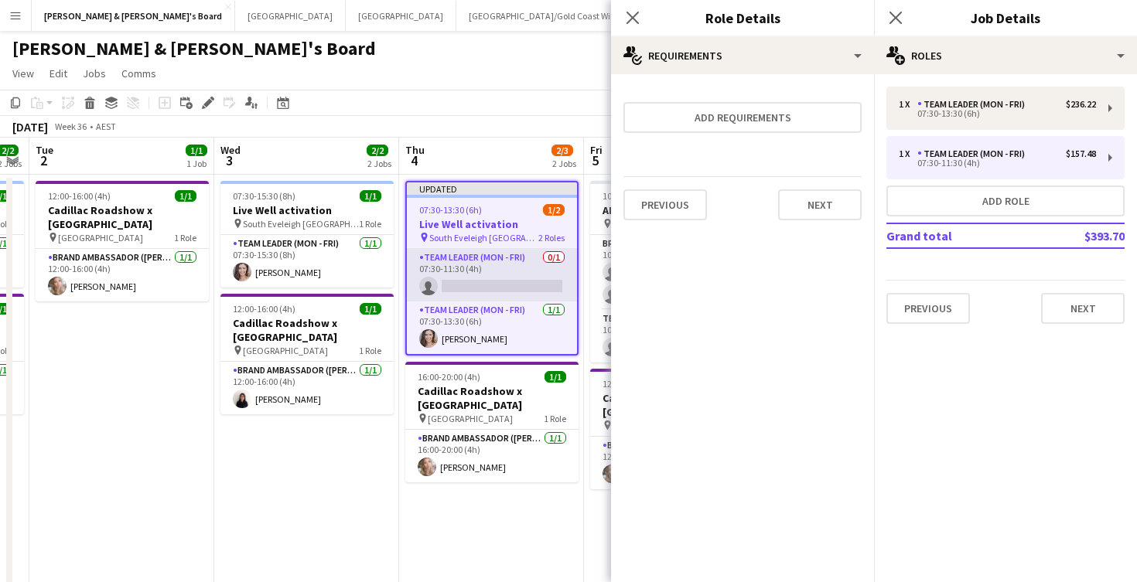
scroll to position [0, 524]
click at [521, 270] on app-card-role "Team Leader (Mon - Fri) 0/1 07:30-11:30 (4h) single-neutral-actions" at bounding box center [493, 275] width 170 height 53
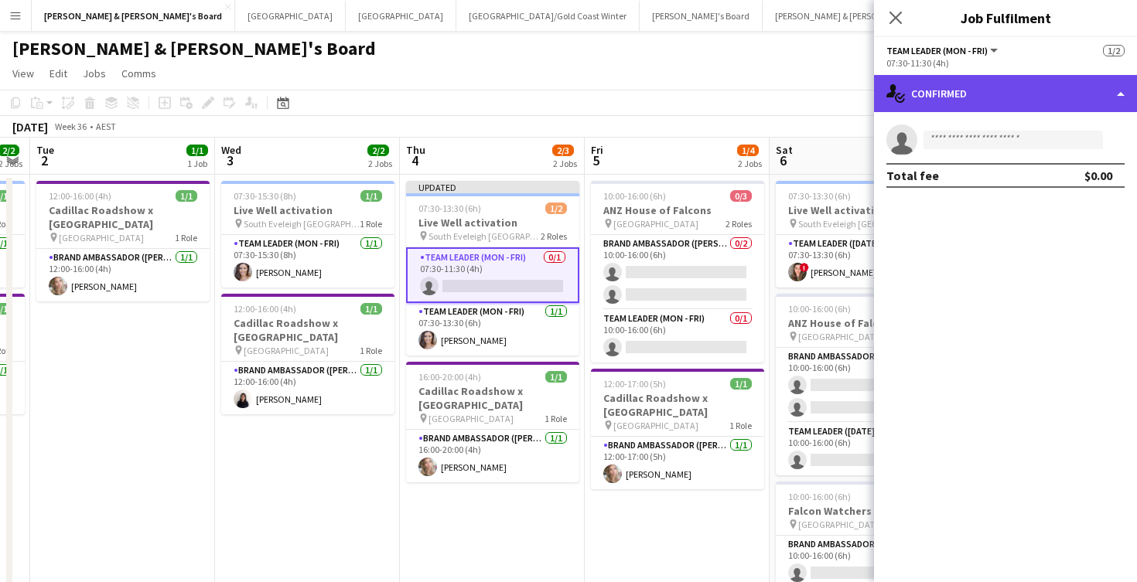
click at [1020, 78] on div "single-neutral-actions-check-2 Confirmed" at bounding box center [1005, 93] width 263 height 37
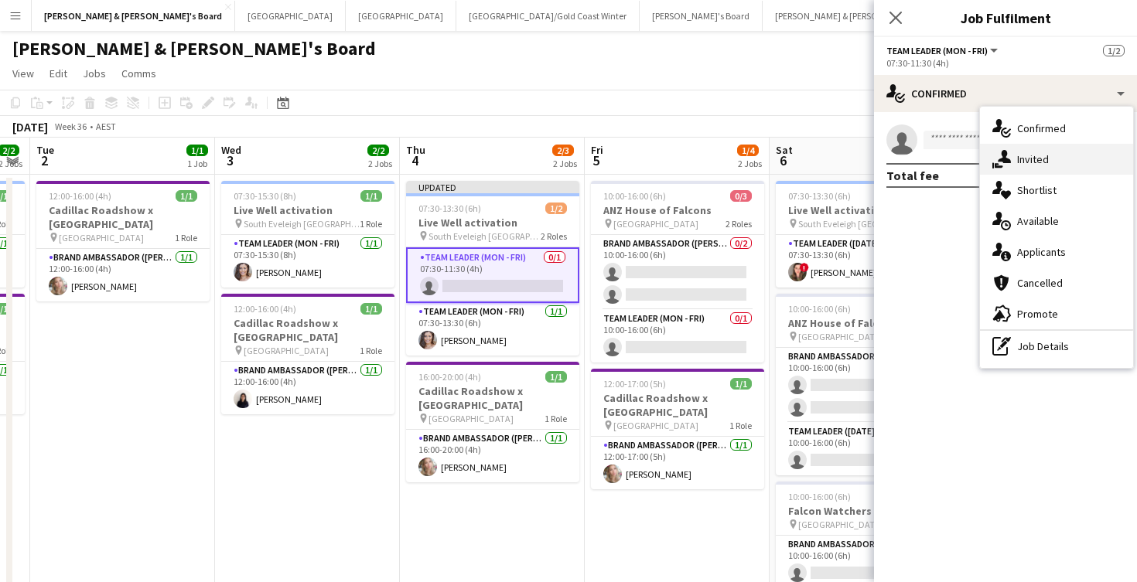
click at [1058, 164] on div "single-neutral-actions-share-1 Invited" at bounding box center [1056, 159] width 153 height 31
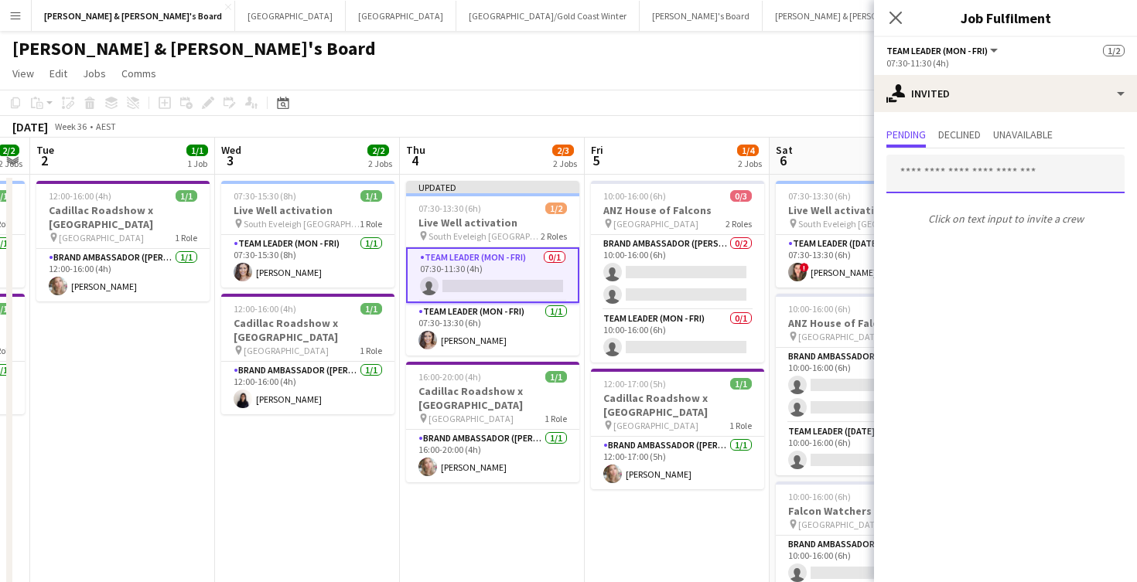
click at [953, 180] on input "text" at bounding box center [1005, 174] width 238 height 39
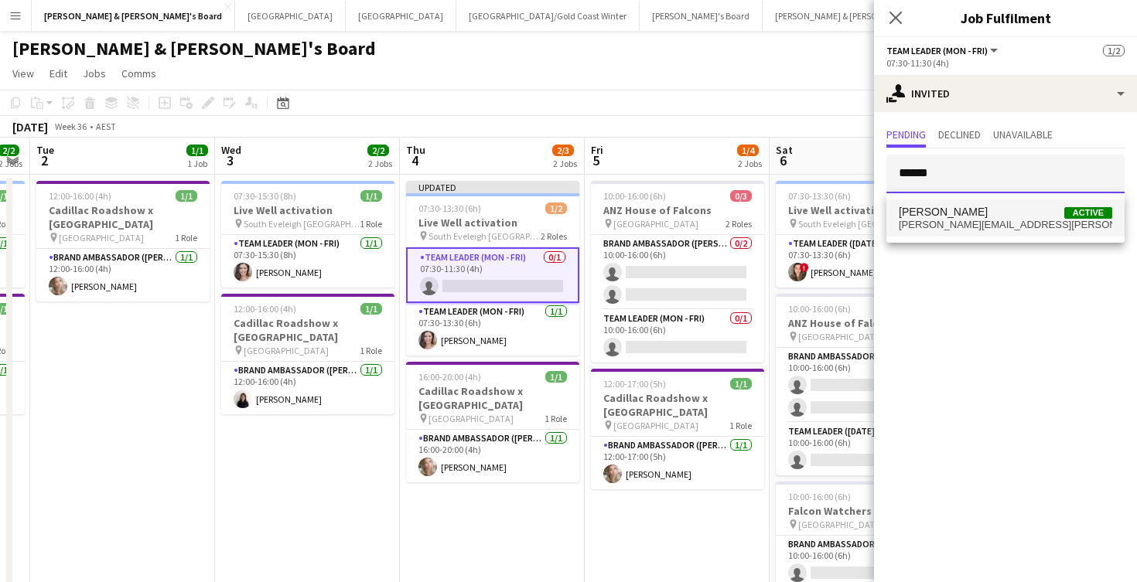
type input "******"
click at [991, 221] on span "bonnie.ferguson@hotmail.com" at bounding box center [1005, 225] width 213 height 12
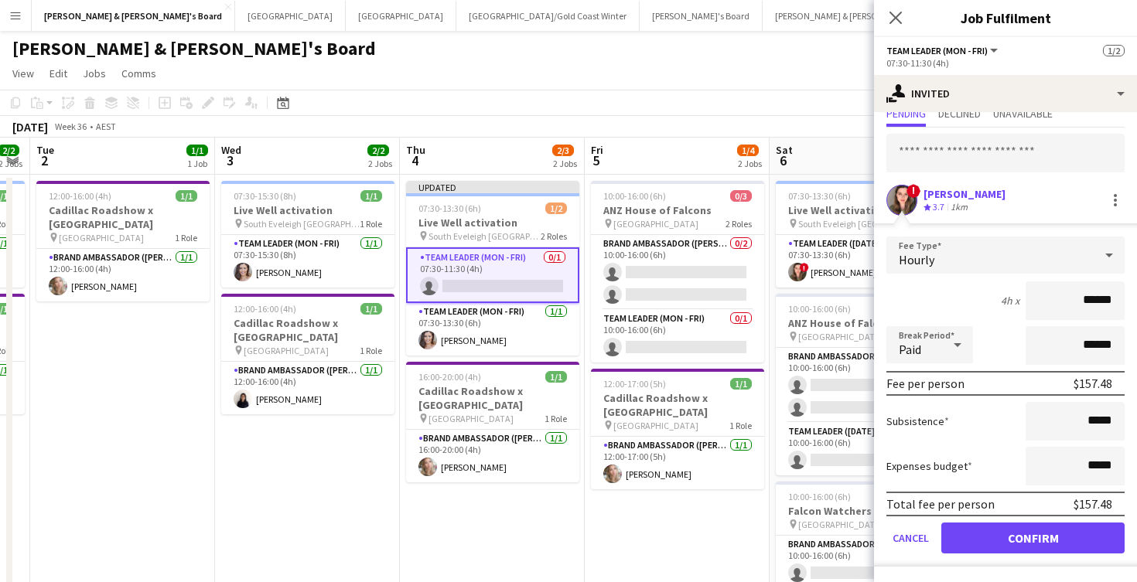
scroll to position [53, 0]
click at [978, 538] on button "Confirm" at bounding box center [1032, 538] width 183 height 31
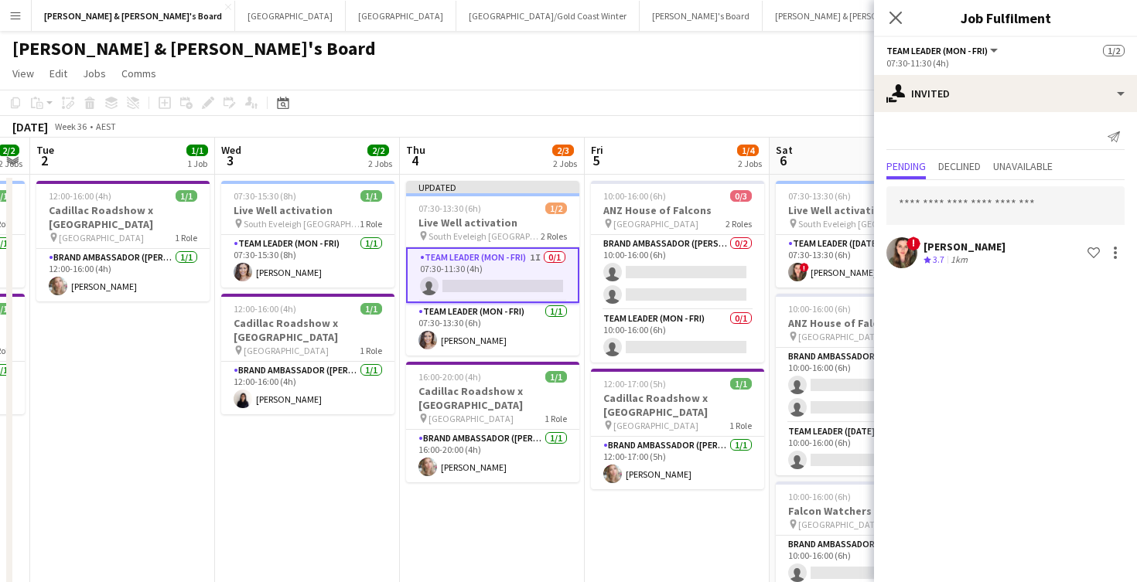
scroll to position [9, 0]
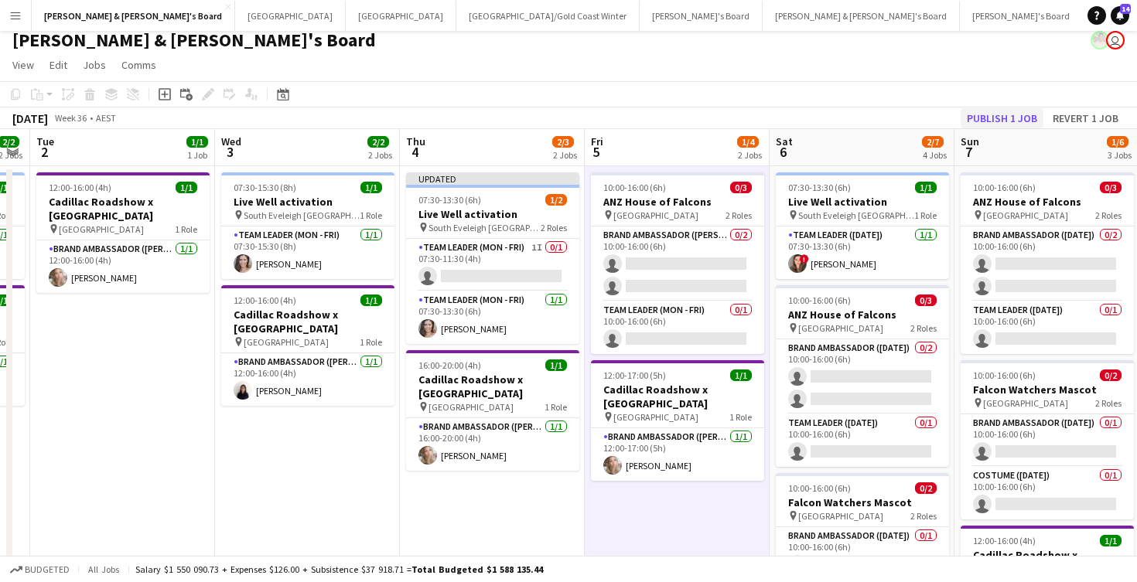
click at [1011, 116] on button "Publish 1 job" at bounding box center [1001, 118] width 83 height 20
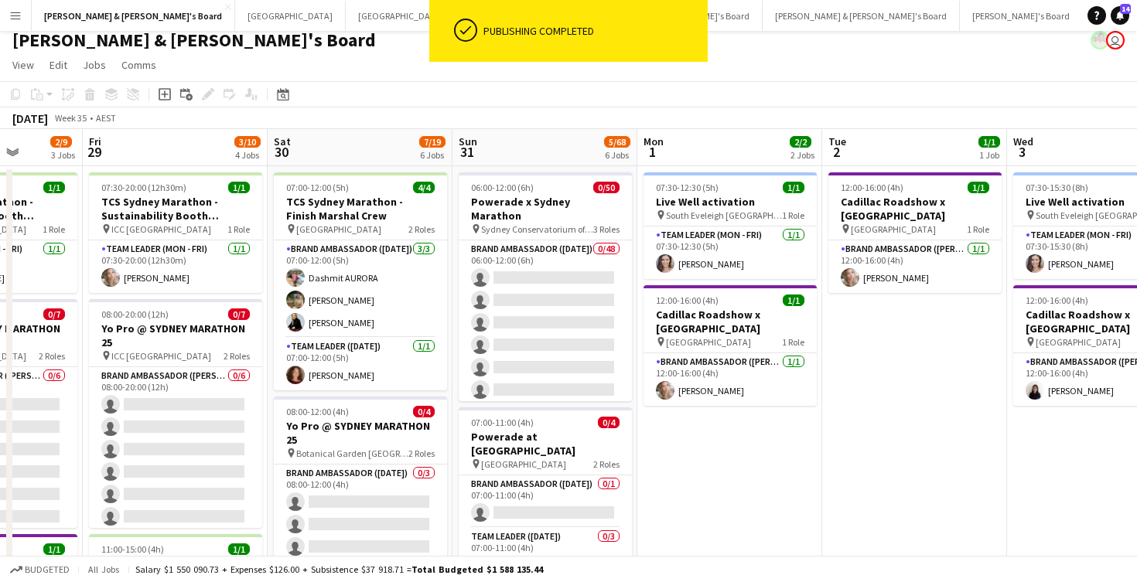
scroll to position [0, 442]
